Goal: Complete application form

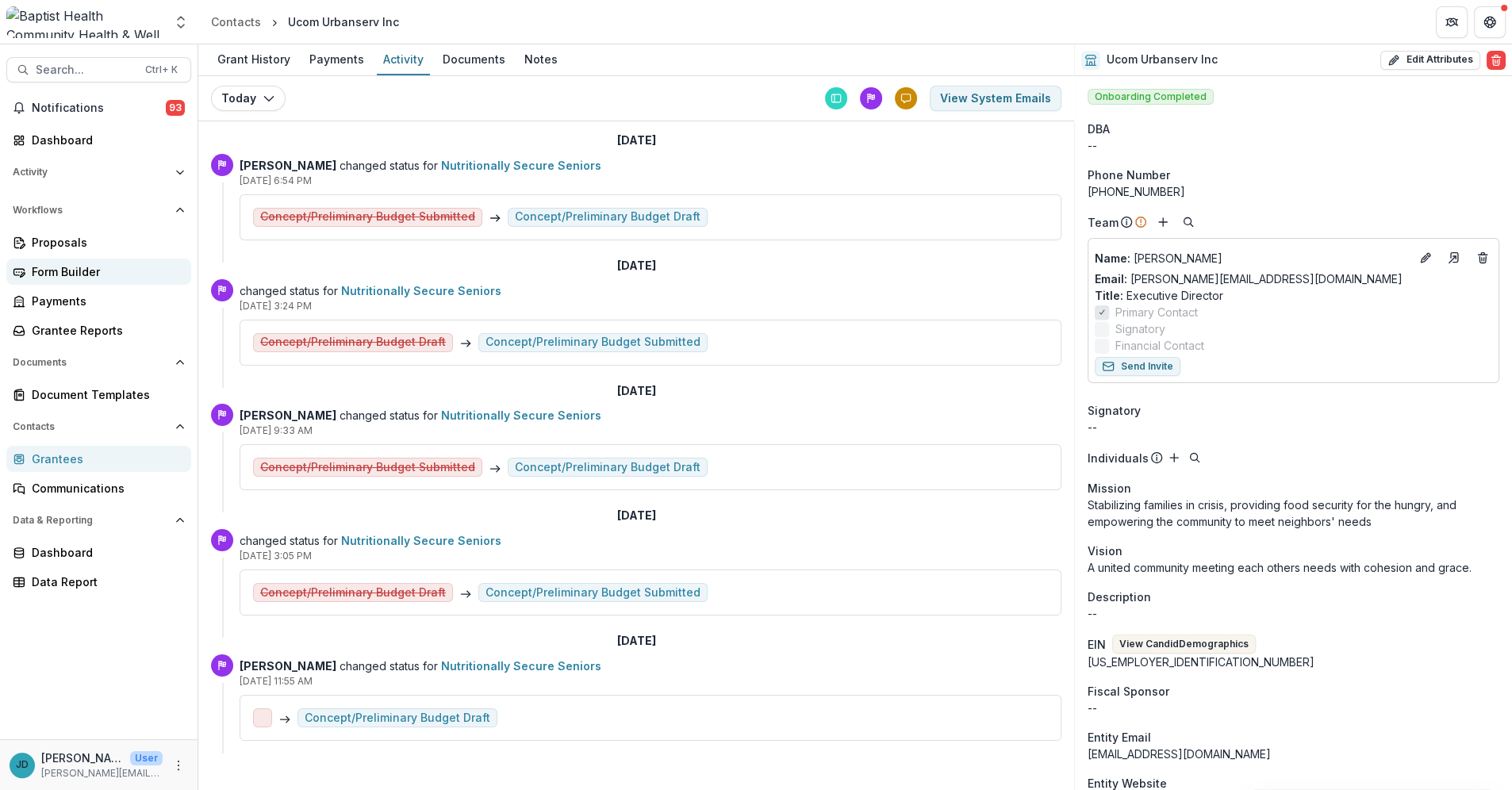
scroll to position [9, 0]
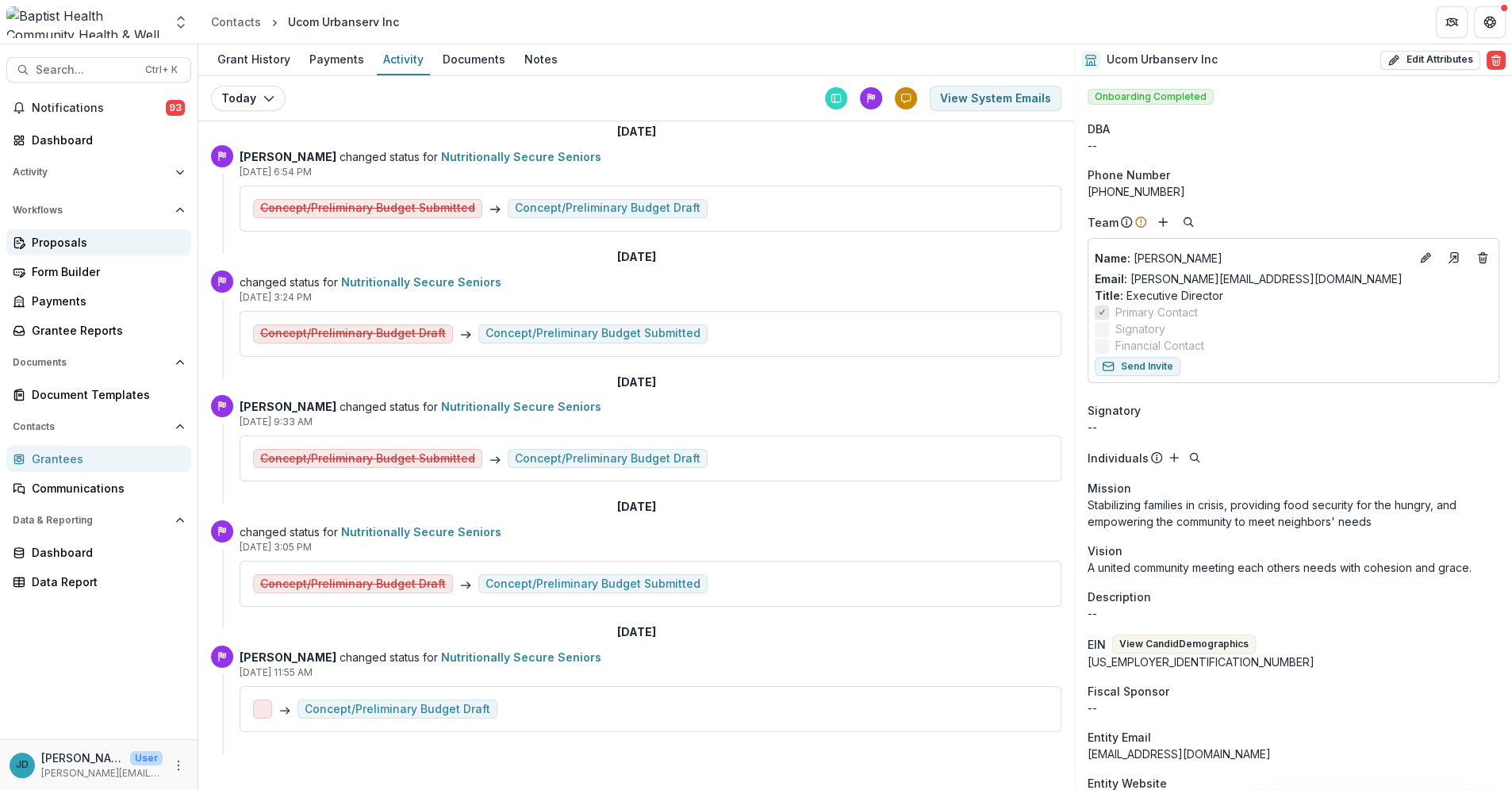
click at [76, 246] on div "Proposals" at bounding box center [105, 242] width 147 height 16
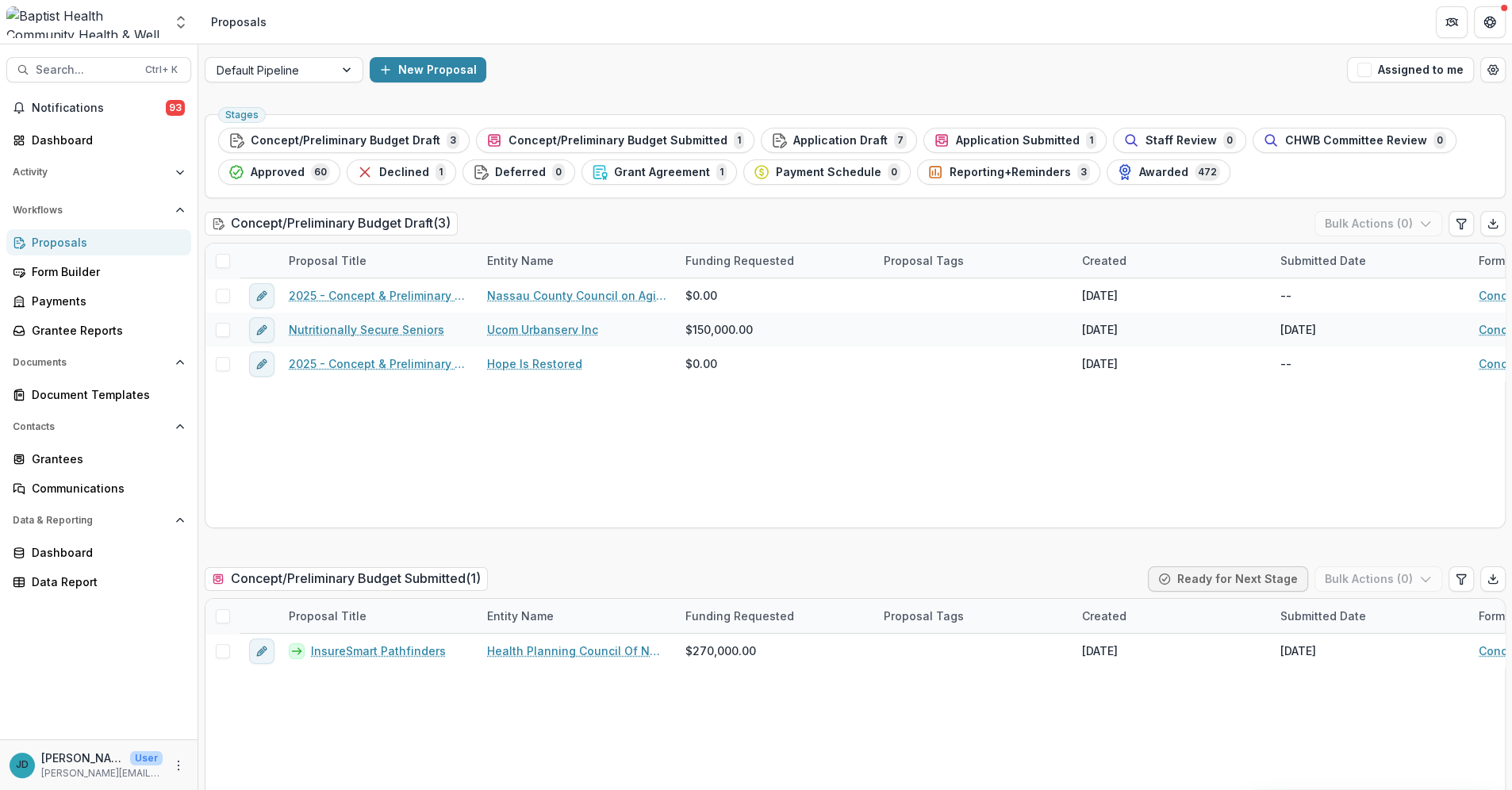
click at [22, 245] on icon at bounding box center [18, 242] width 12 height 12
click at [61, 455] on div "Grantees" at bounding box center [105, 459] width 147 height 16
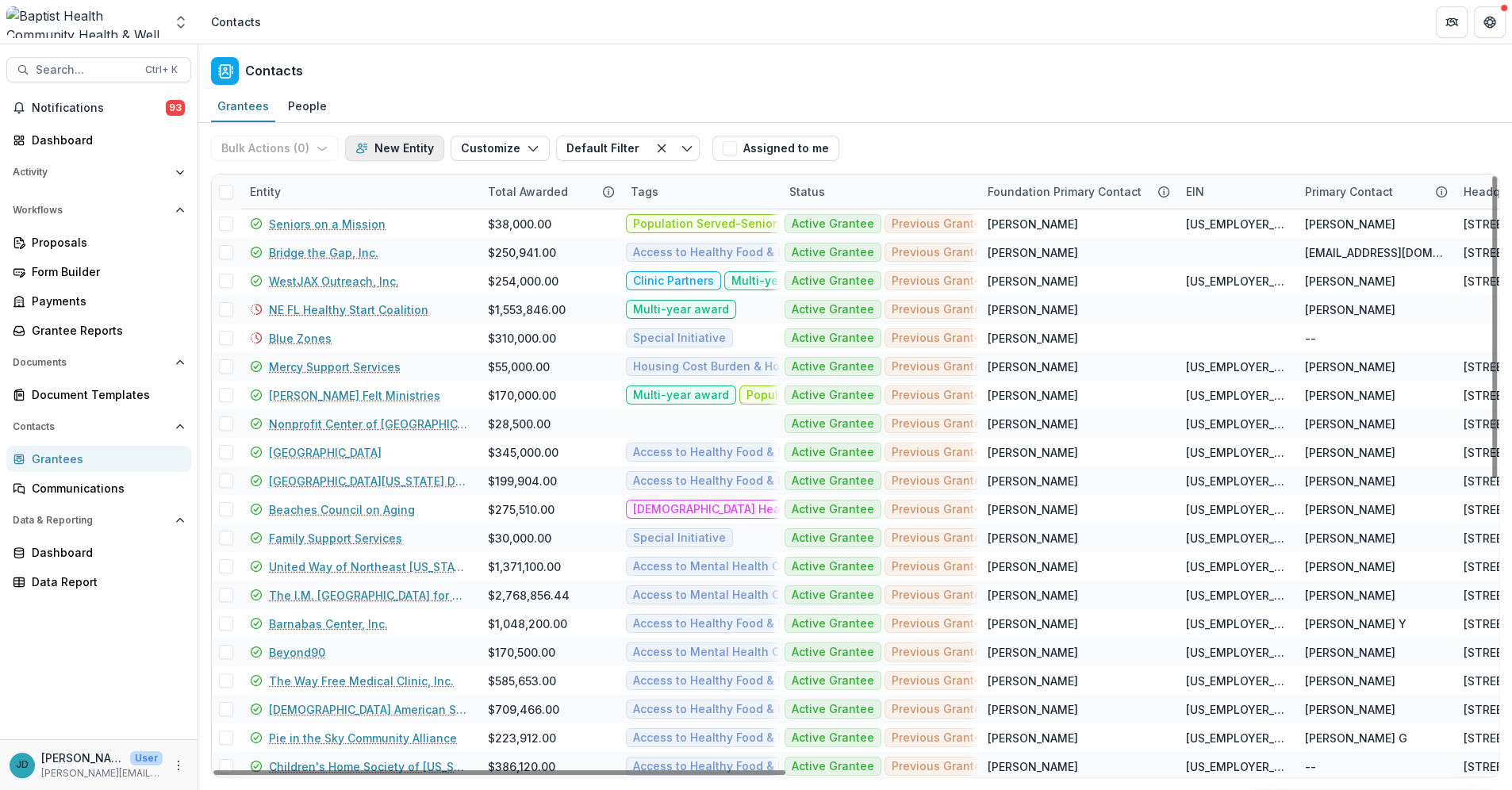
click at [375, 149] on button "New Entity" at bounding box center [394, 148] width 99 height 25
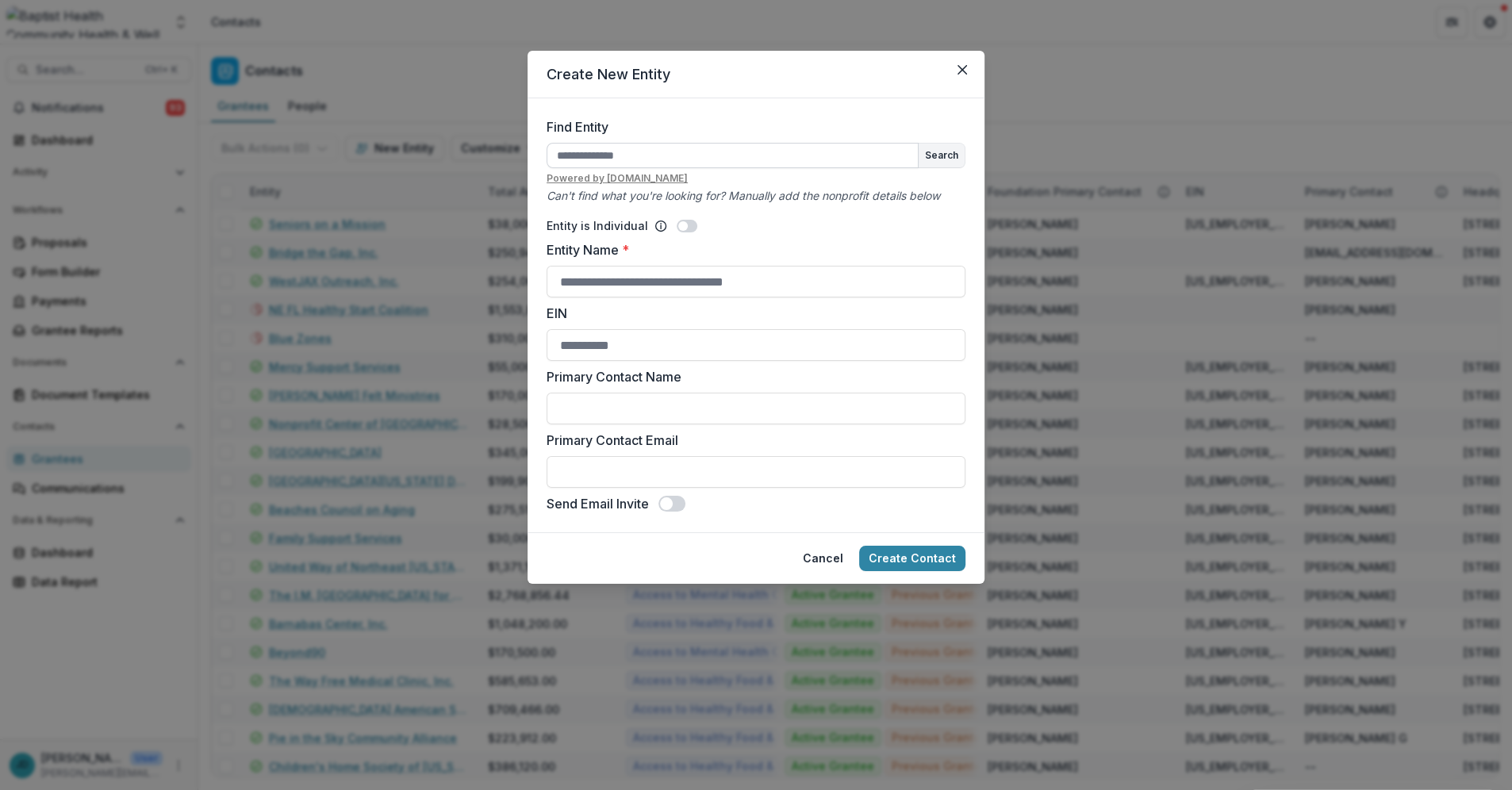
click at [601, 153] on input "Find Entity" at bounding box center [732, 155] width 372 height 25
type input "**********"
click at [859, 546] on button "Create Contact" at bounding box center [913, 558] width 107 height 25
click at [939, 153] on button "Search" at bounding box center [941, 155] width 46 height 24
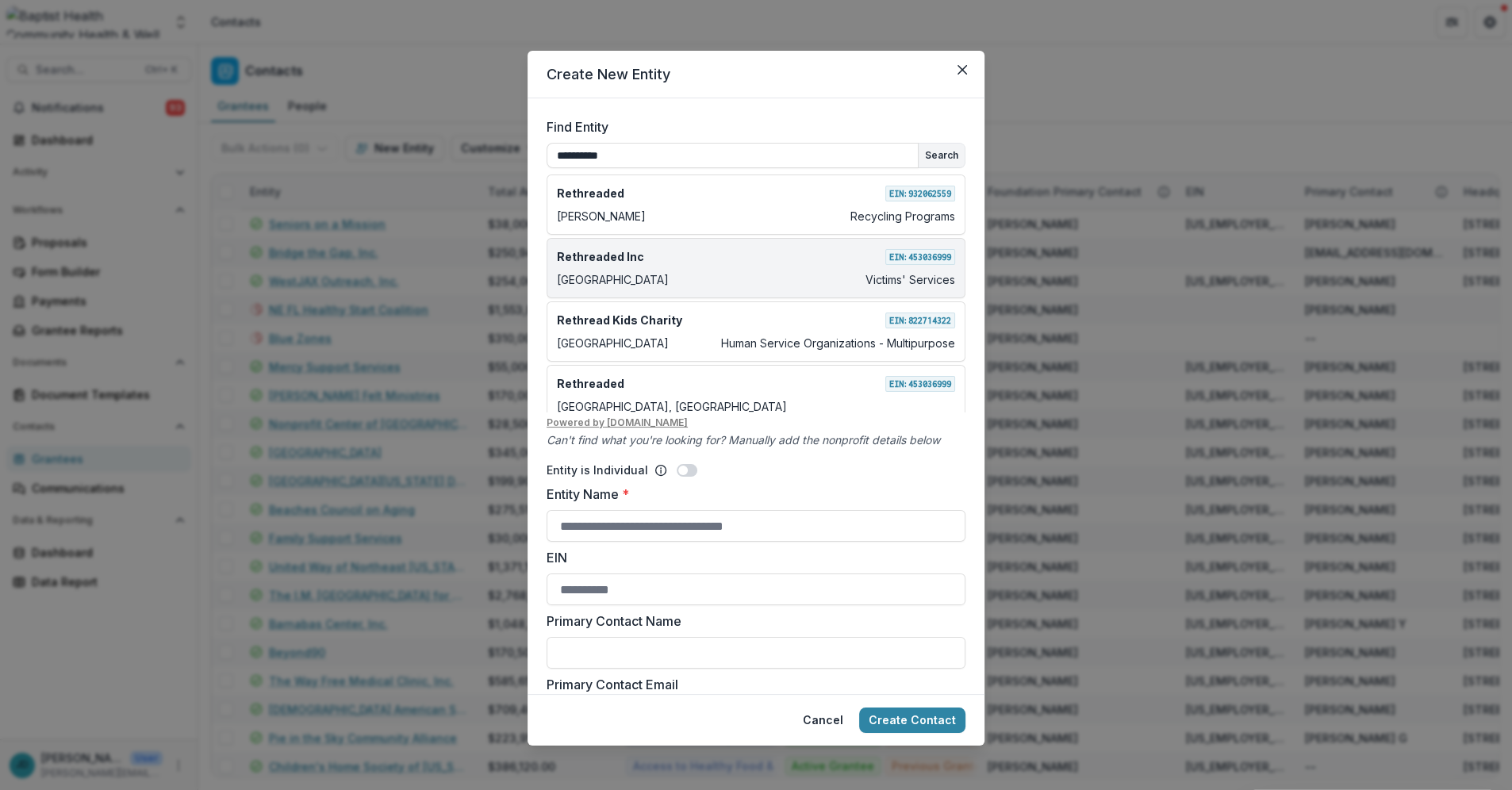
click at [626, 272] on div "Jacksonville Victims' Services" at bounding box center [756, 280] width 398 height 16
type input "**********"
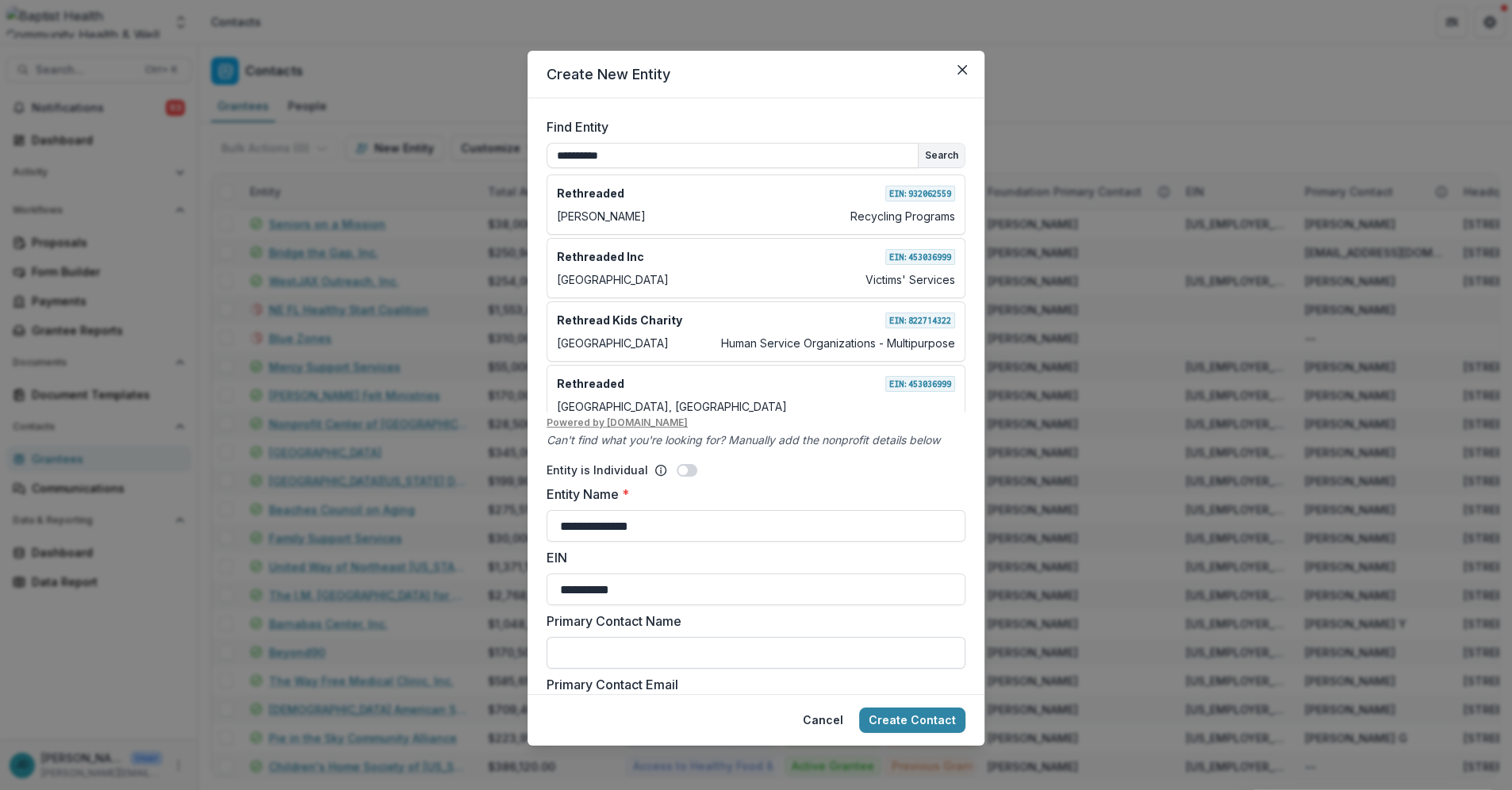
click at [577, 655] on input "Primary Contact Name" at bounding box center [755, 653] width 419 height 32
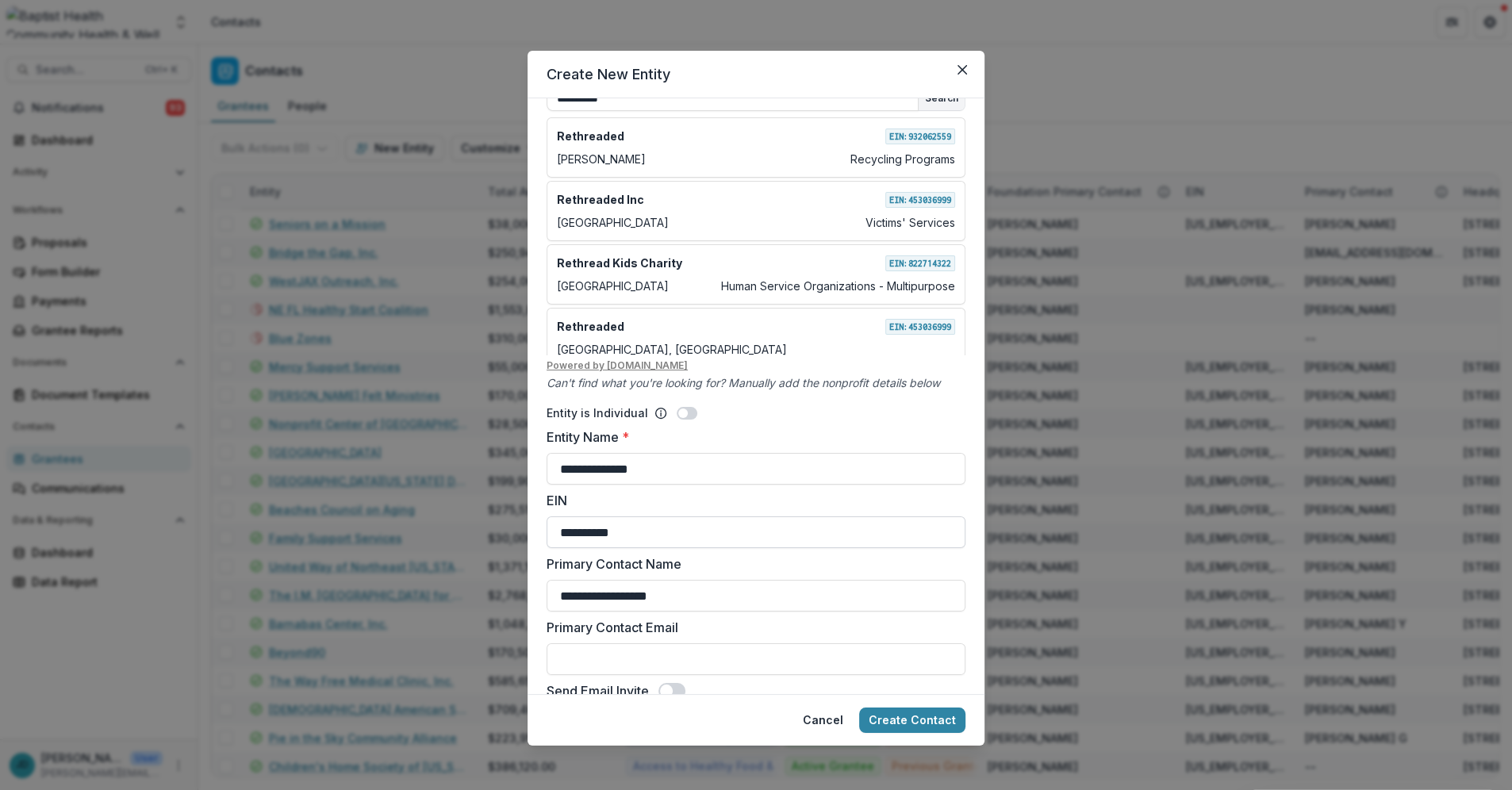
scroll to position [83, 0]
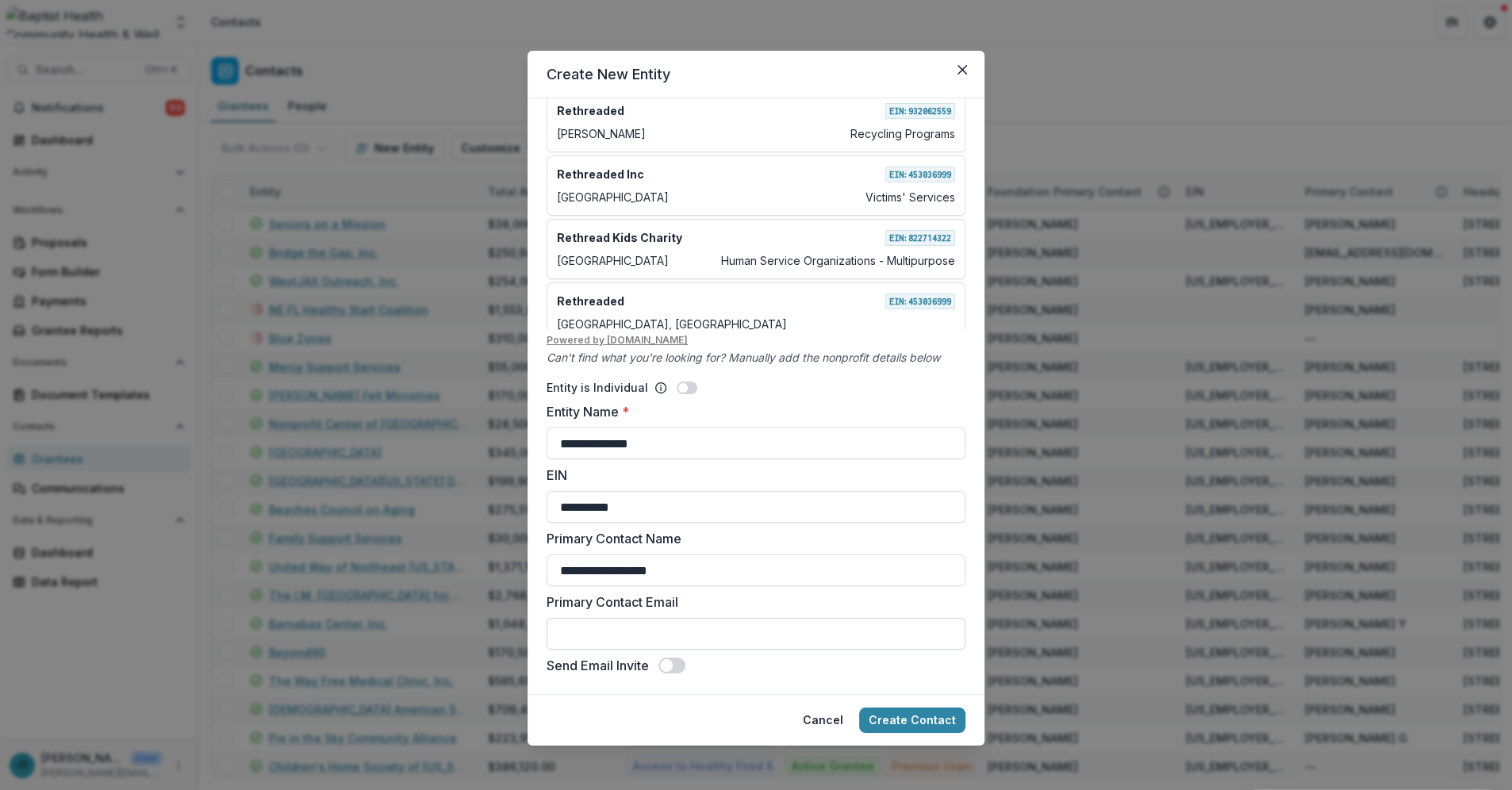
type input "**********"
click at [608, 639] on input "Primary Contact Email" at bounding box center [755, 633] width 419 height 32
type input "**********"
click at [671, 659] on span at bounding box center [672, 665] width 27 height 16
click at [902, 719] on button "Create Contact" at bounding box center [913, 720] width 107 height 25
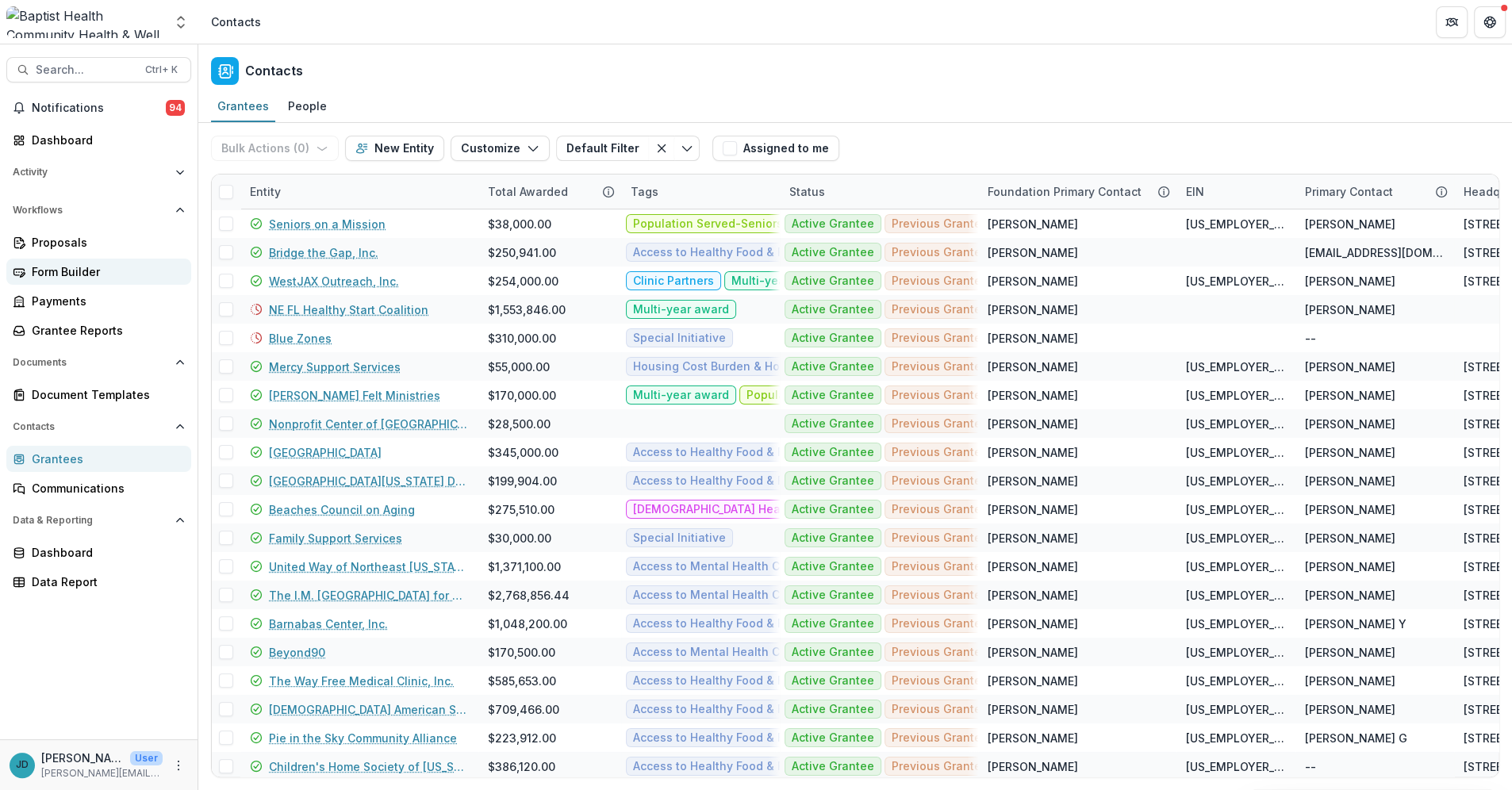
click at [73, 277] on div "Form Builder" at bounding box center [105, 272] width 147 height 16
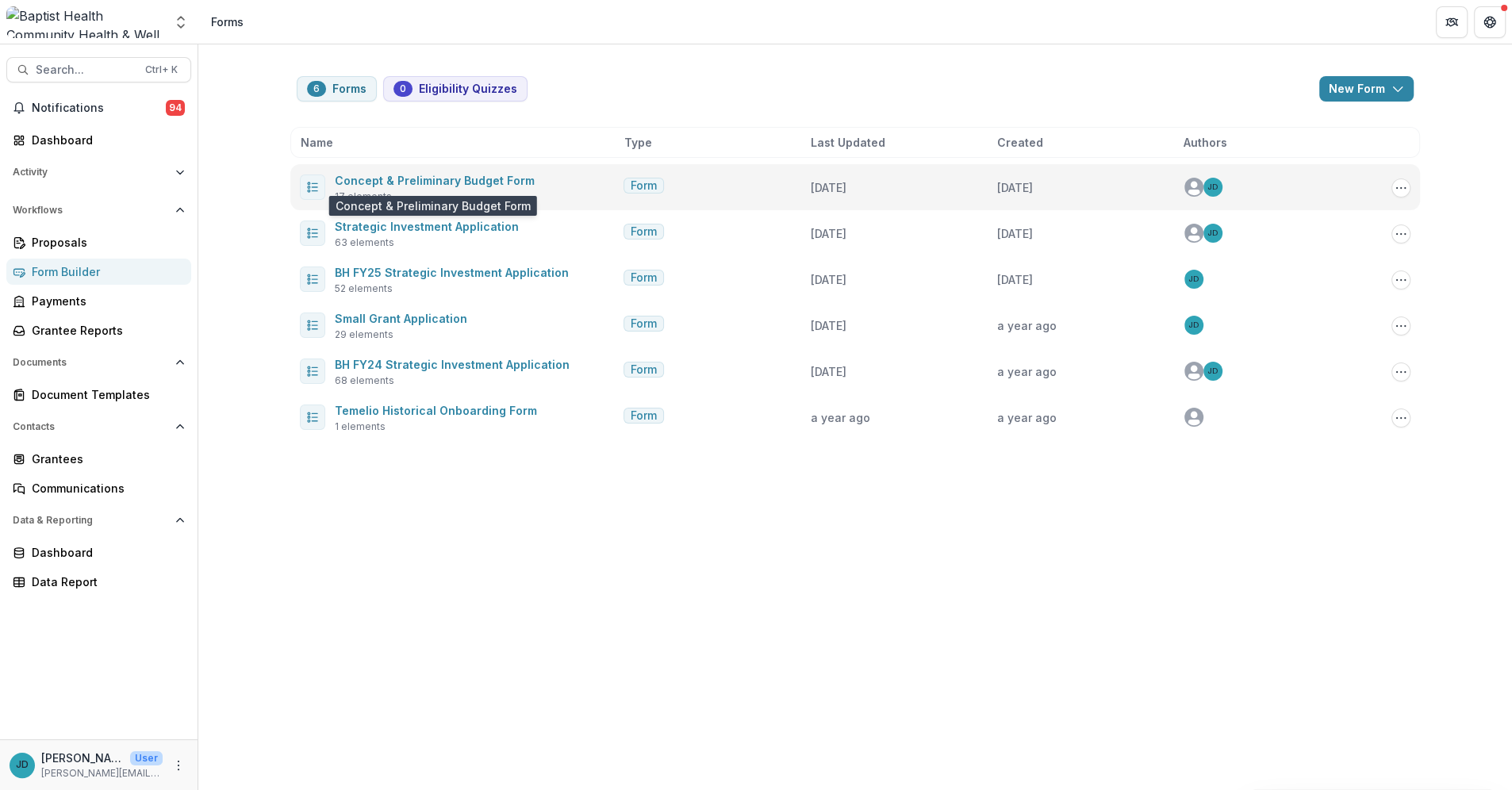
click at [385, 173] on span "Concept & Preliminary Budget Form" at bounding box center [435, 180] width 200 height 19
click at [380, 182] on link "Concept & Preliminary Budget Form" at bounding box center [435, 180] width 200 height 13
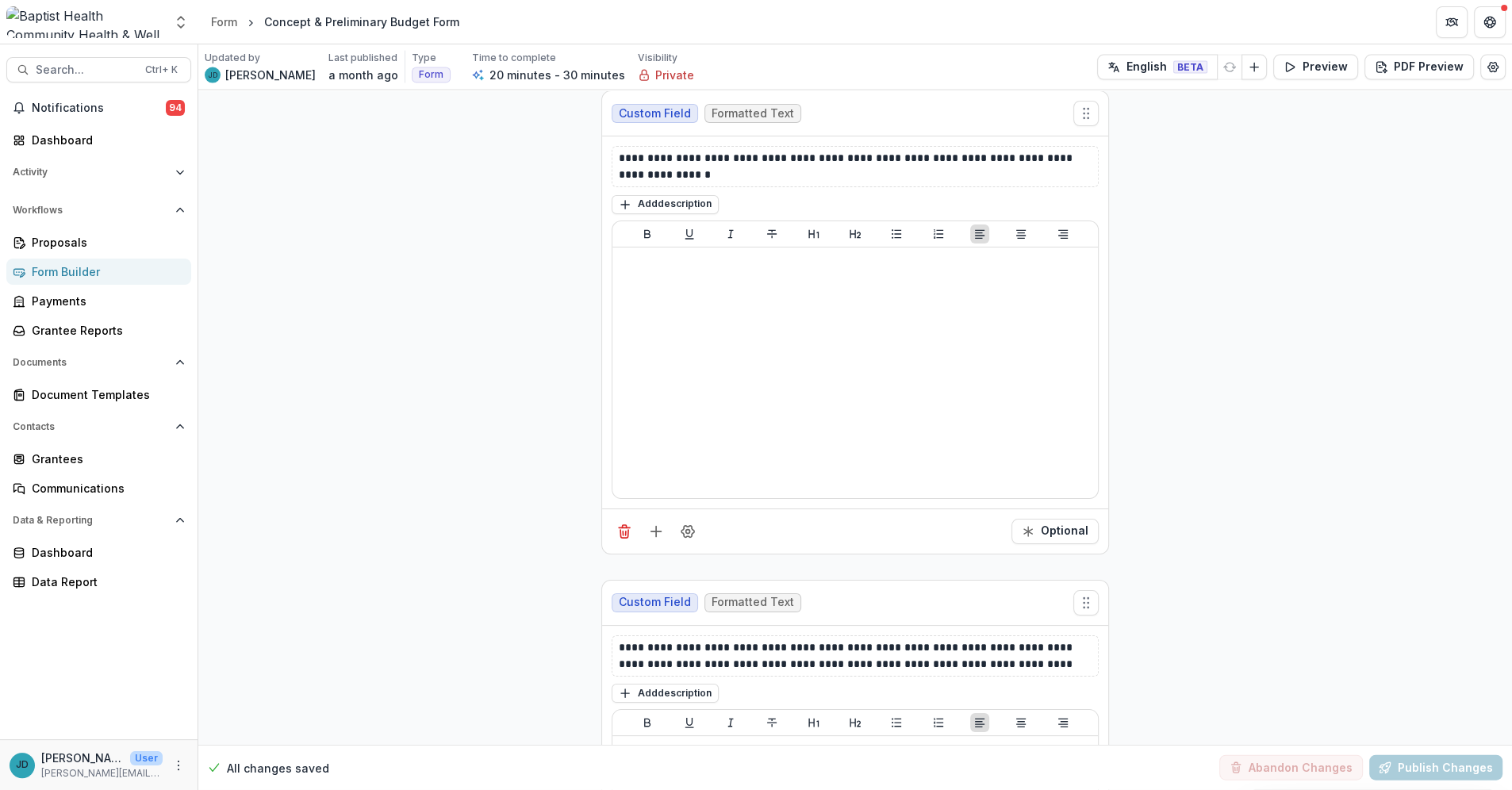
scroll to position [3581, 0]
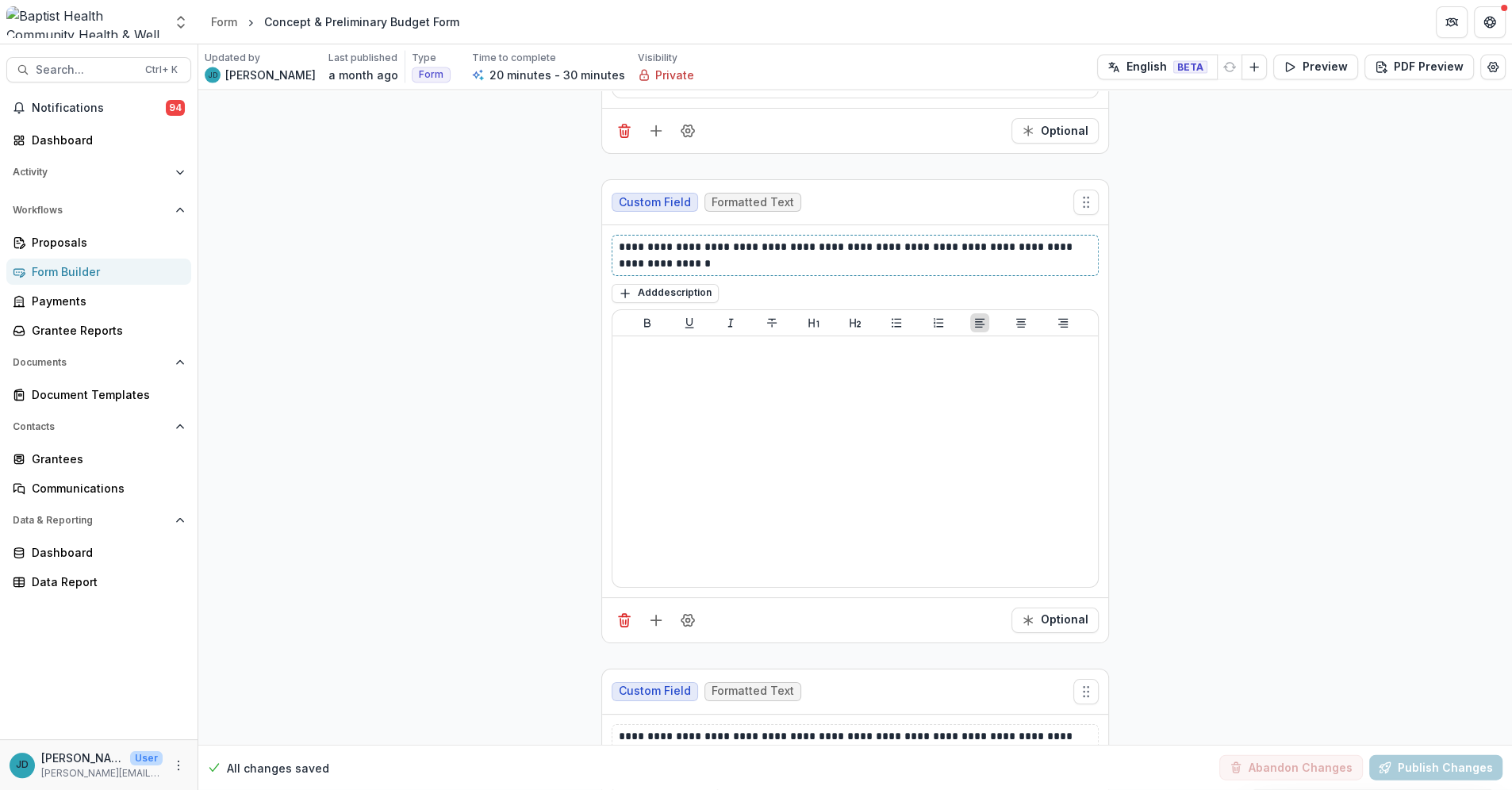
click at [685, 261] on p "**********" at bounding box center [854, 255] width 472 height 34
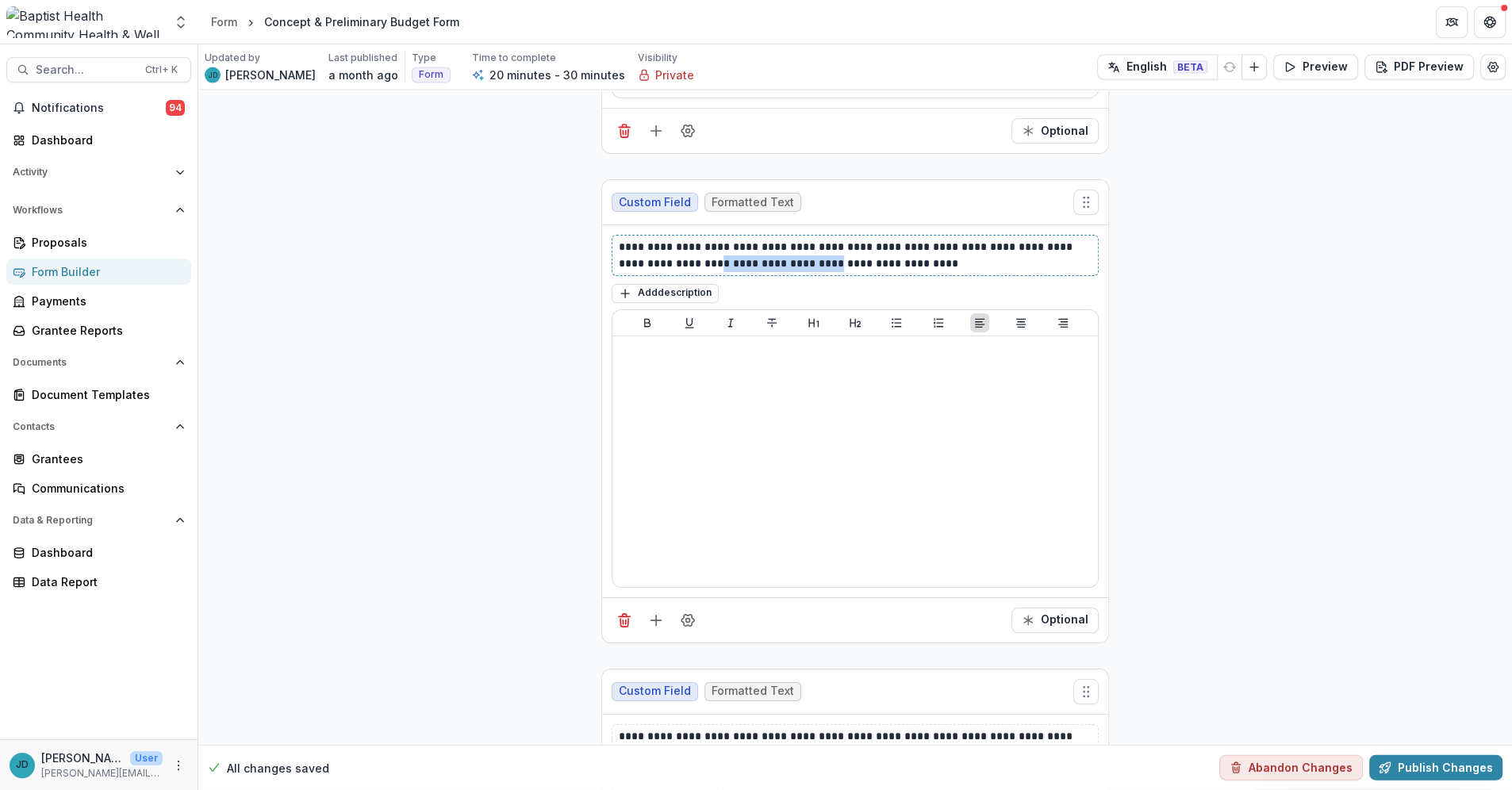
drag, startPoint x: 677, startPoint y: 261, endPoint x: 795, endPoint y: 260, distance: 118.0
click at [795, 260] on p "**********" at bounding box center [854, 255] width 472 height 34
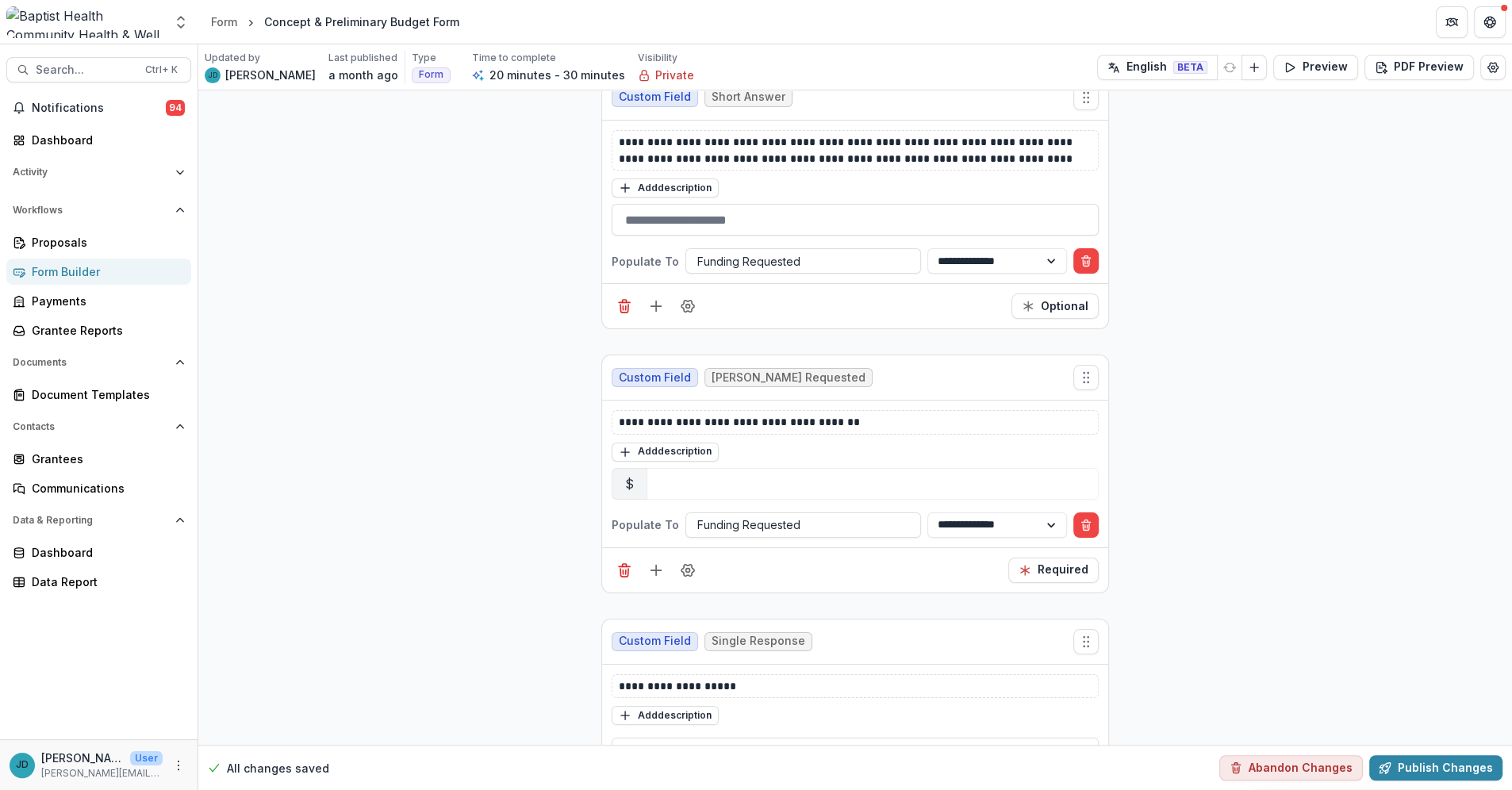
scroll to position [672, 0]
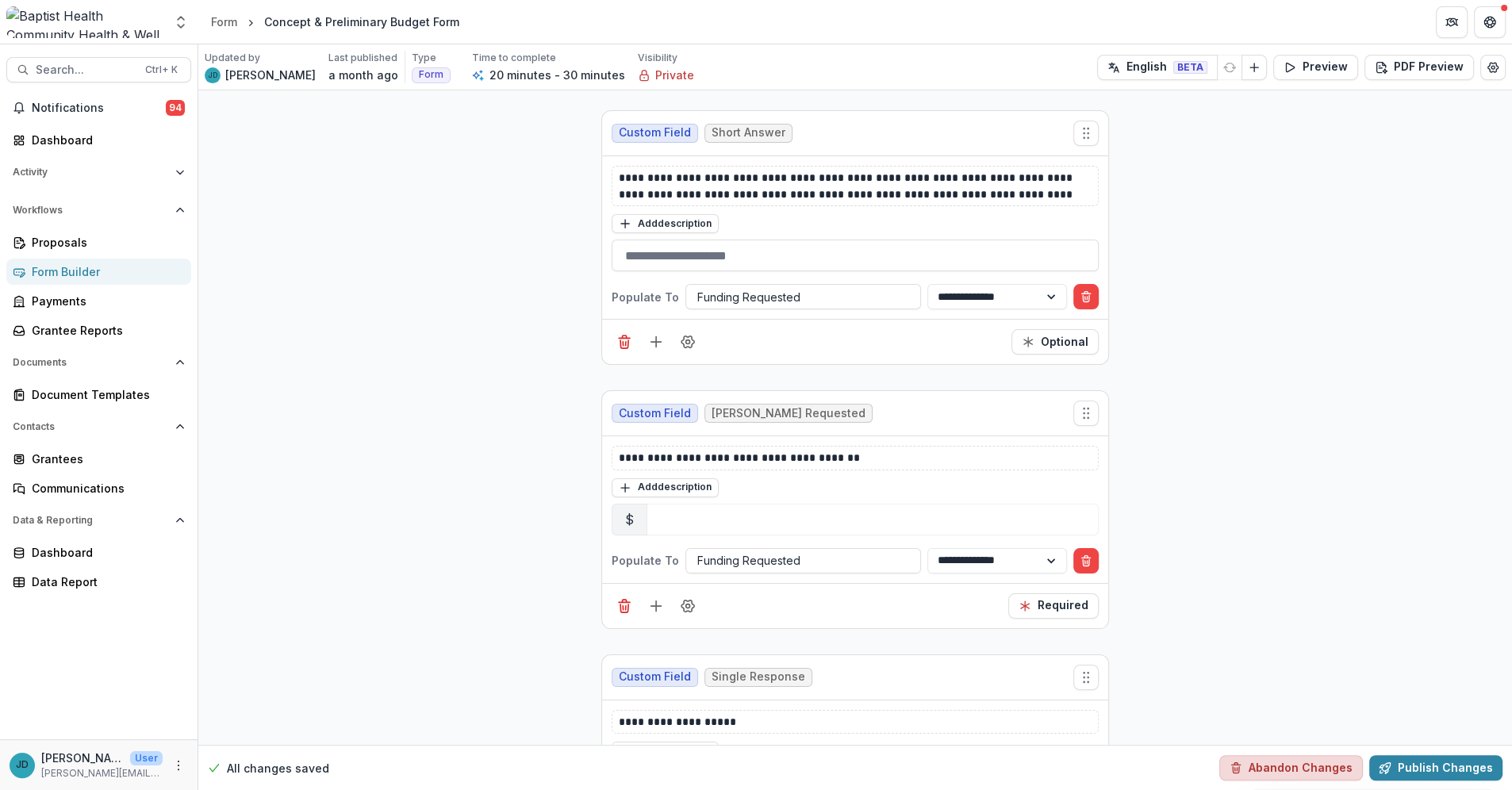
click at [1295, 769] on button "Abandon Changes" at bounding box center [1291, 768] width 143 height 25
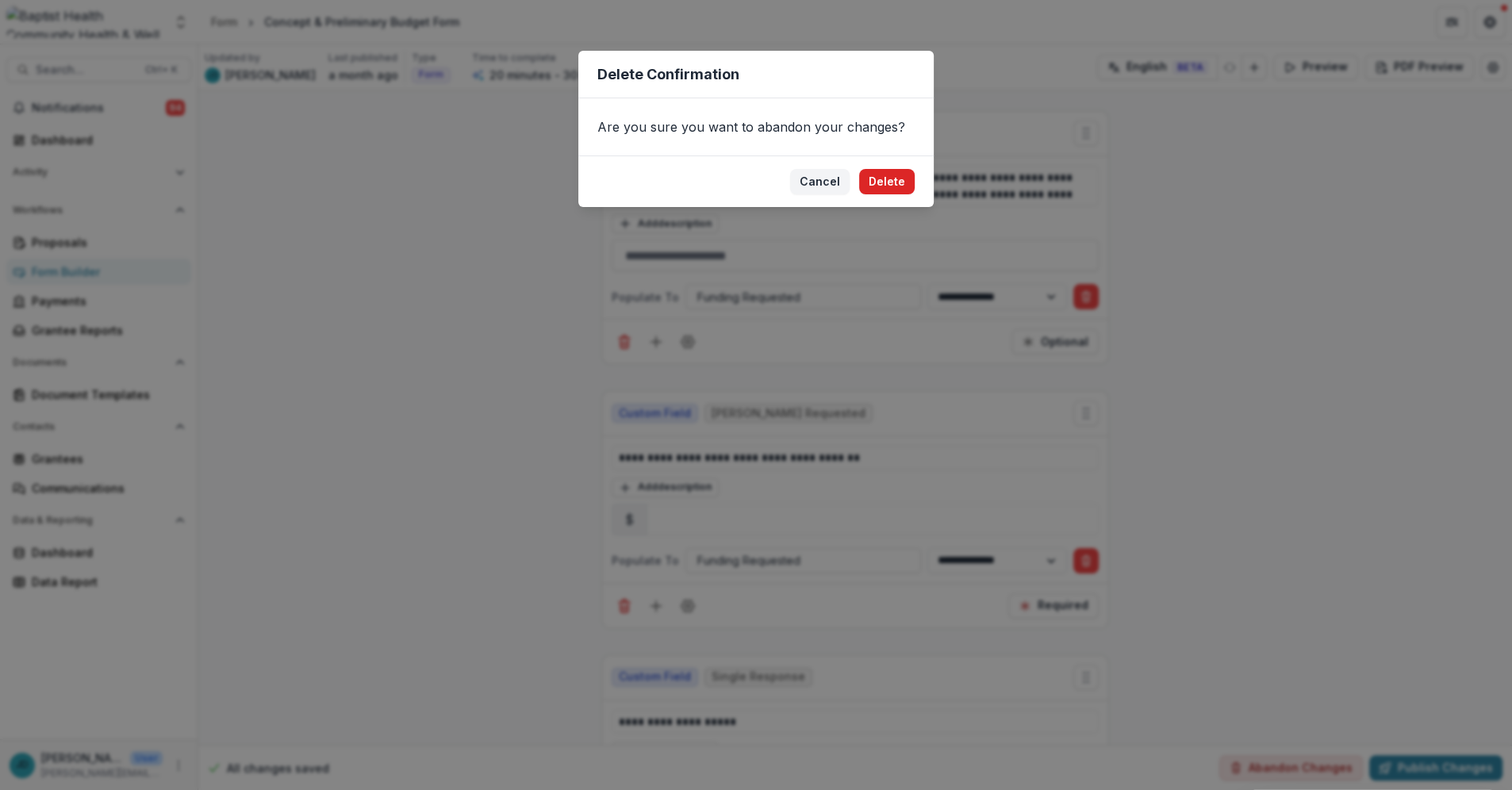
click at [885, 177] on button "Delete" at bounding box center [887, 181] width 56 height 25
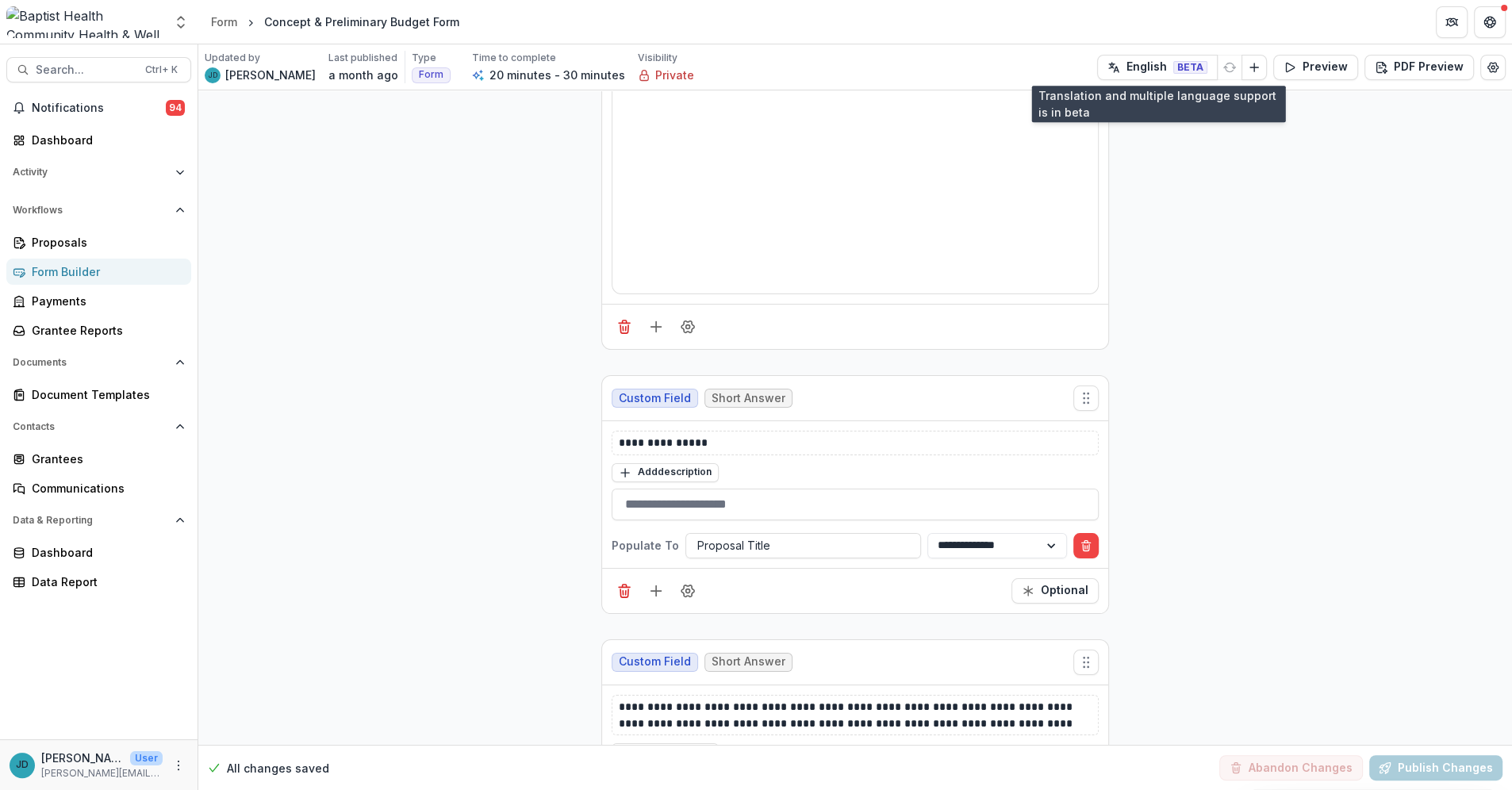
scroll to position [0, 0]
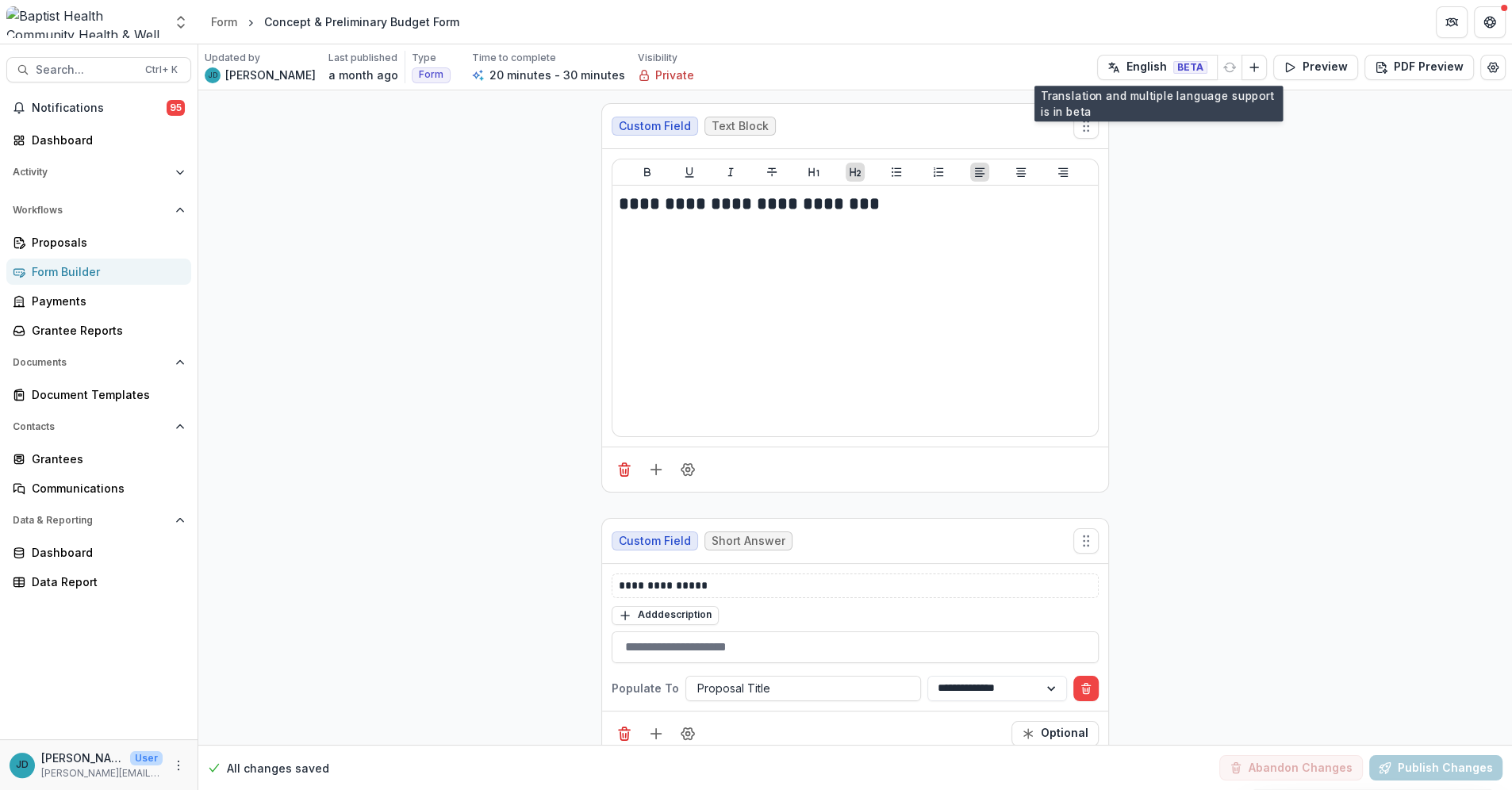
click at [47, 276] on div "Form Builder" at bounding box center [105, 272] width 147 height 16
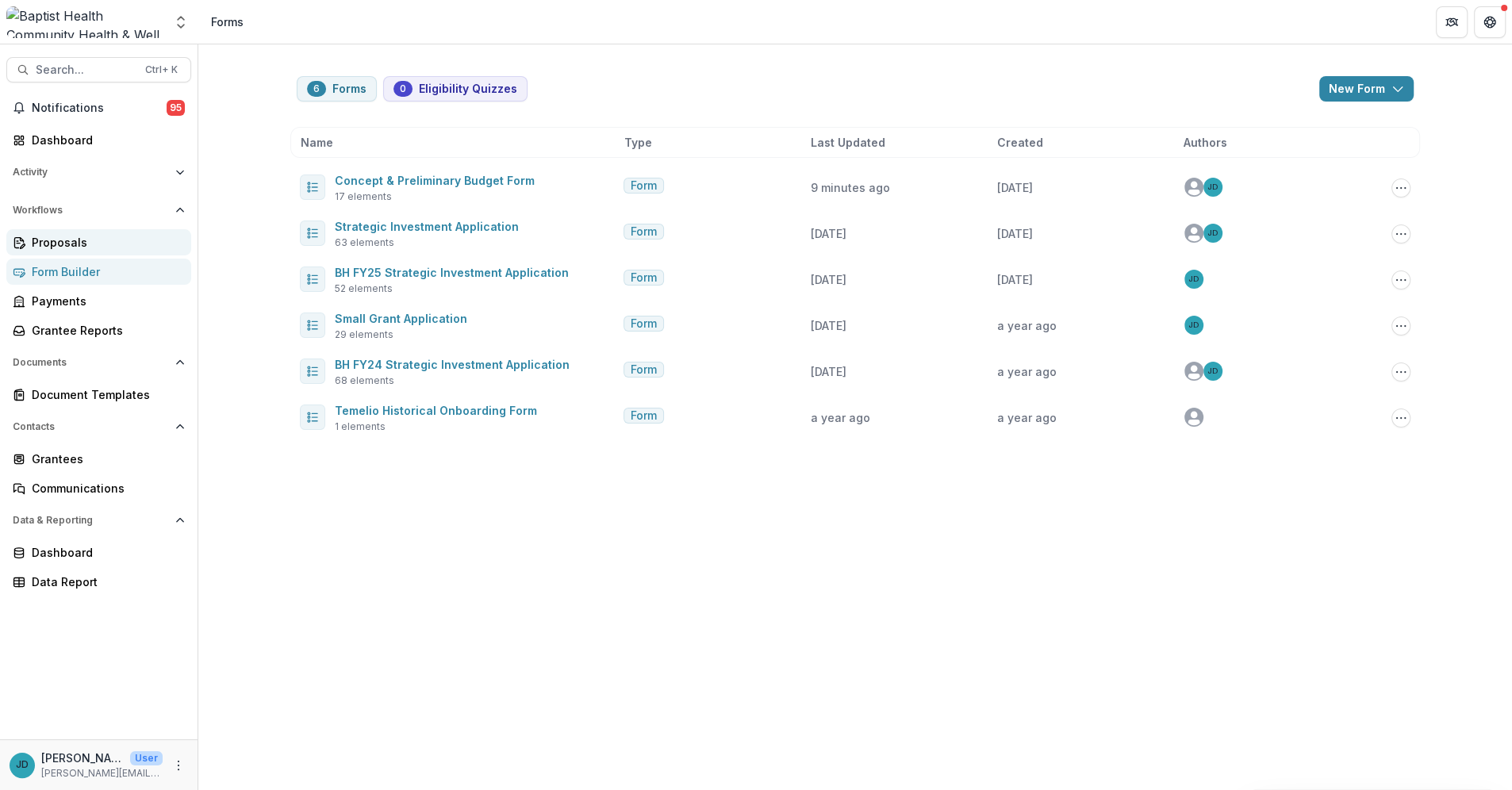
click at [48, 248] on div "Proposals" at bounding box center [105, 242] width 147 height 16
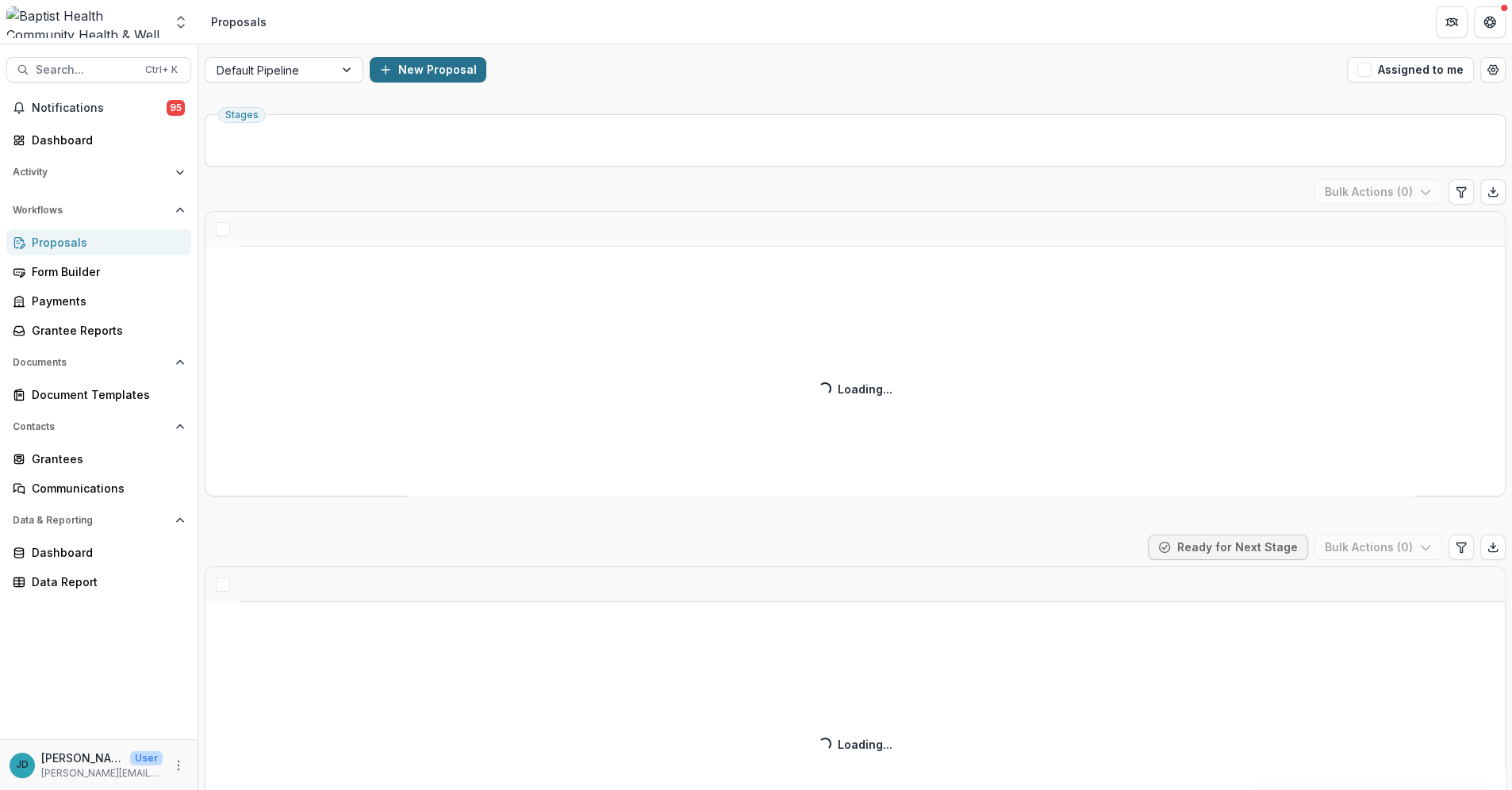
click at [389, 70] on line "button" at bounding box center [385, 70] width 8 height 0
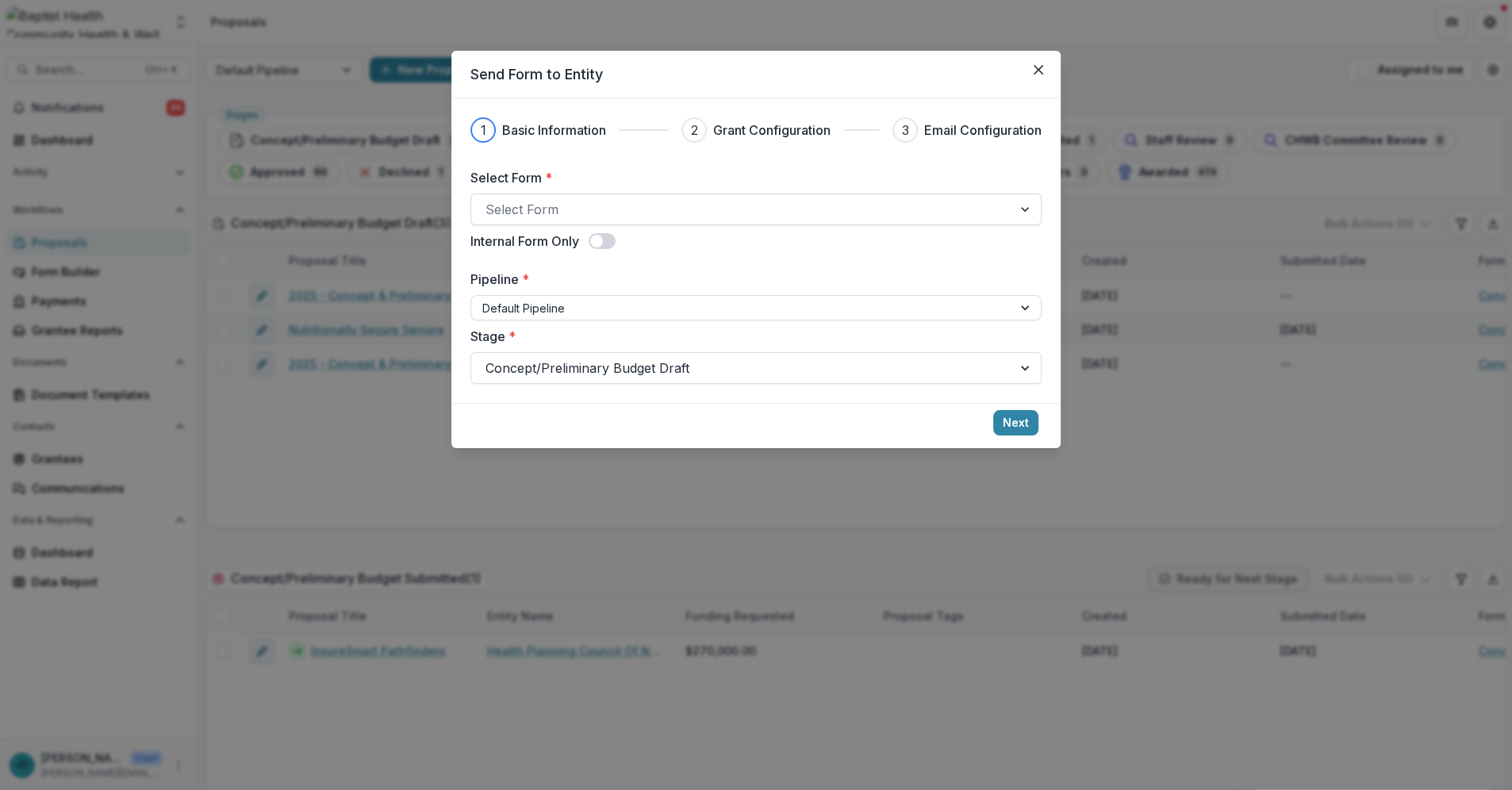
click at [502, 197] on div "Select Form" at bounding box center [742, 209] width 541 height 25
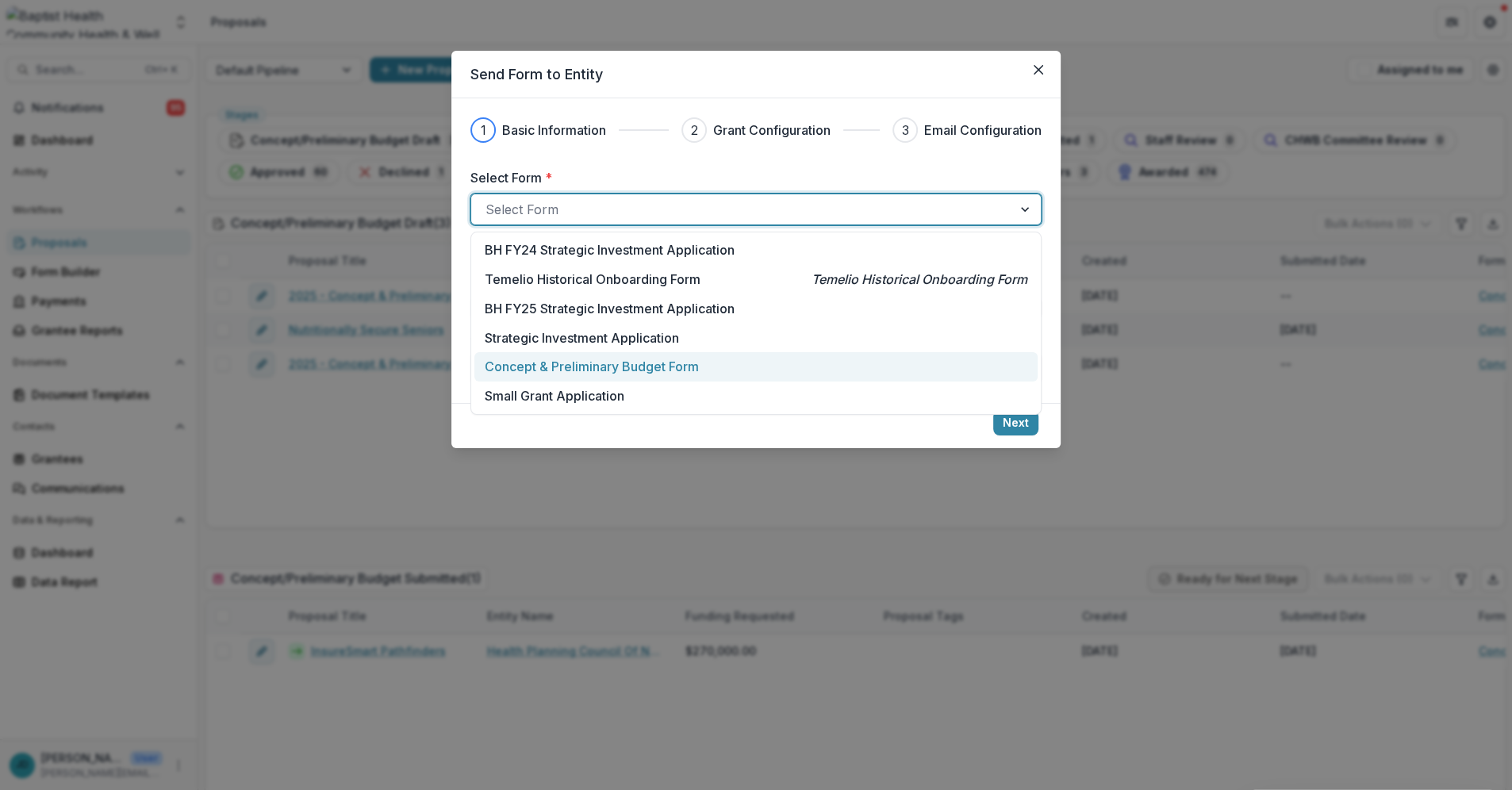
click at [606, 363] on p "Concept & Preliminary Budget Form" at bounding box center [591, 366] width 214 height 19
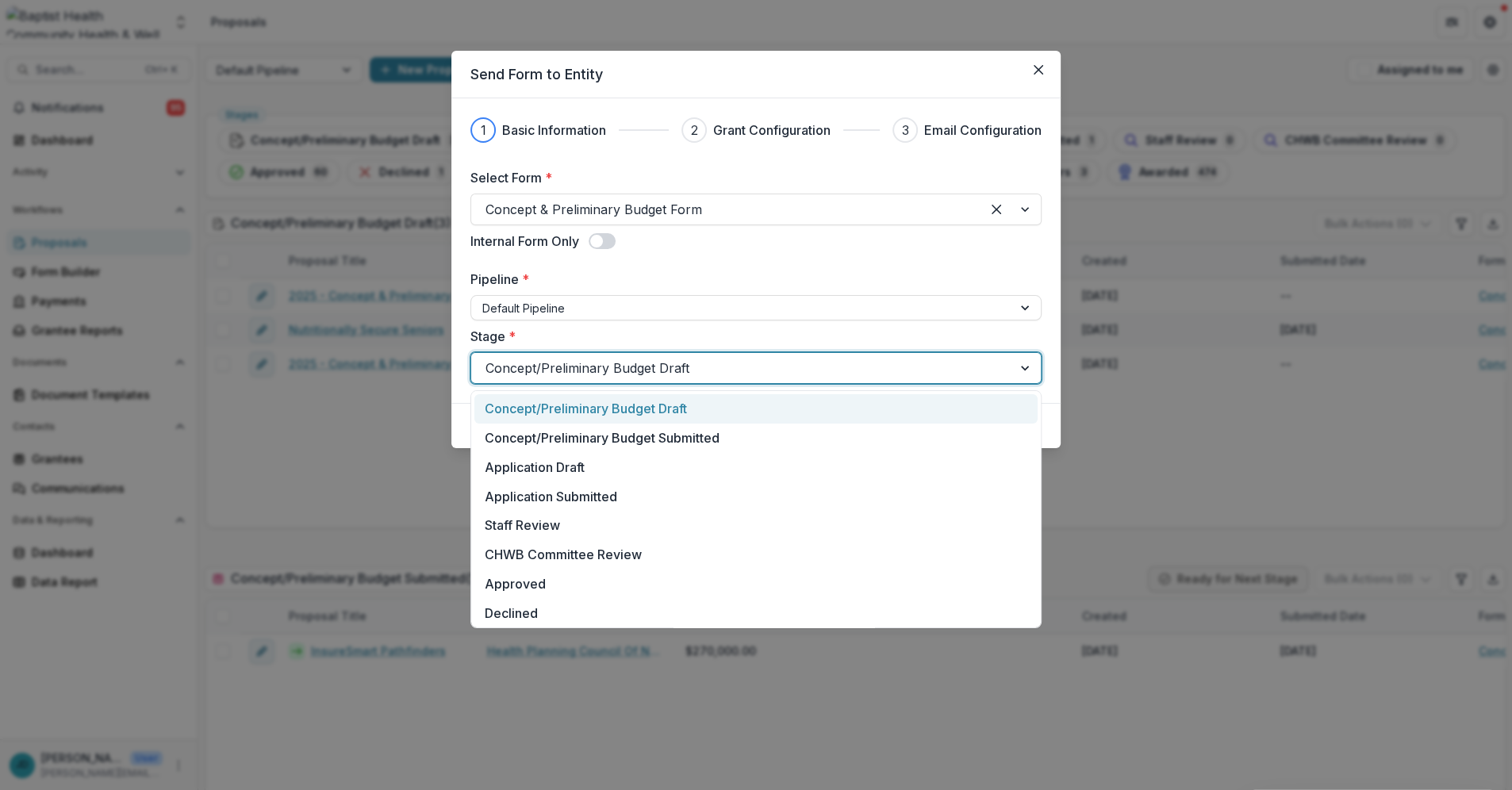
click at [594, 376] on div at bounding box center [741, 368] width 512 height 22
click at [626, 411] on div "Concept/Preliminary Budget Draft" at bounding box center [755, 409] width 563 height 30
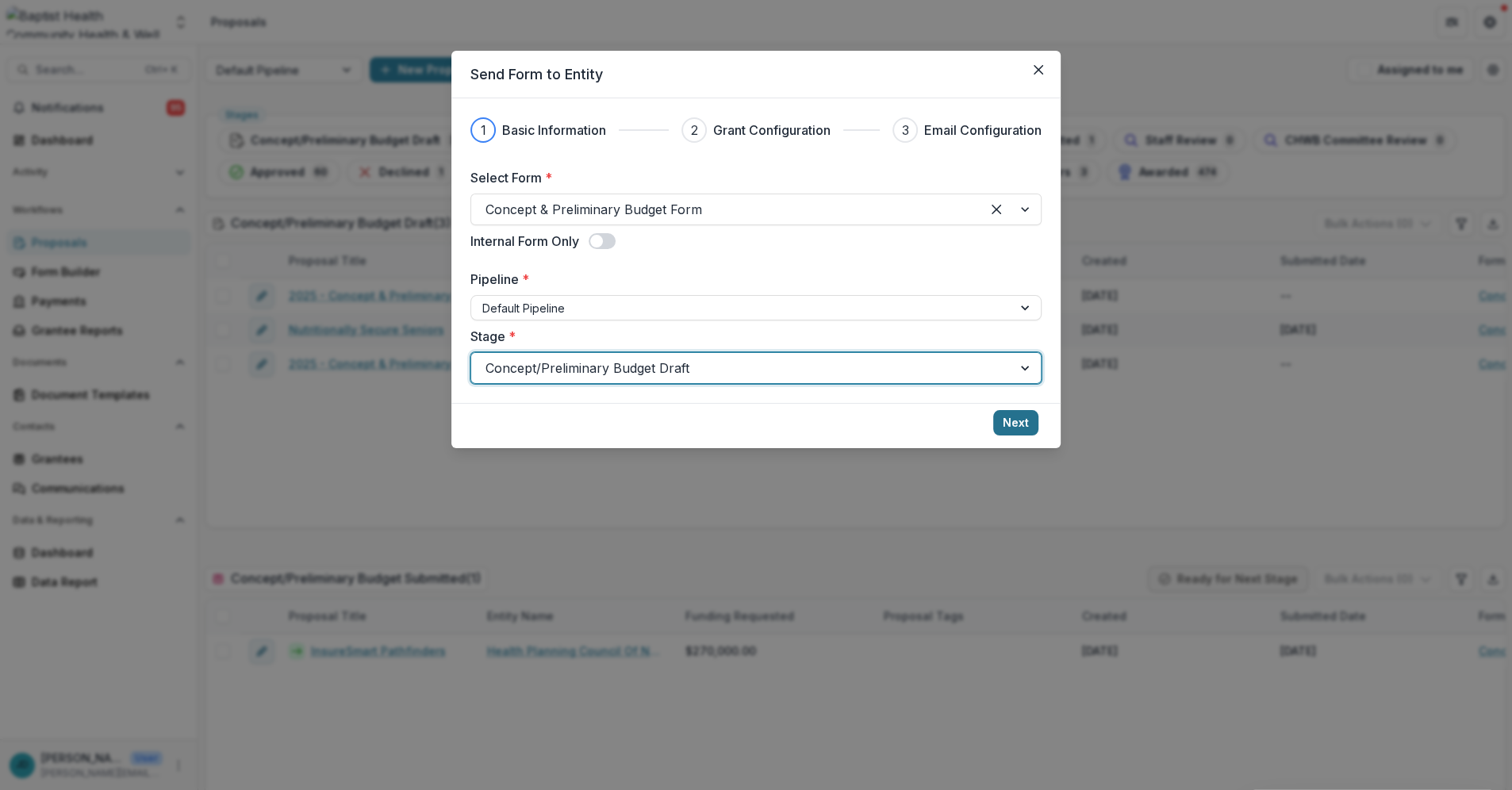
click at [1005, 419] on button "Next" at bounding box center [1015, 422] width 45 height 25
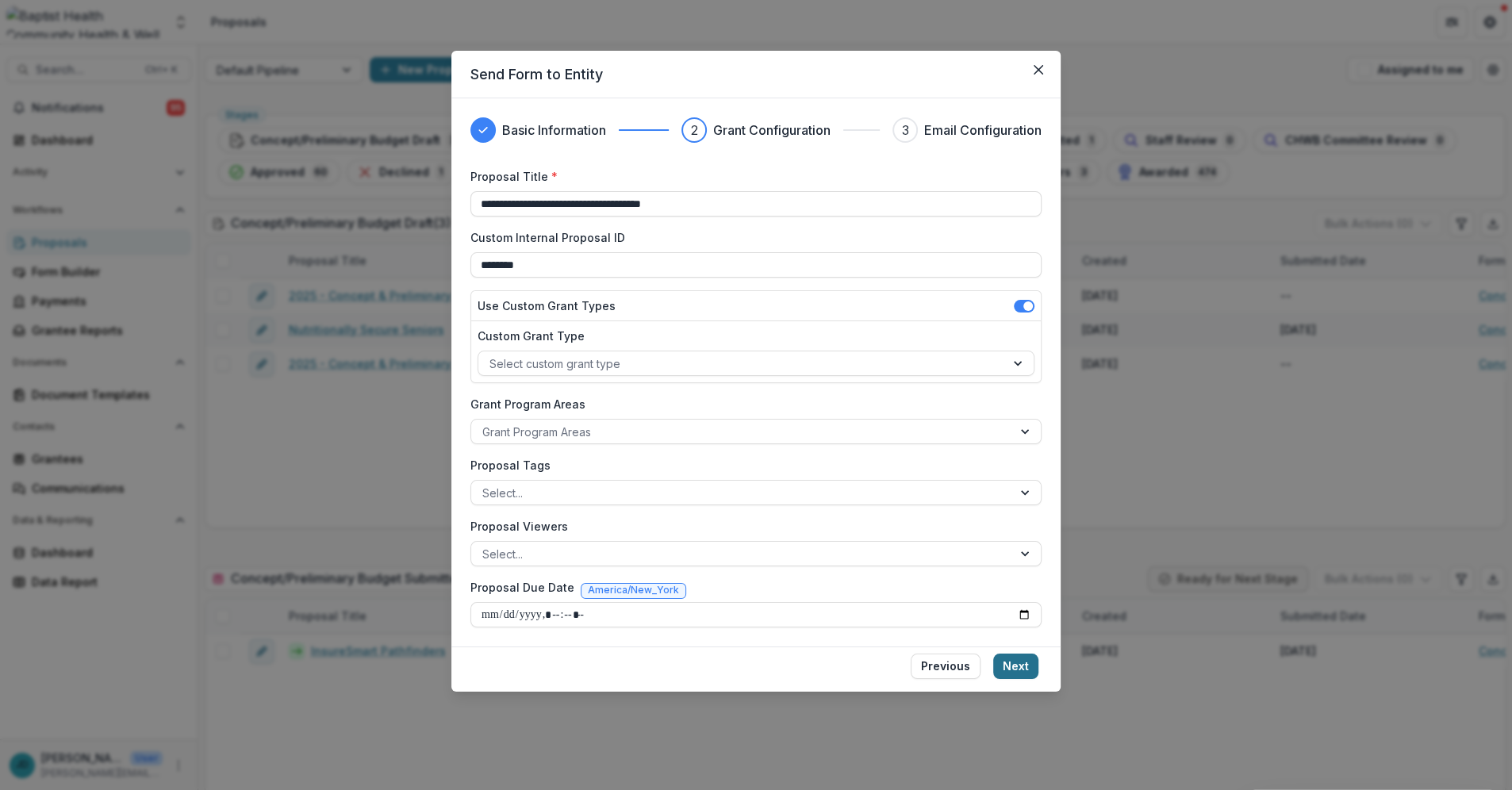
click at [1022, 671] on button "Next" at bounding box center [1015, 666] width 45 height 25
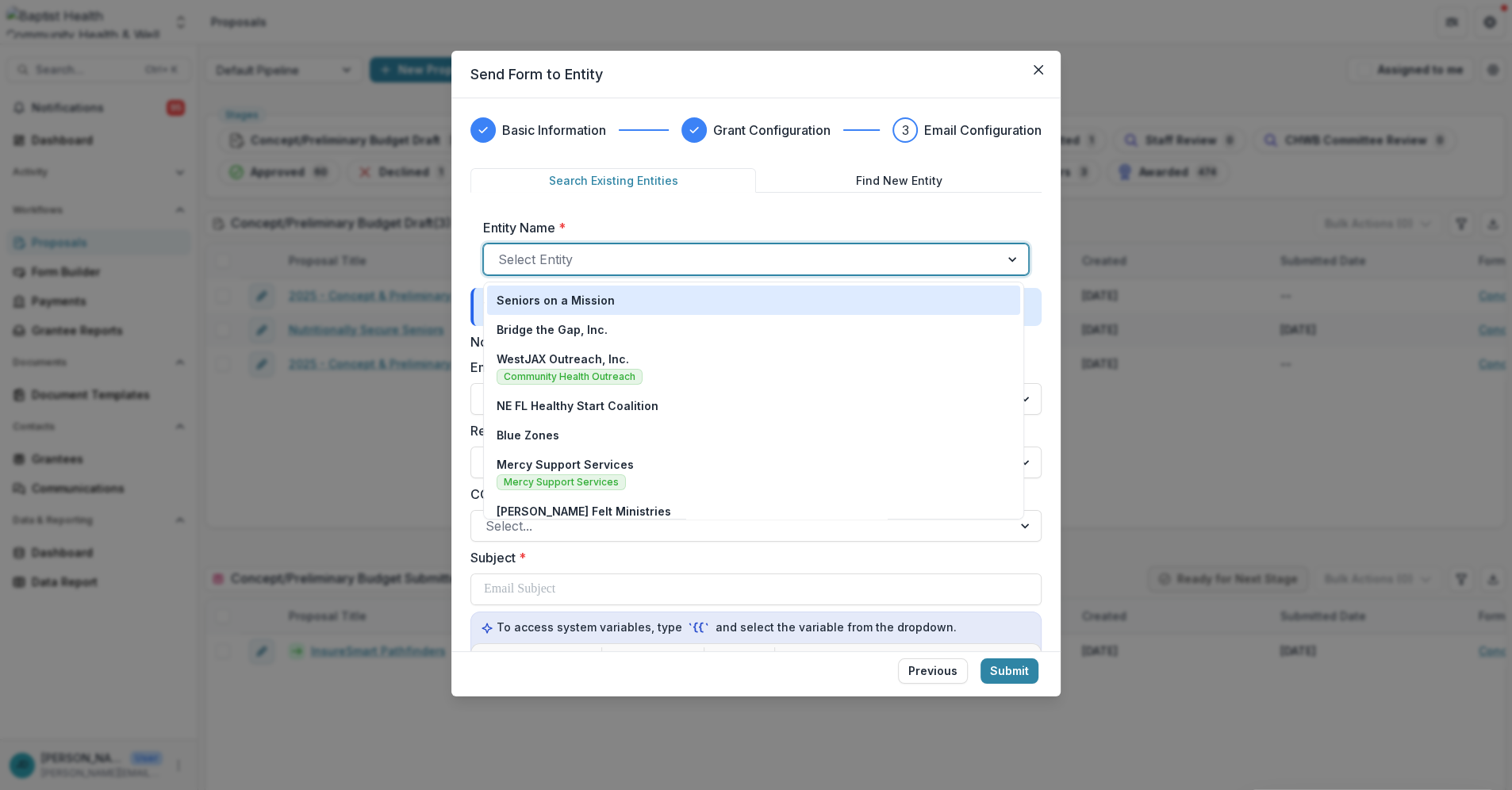
click at [567, 263] on div at bounding box center [741, 259] width 487 height 22
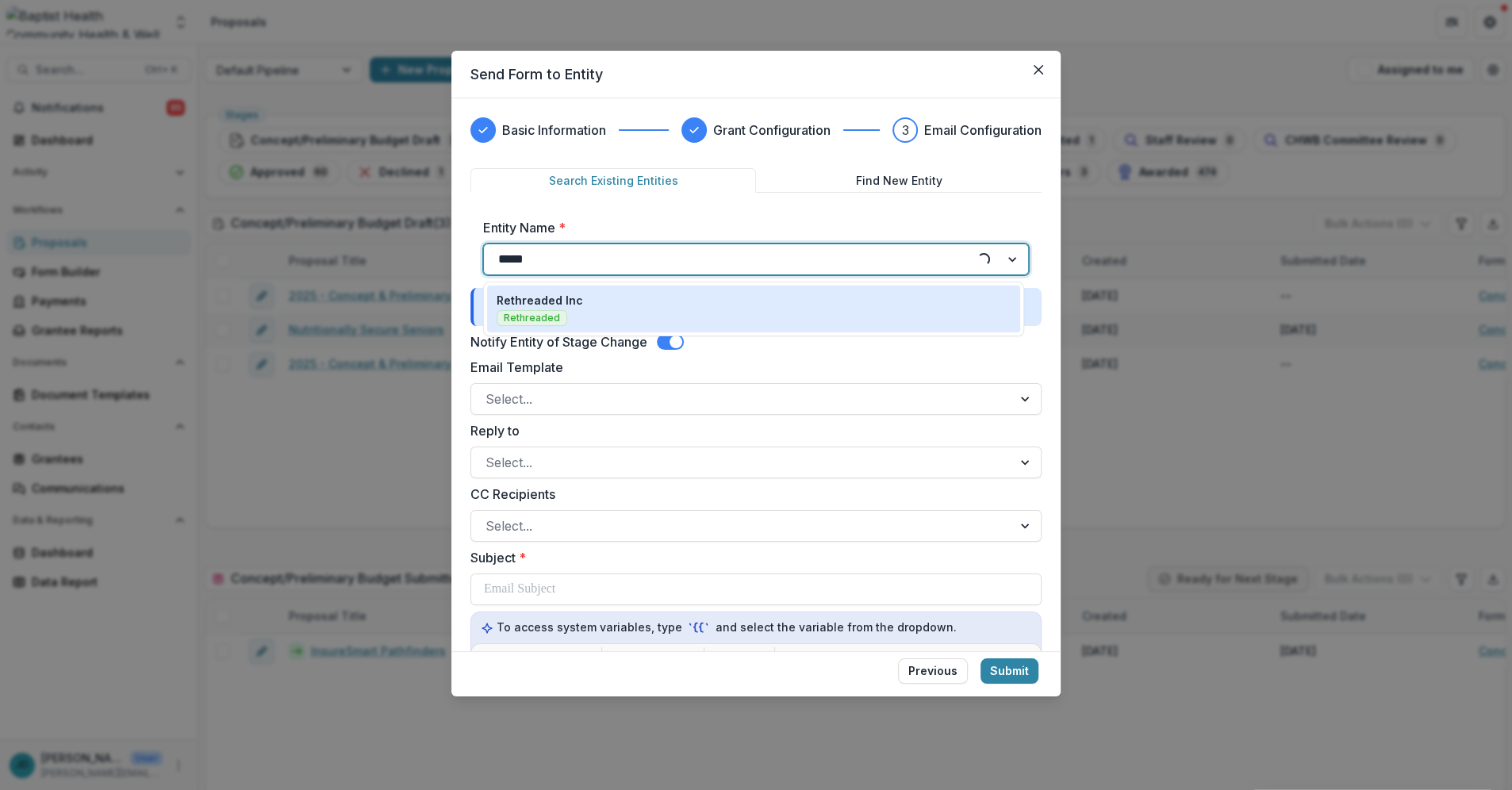
type input "******"
click at [520, 293] on p "Rethreaded Inc" at bounding box center [540, 300] width 86 height 16
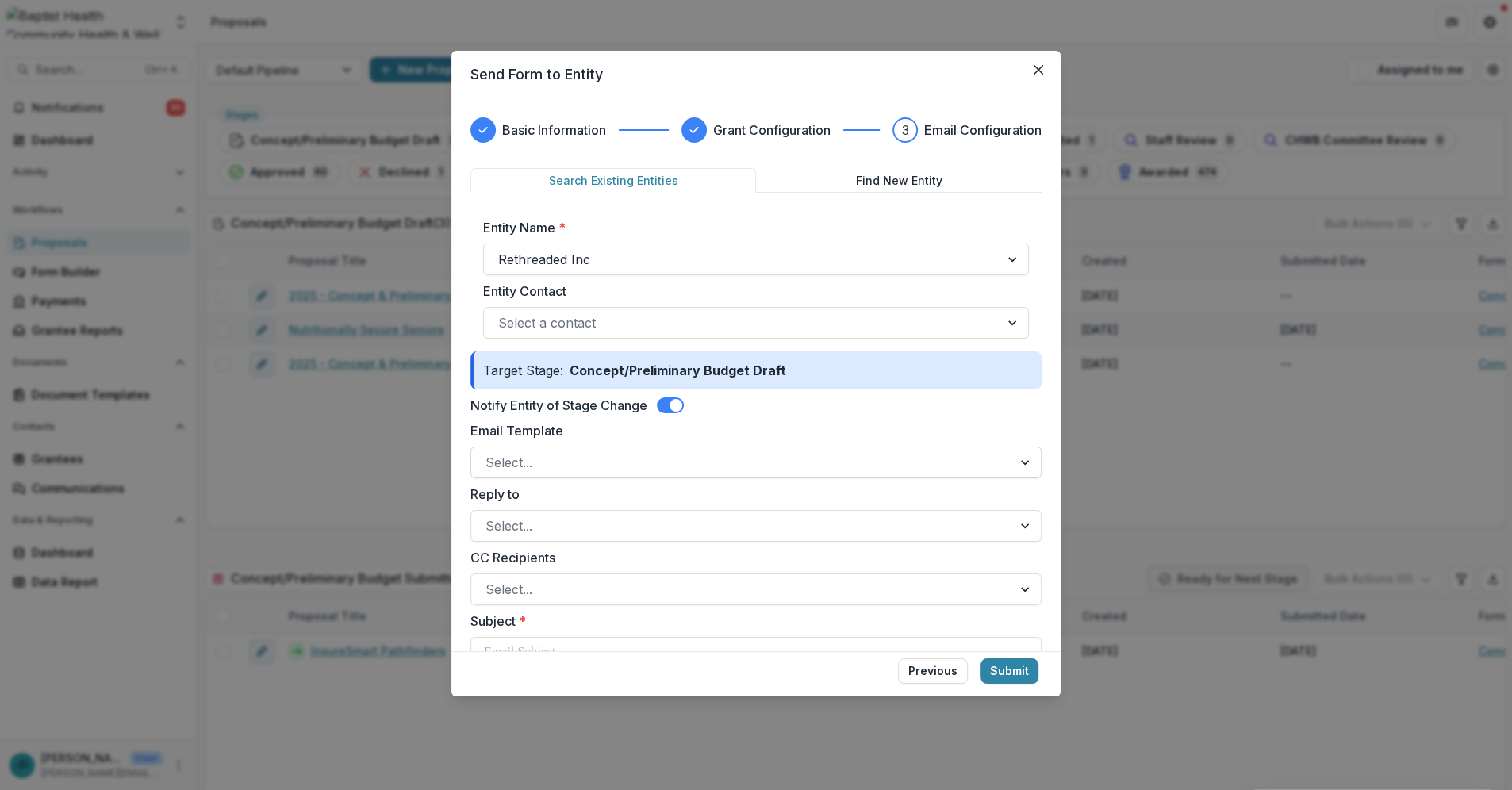
click at [540, 459] on div at bounding box center [741, 462] width 512 height 22
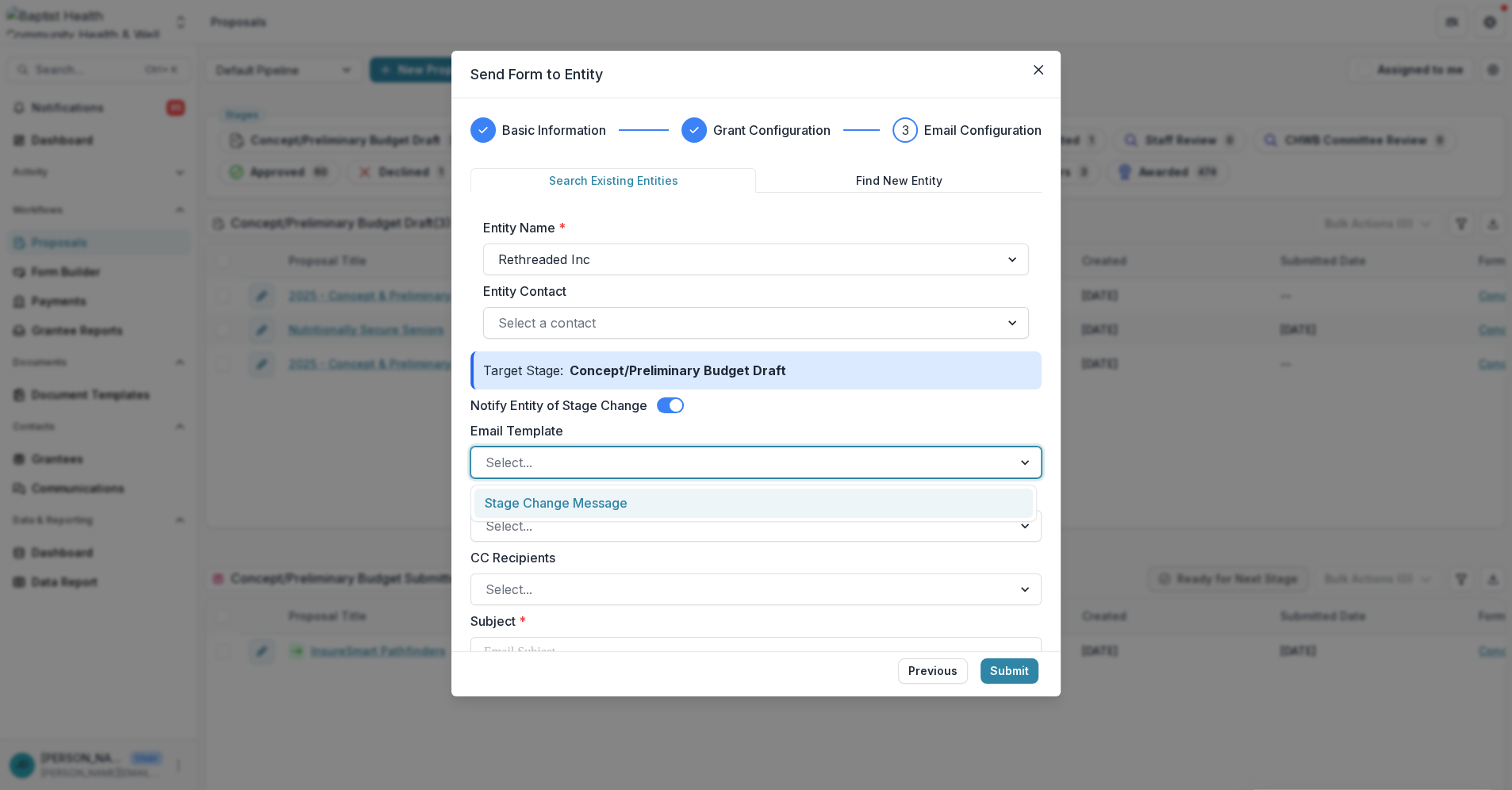
click at [521, 324] on div at bounding box center [741, 322] width 487 height 22
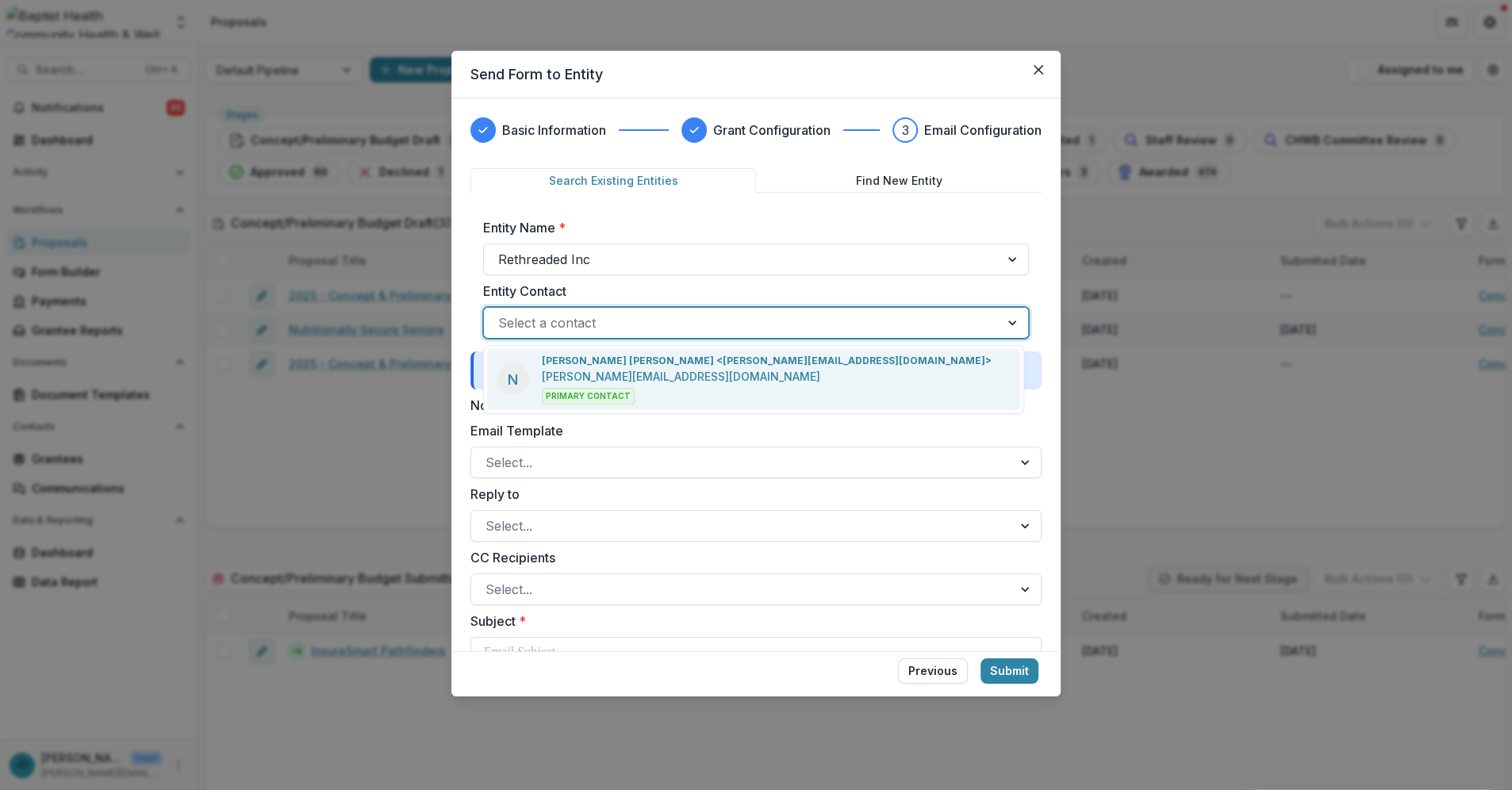
click at [542, 368] on p "[PERSON_NAME][EMAIL_ADDRESS][DOMAIN_NAME]" at bounding box center [681, 377] width 279 height 16
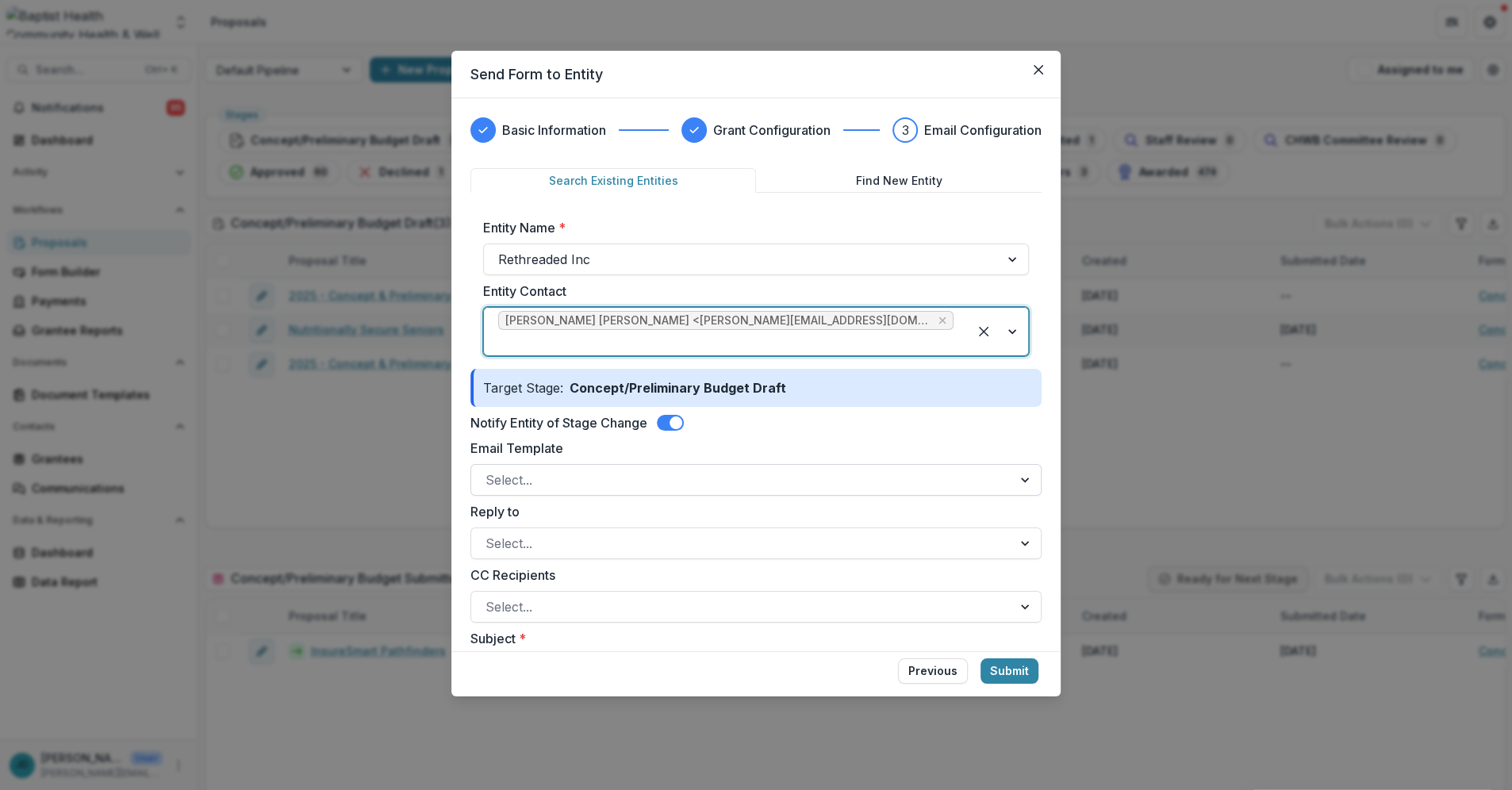
click at [511, 469] on div at bounding box center [741, 480] width 512 height 22
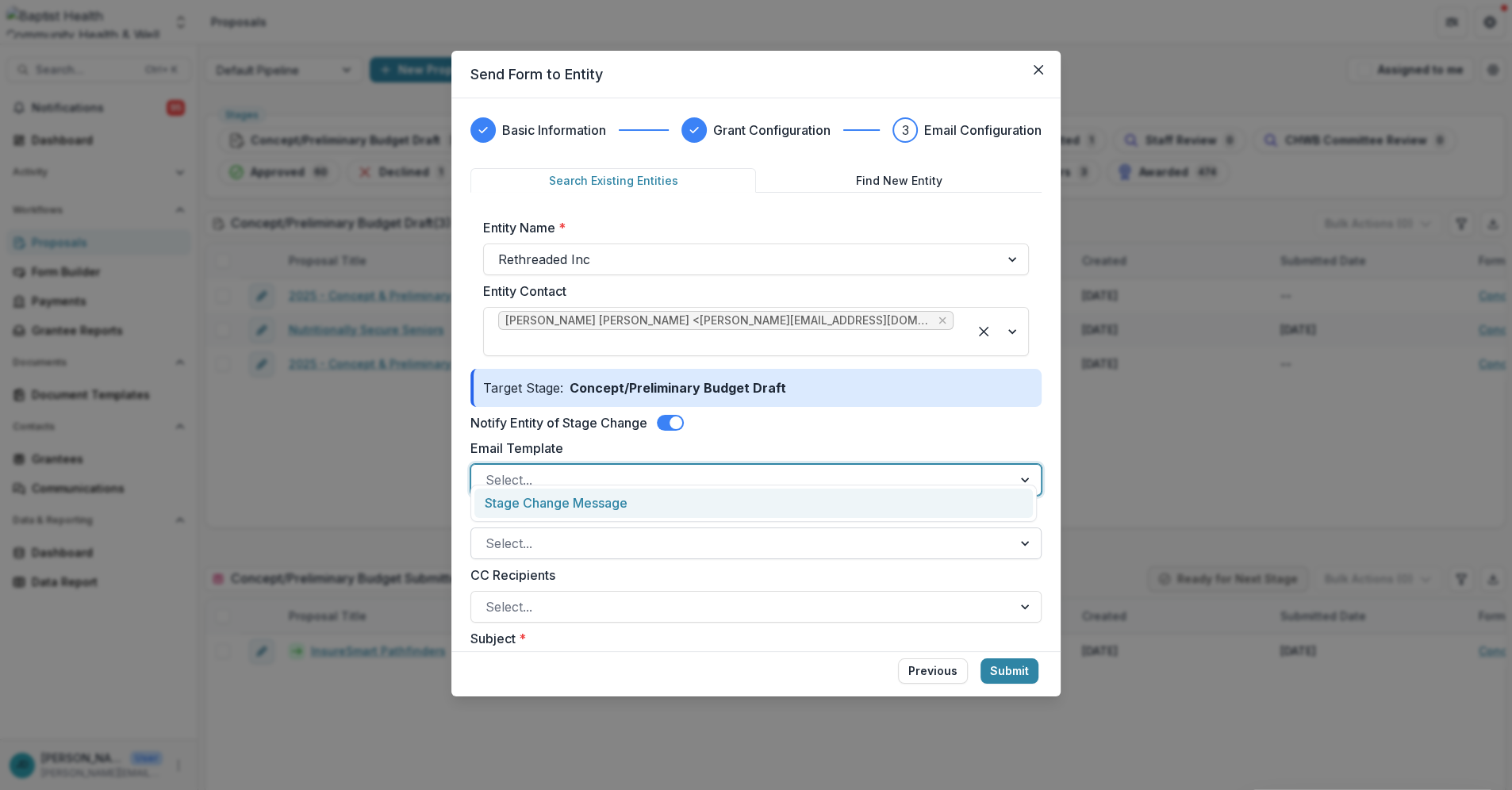
drag, startPoint x: 525, startPoint y: 507, endPoint x: 507, endPoint y: 537, distance: 35.0
click at [525, 506] on div "Stage Change Message" at bounding box center [753, 504] width 558 height 30
click at [508, 536] on div at bounding box center [741, 543] width 512 height 22
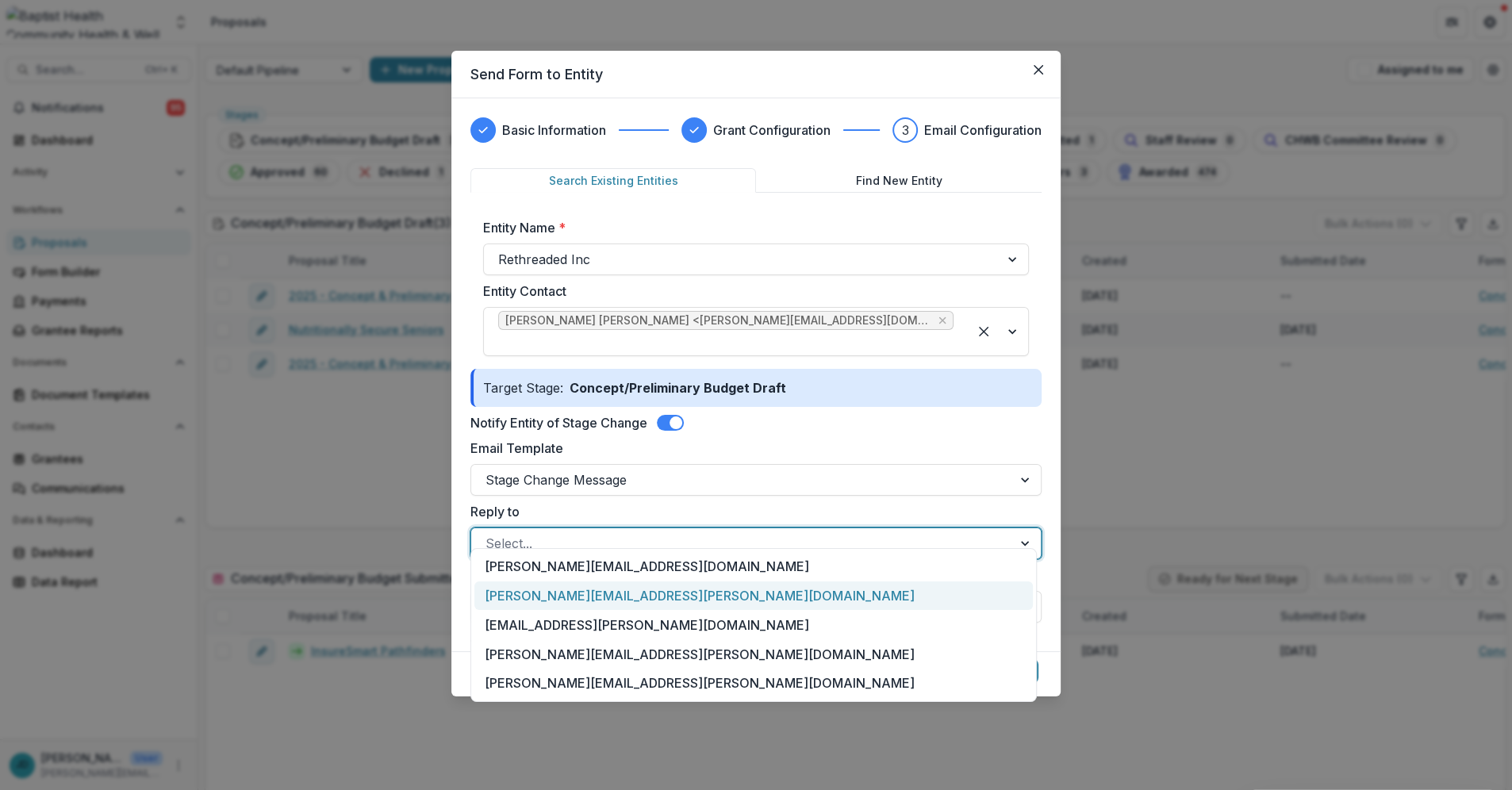
click at [519, 598] on div "[PERSON_NAME][EMAIL_ADDRESS][PERSON_NAME][DOMAIN_NAME]" at bounding box center [753, 596] width 558 height 30
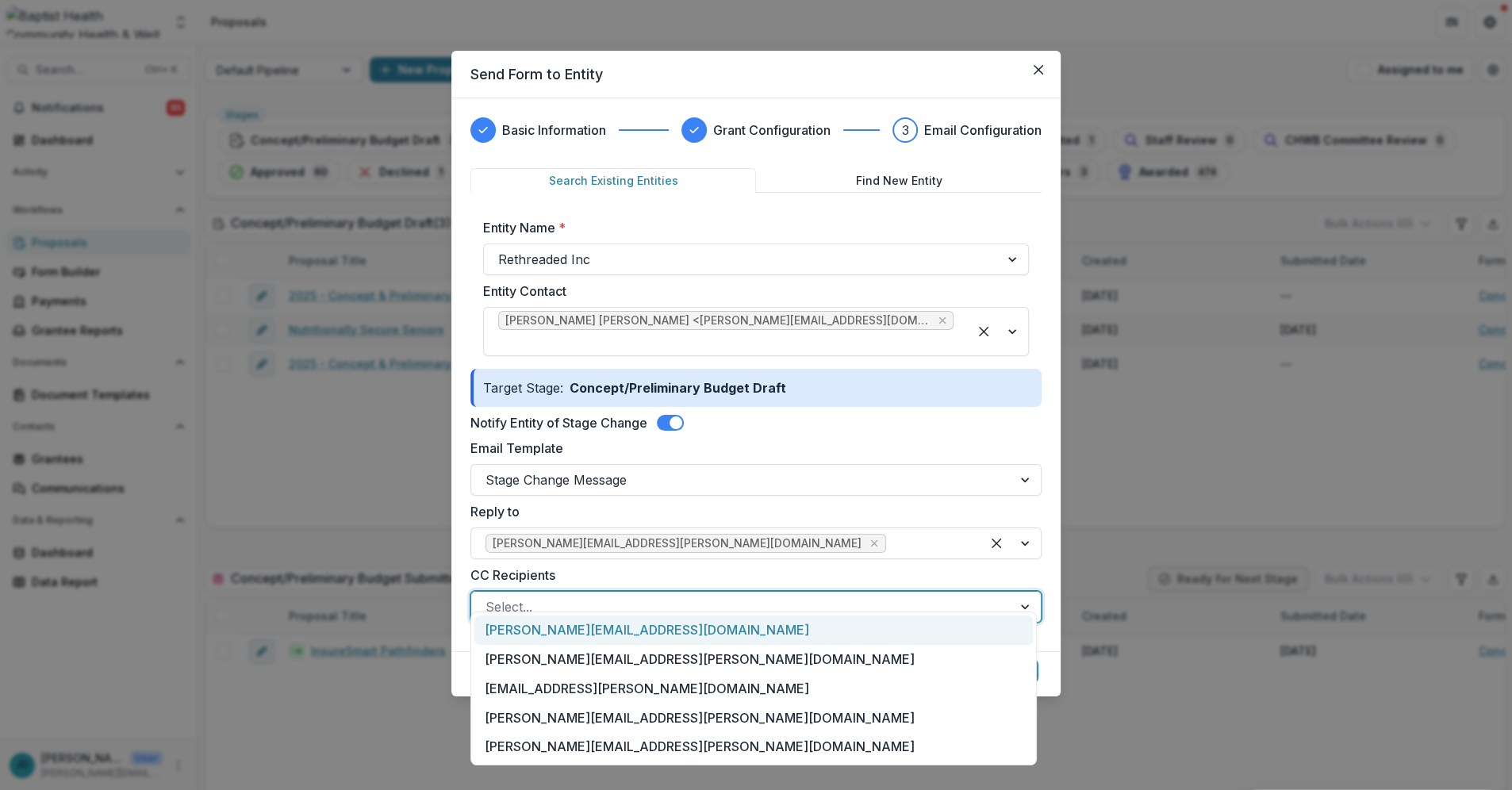
click at [521, 596] on div at bounding box center [741, 606] width 512 height 22
click at [526, 629] on div "[PERSON_NAME][EMAIL_ADDRESS][DOMAIN_NAME]" at bounding box center [753, 631] width 558 height 30
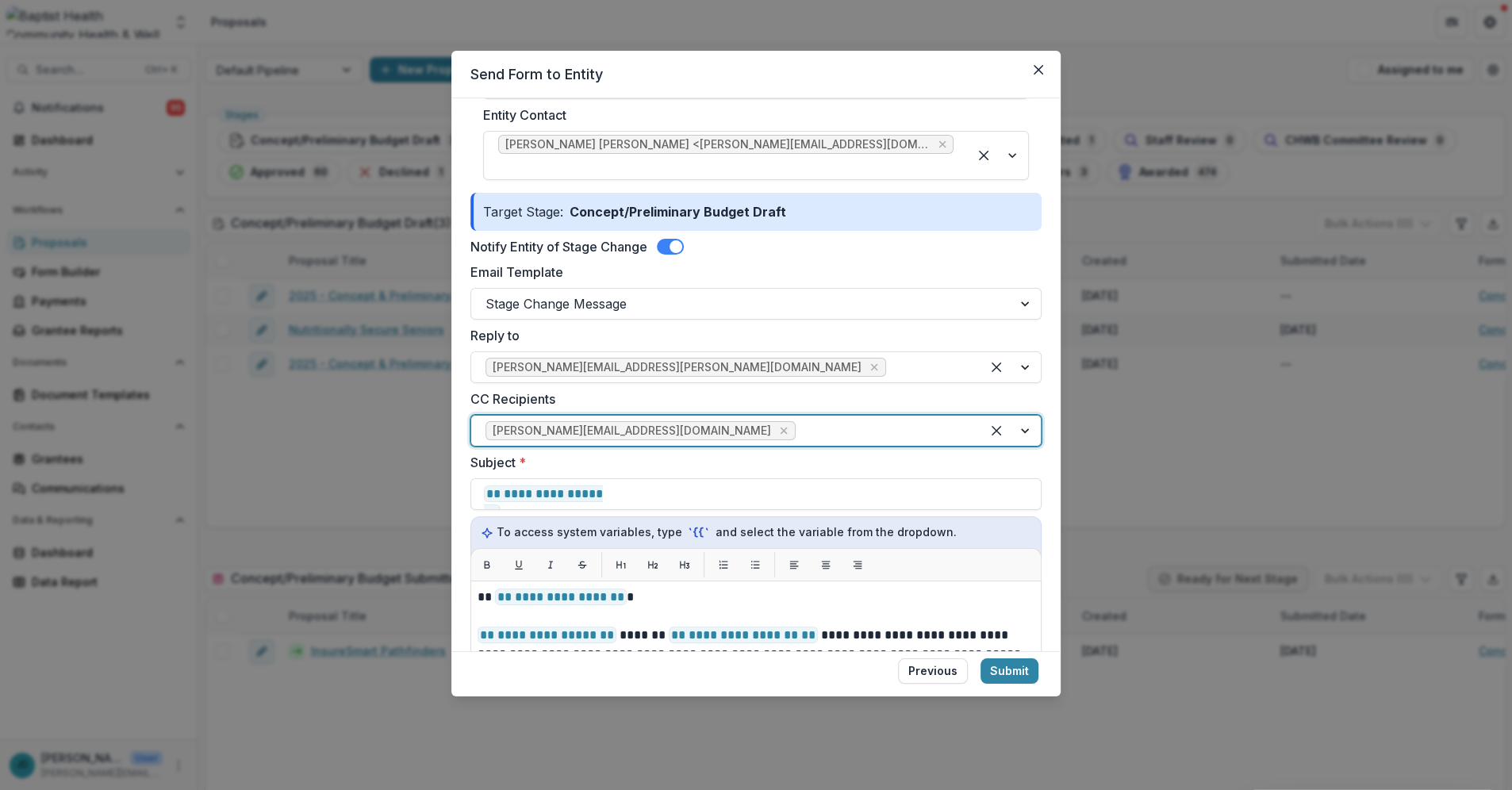
scroll to position [352, 0]
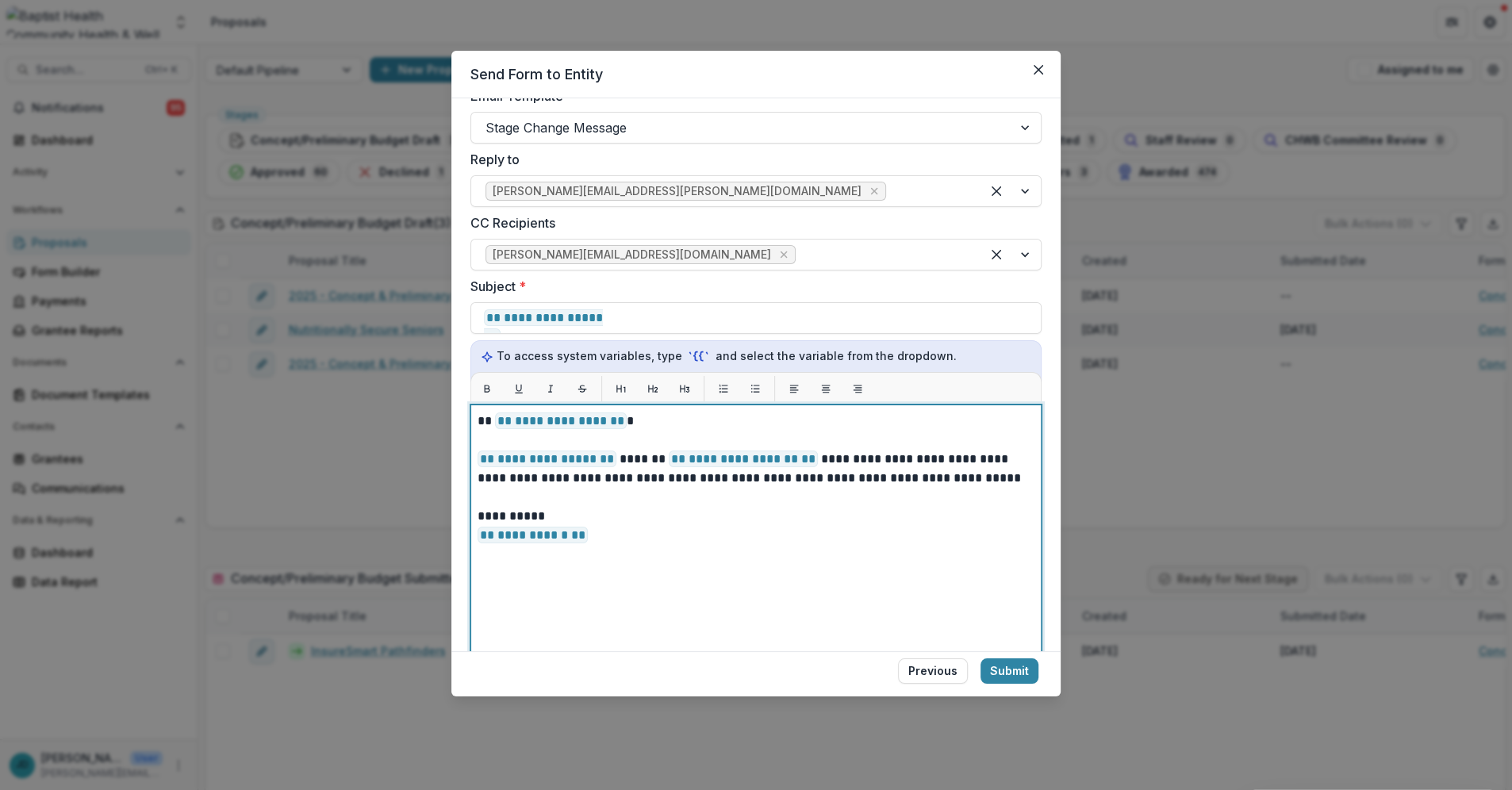
drag, startPoint x: 603, startPoint y: 515, endPoint x: 472, endPoint y: 400, distance: 174.3
click at [472, 404] on div "**********" at bounding box center [756, 603] width 571 height 397
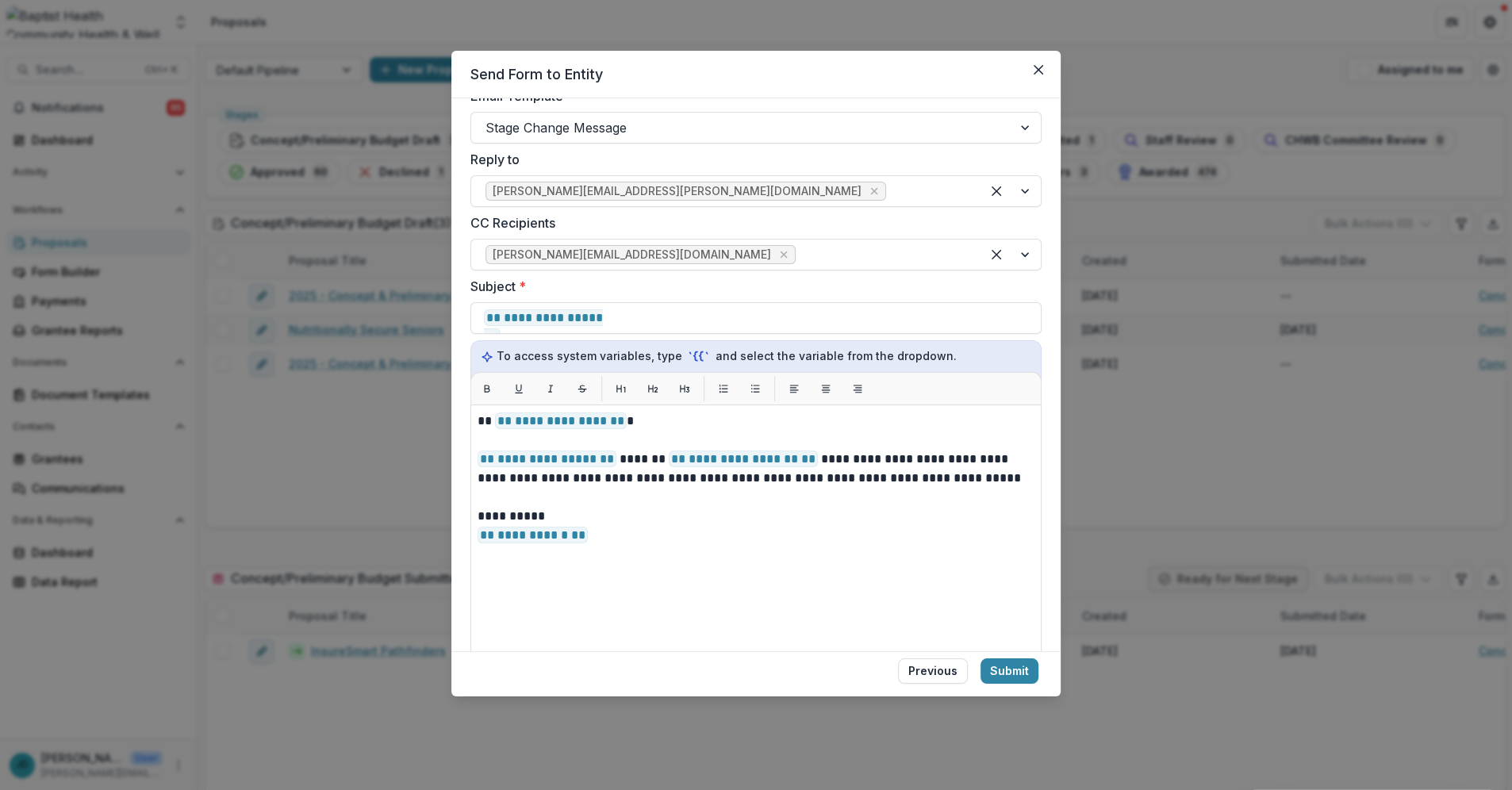
drag, startPoint x: 575, startPoint y: 430, endPoint x: 640, endPoint y: 514, distance: 106.2
click at [640, 514] on div "**********" at bounding box center [756, 603] width 571 height 397
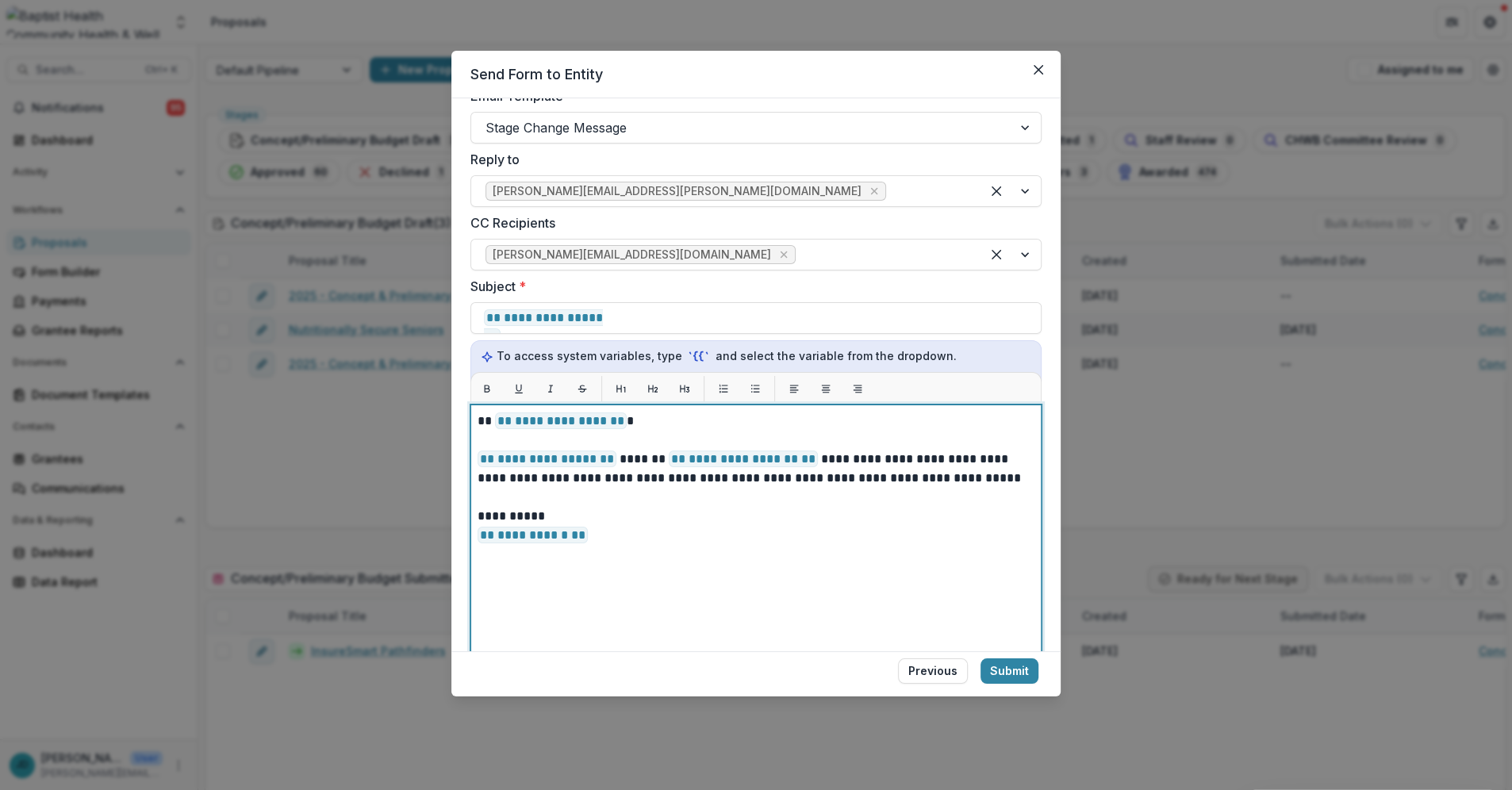
click at [600, 513] on p "**********" at bounding box center [753, 526] width 552 height 38
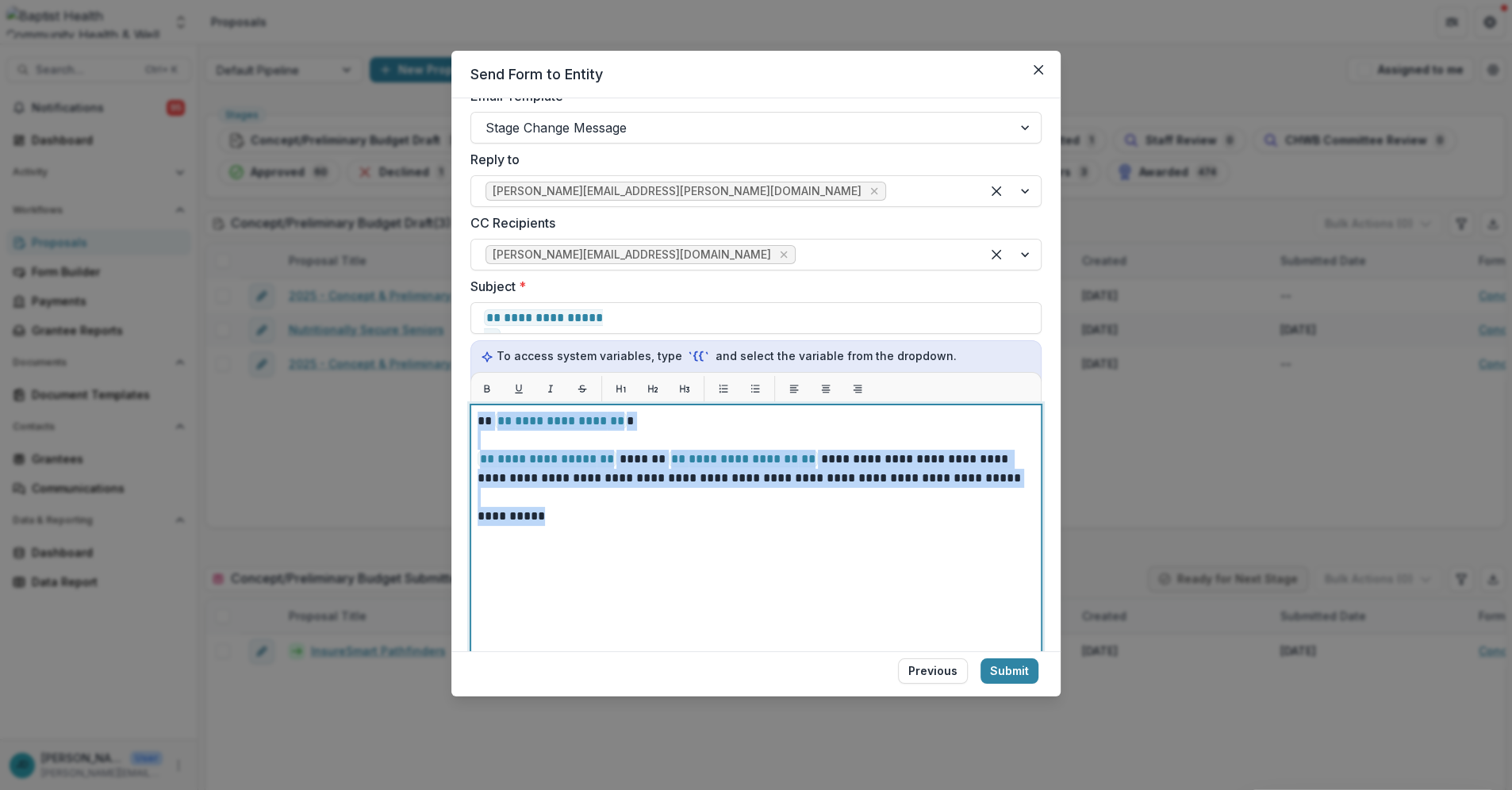
drag, startPoint x: 512, startPoint y: 496, endPoint x: 477, endPoint y: 405, distance: 97.5
click at [477, 412] on div "**********" at bounding box center [755, 603] width 557 height 382
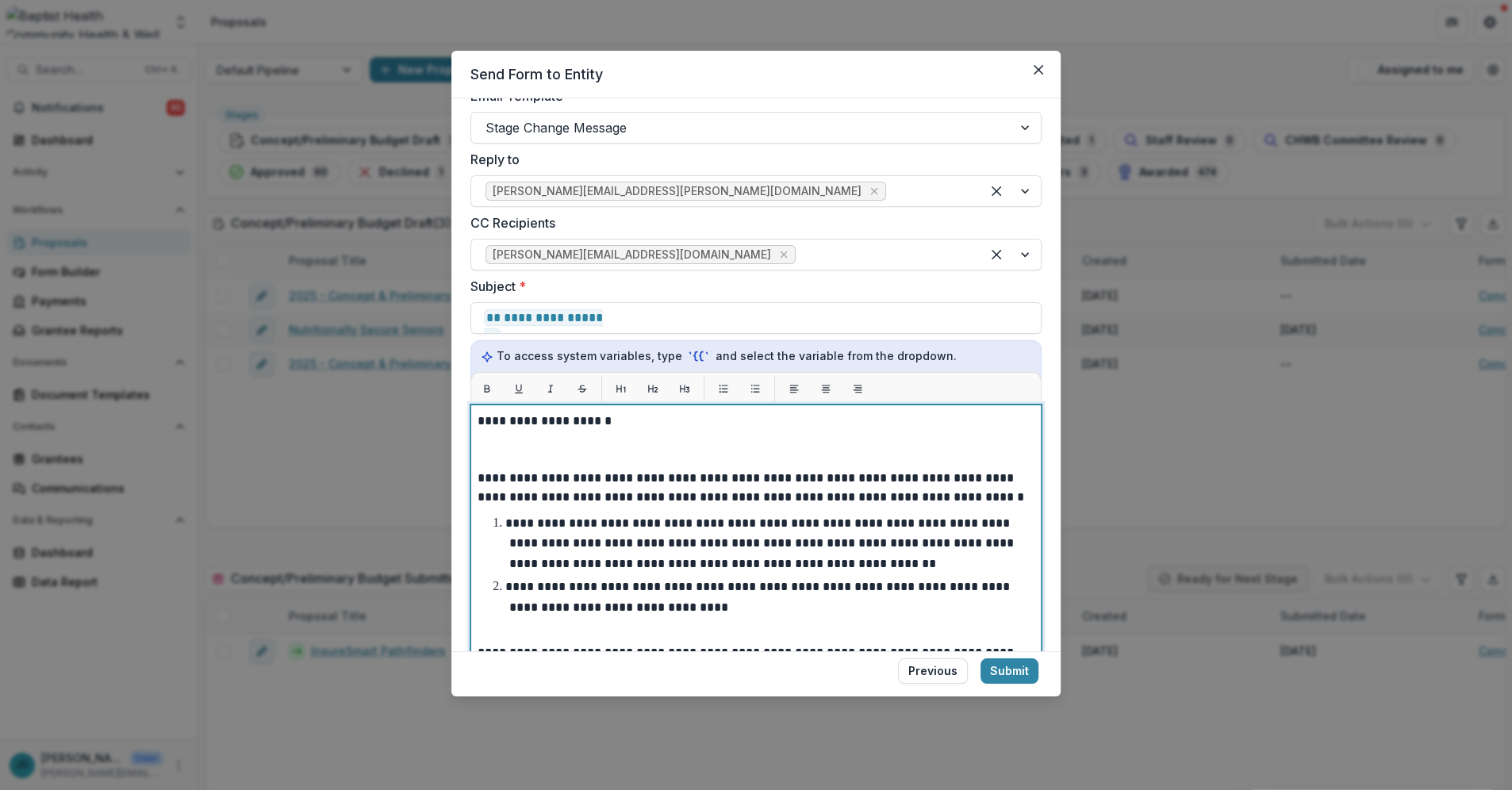
scroll to position [482, 0]
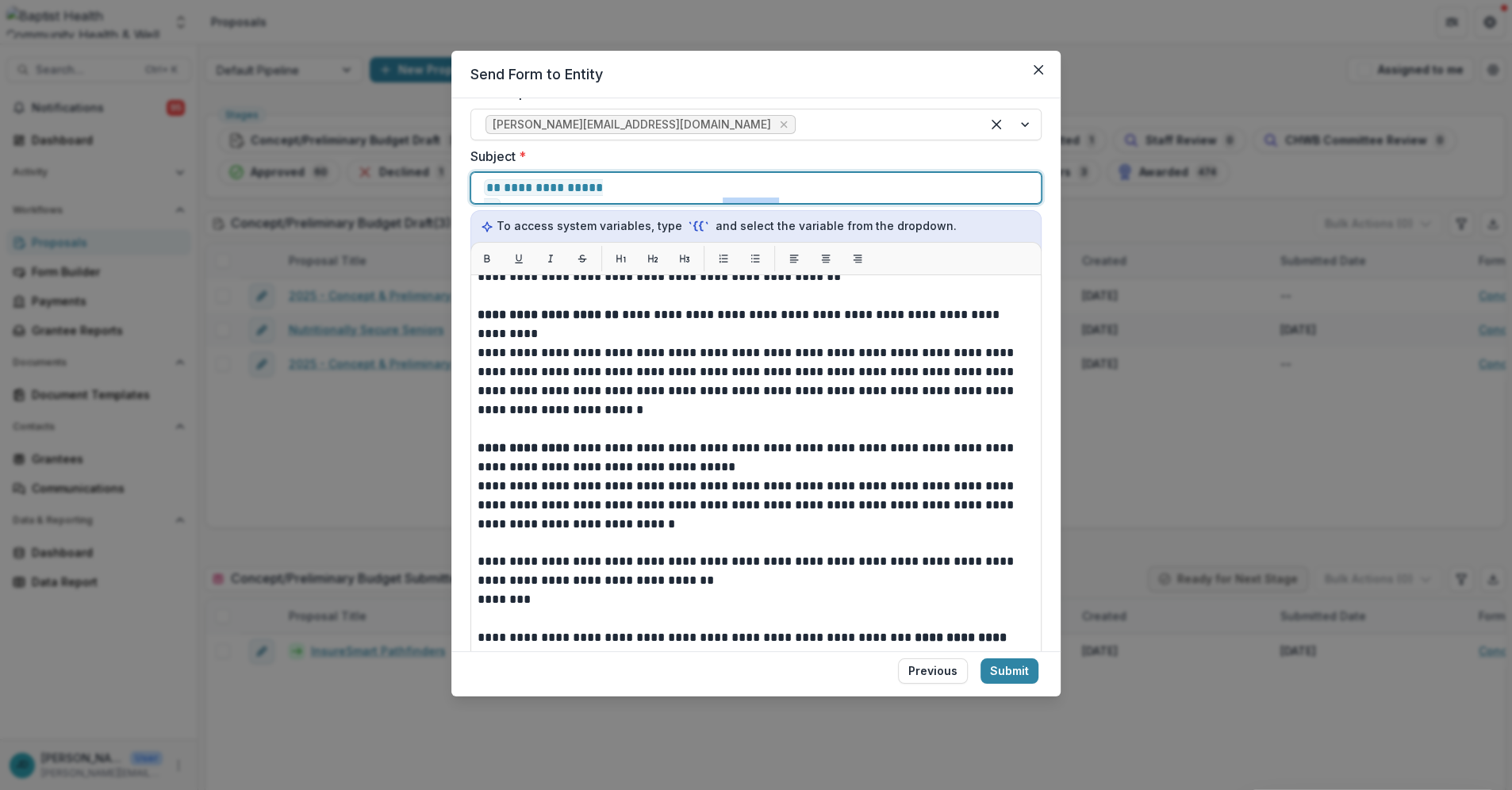
drag, startPoint x: 875, startPoint y: 171, endPoint x: 816, endPoint y: 170, distance: 59.0
click at [816, 179] on p "**********" at bounding box center [744, 188] width 521 height 19
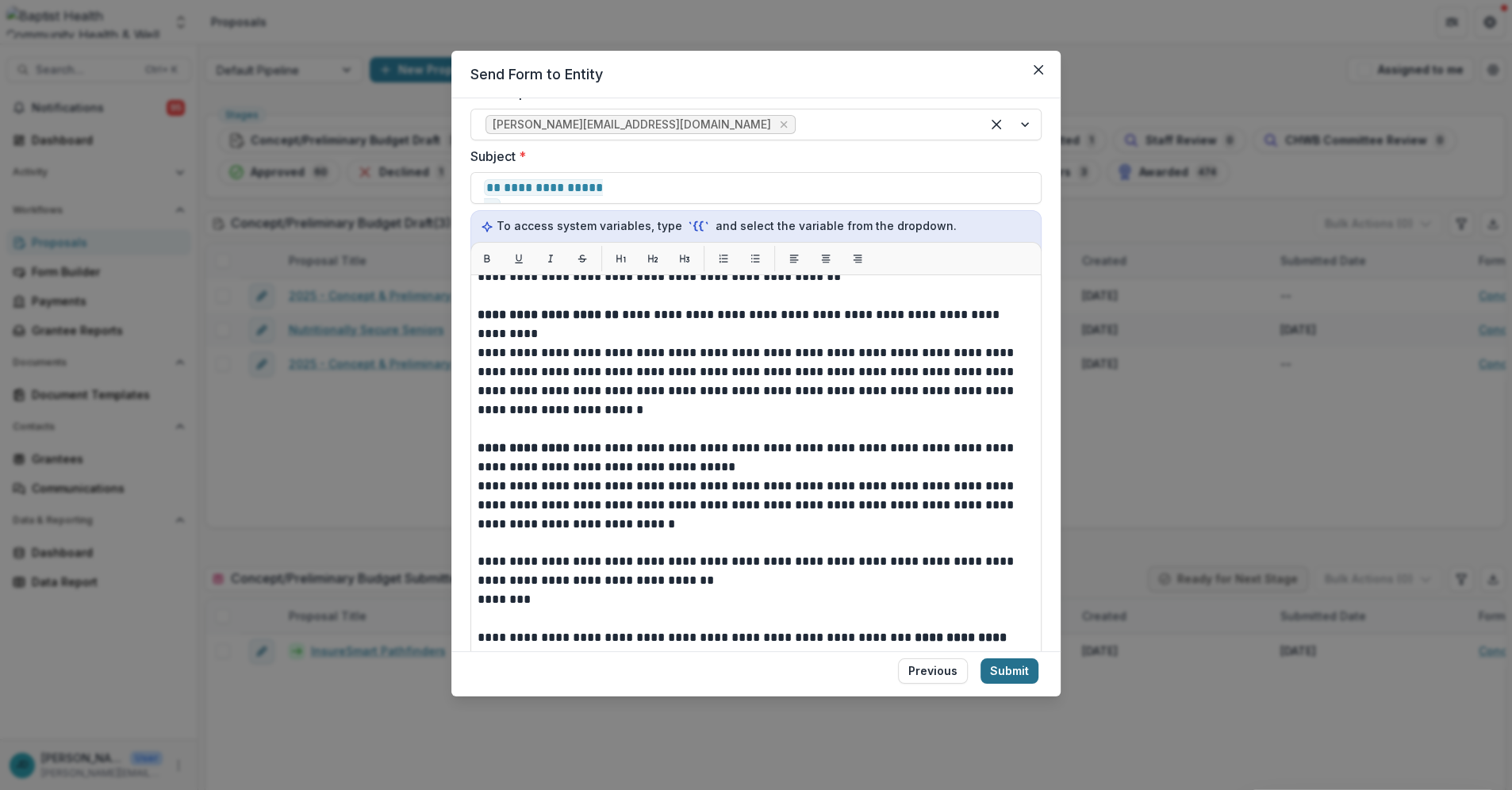
click at [1011, 666] on button "Submit" at bounding box center [1009, 671] width 58 height 25
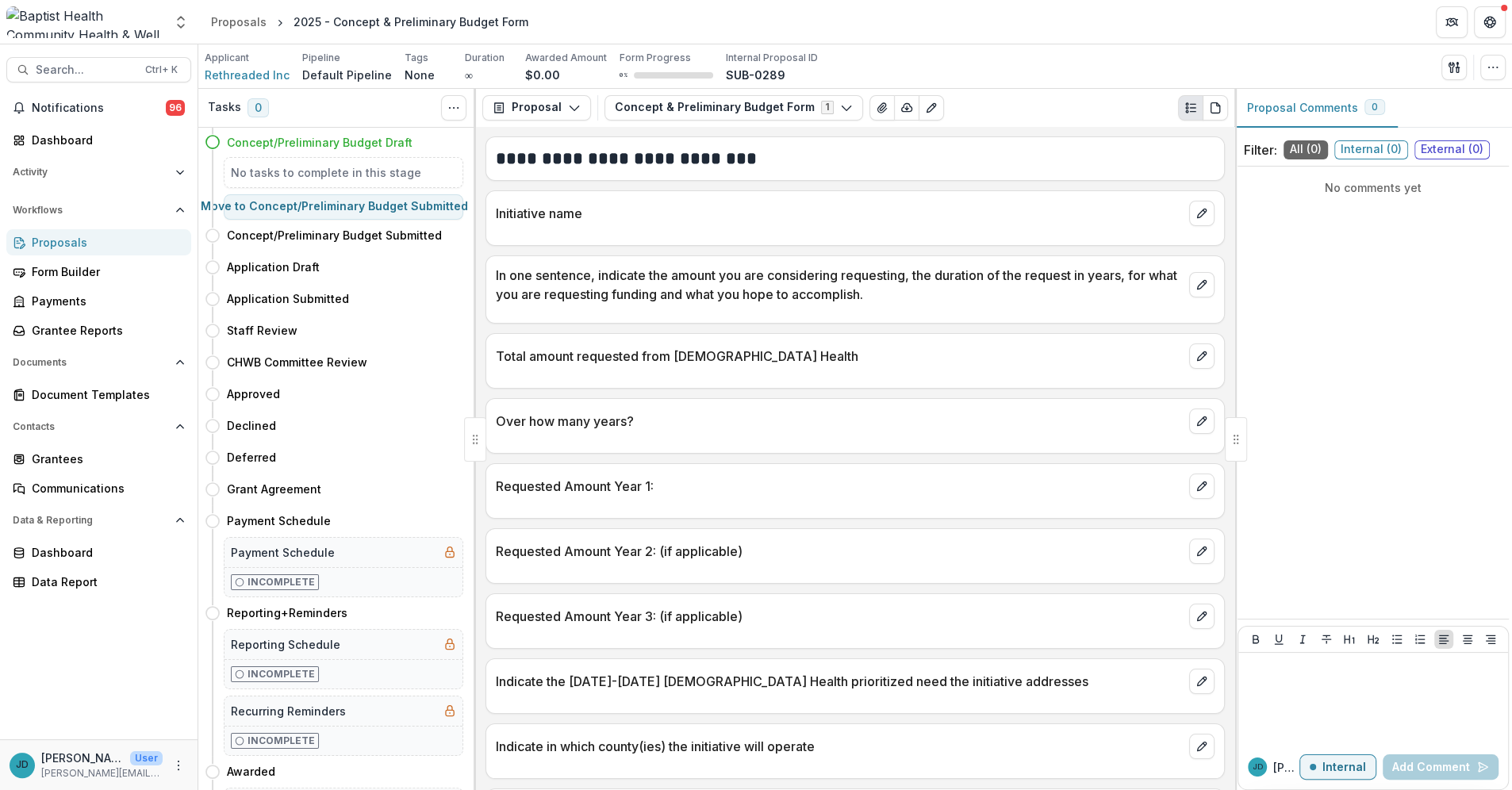
click at [61, 241] on div "Proposals" at bounding box center [105, 242] width 147 height 16
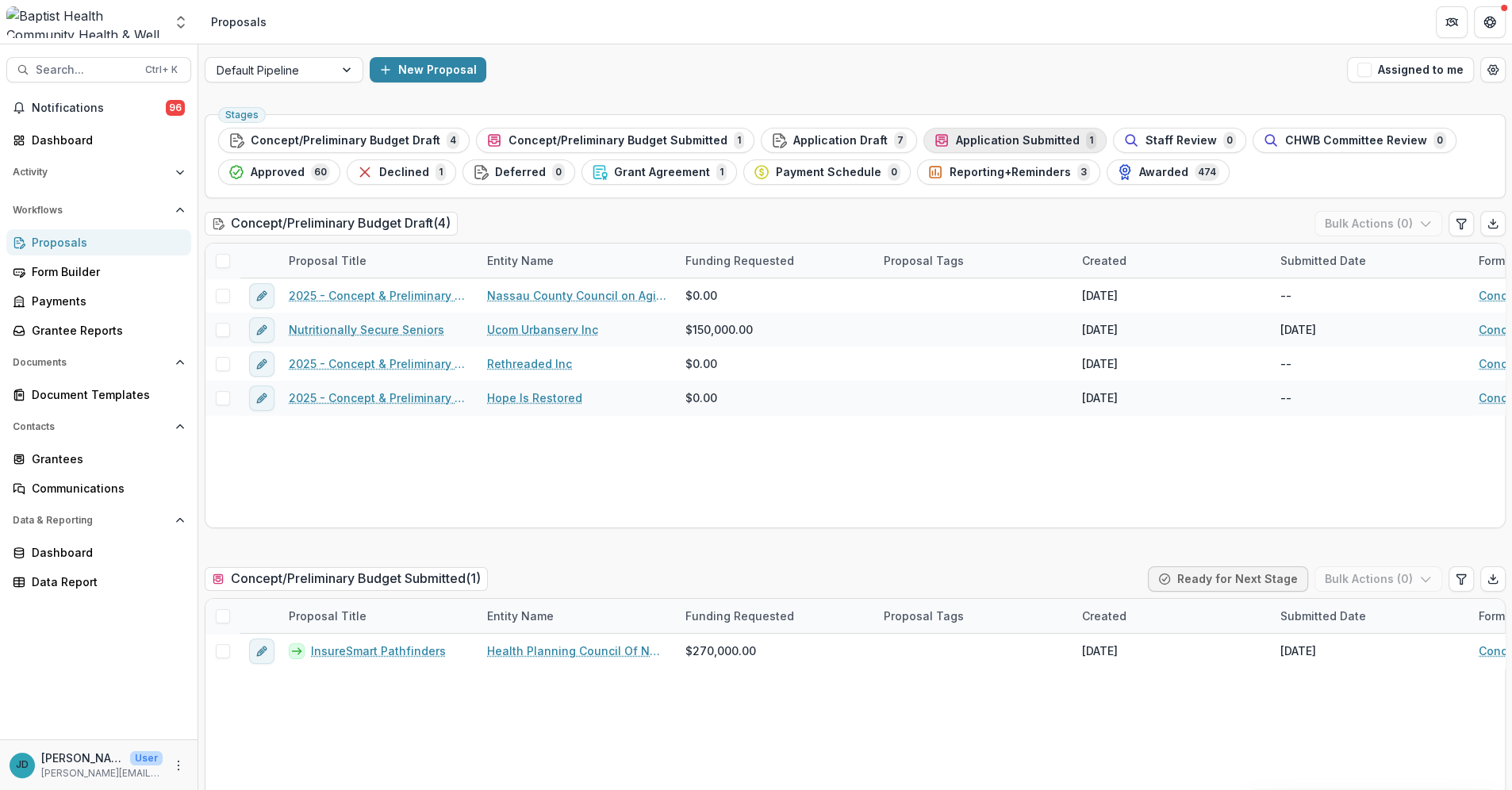
click at [956, 136] on span "Application Submitted" at bounding box center [1018, 140] width 124 height 13
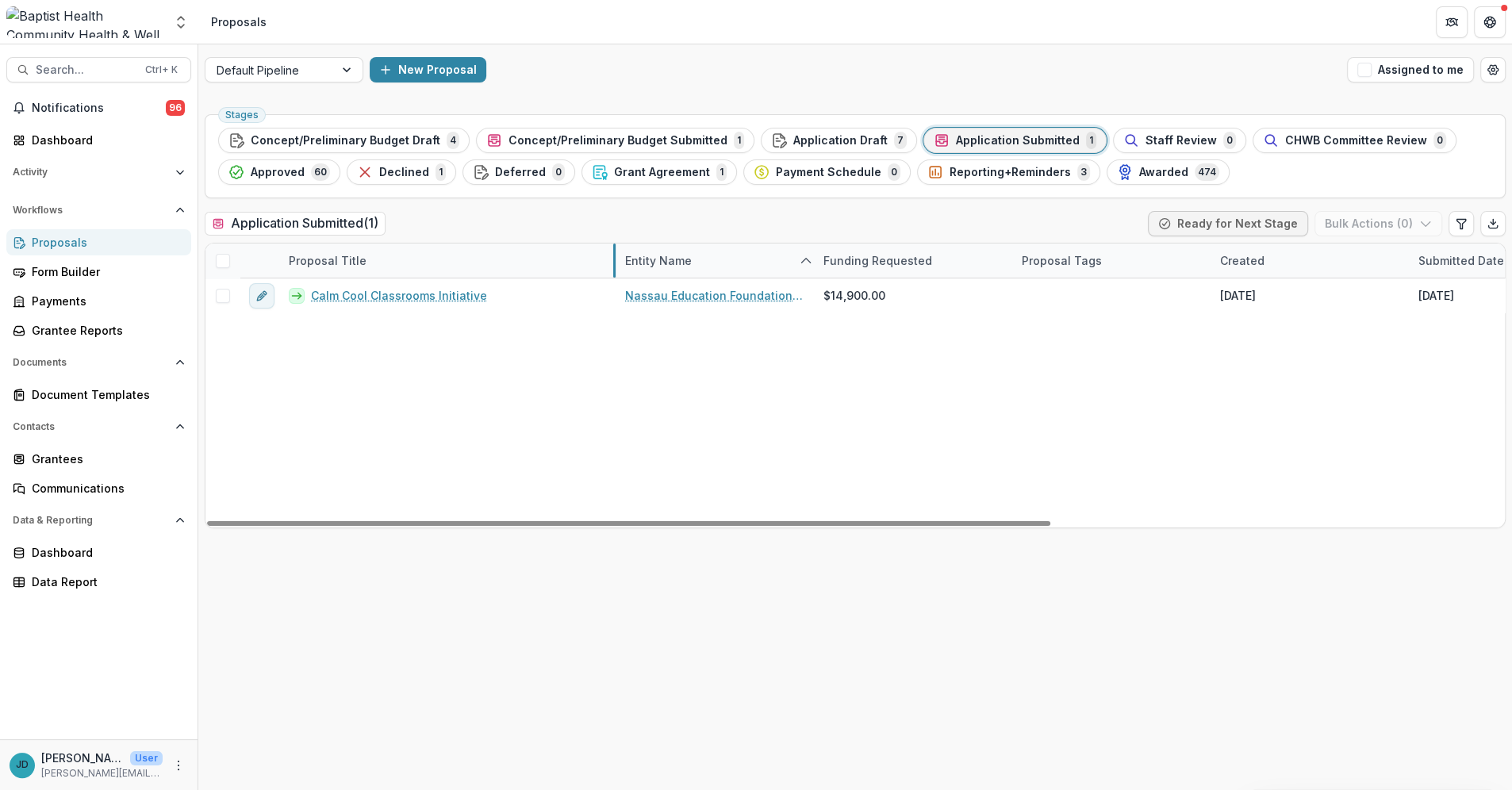
drag, startPoint x: 475, startPoint y: 260, endPoint x: 613, endPoint y: 267, distance: 138.2
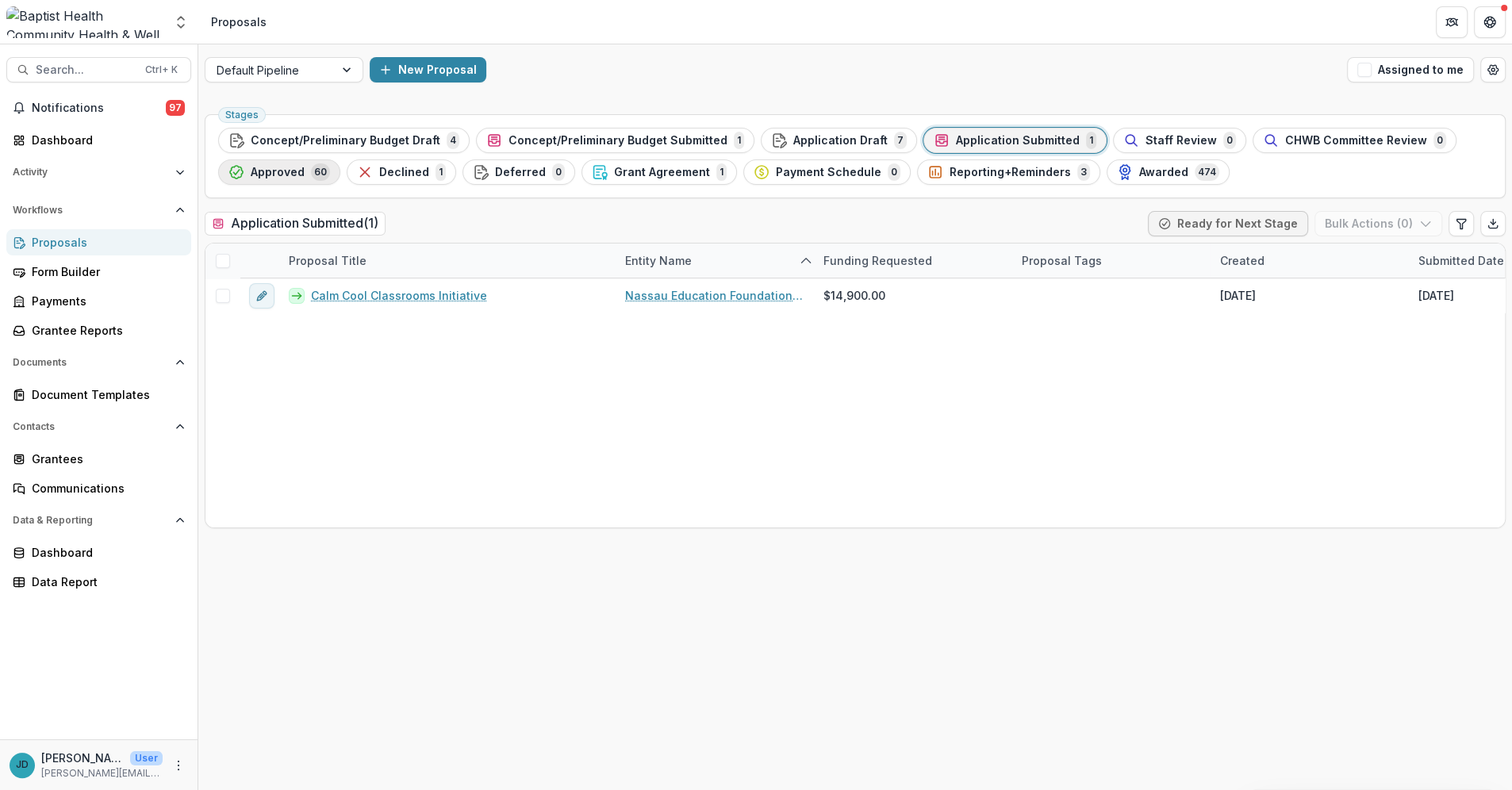
click at [265, 171] on span "Approved" at bounding box center [278, 172] width 54 height 13
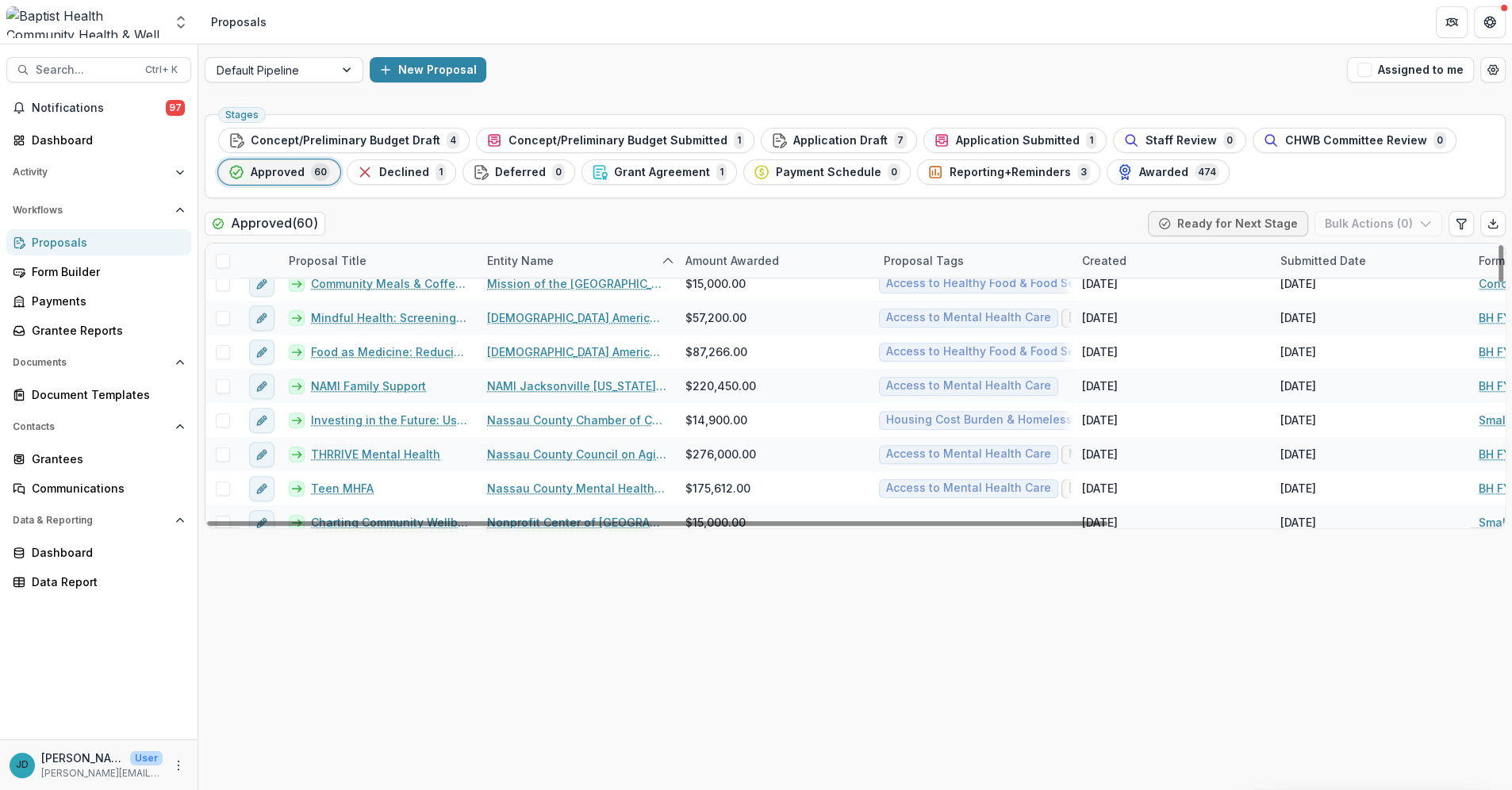
scroll to position [1057, 0]
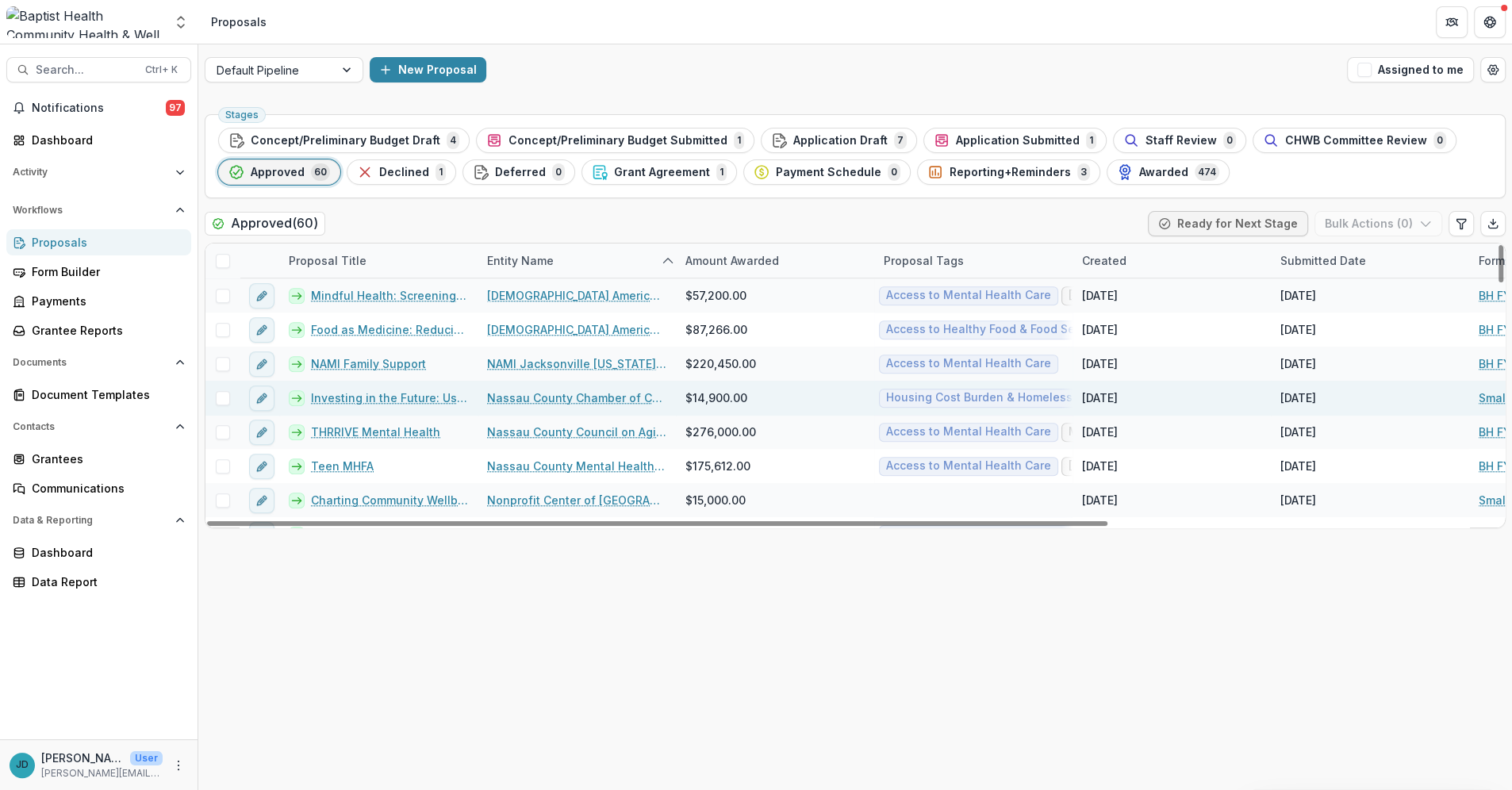
click at [412, 400] on link "Investing in the Future: Using Labor and Market Data to Strengthen Workforce Pa…" at bounding box center [389, 398] width 157 height 16
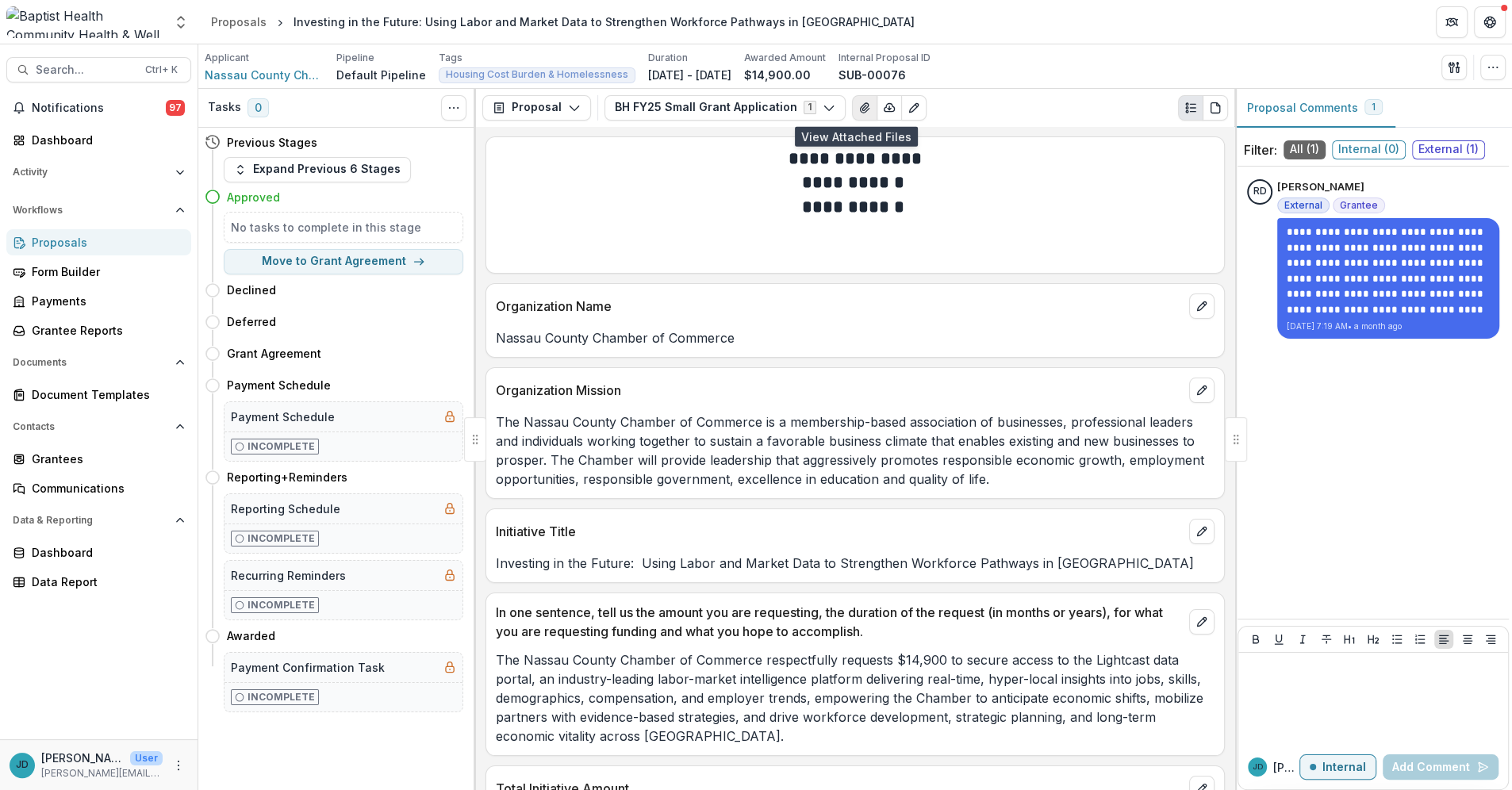
click at [858, 107] on icon "View Attached Files" at bounding box center [864, 107] width 12 height 12
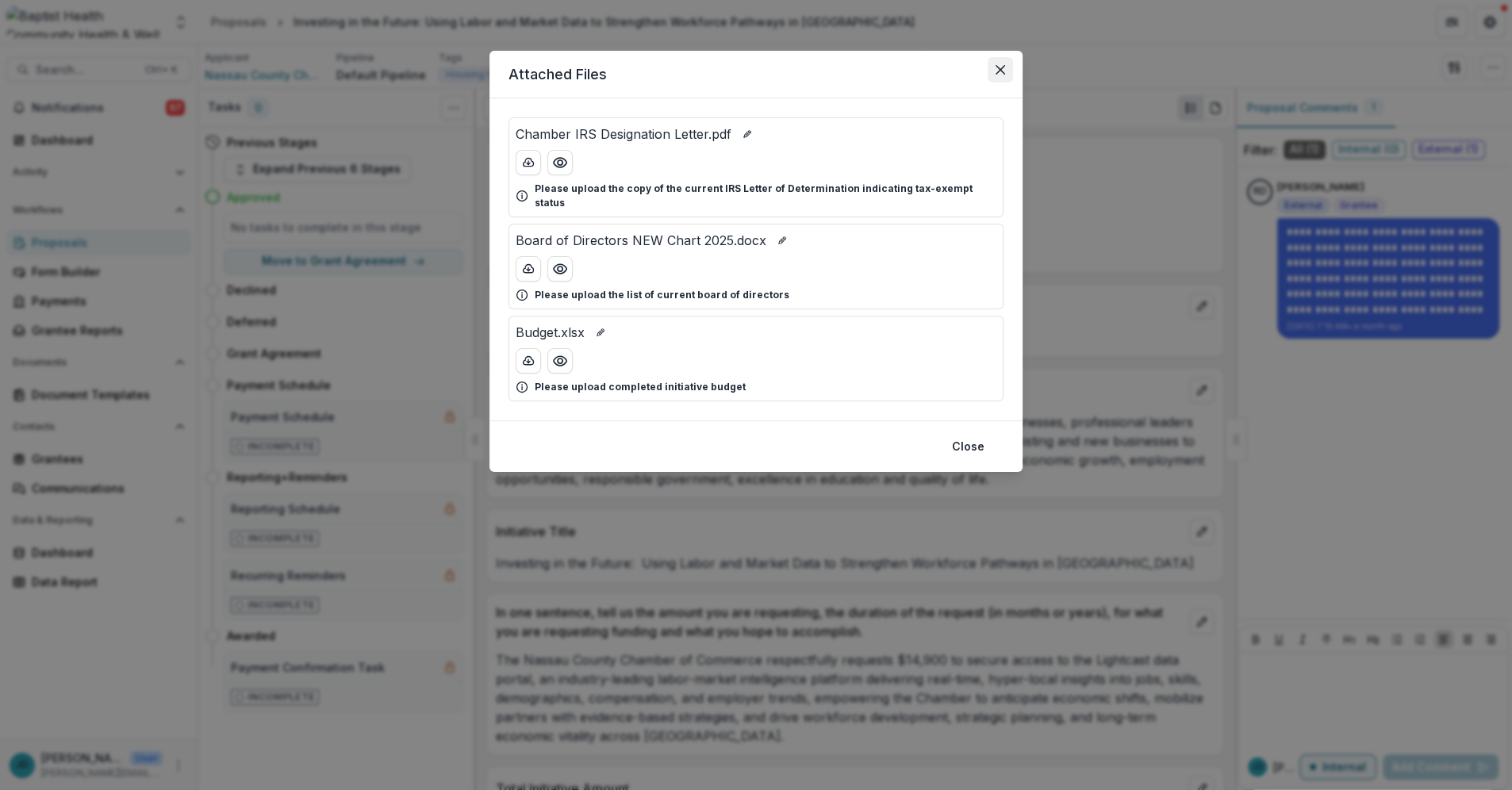
click at [1003, 66] on icon "Close" at bounding box center [1000, 70] width 10 height 10
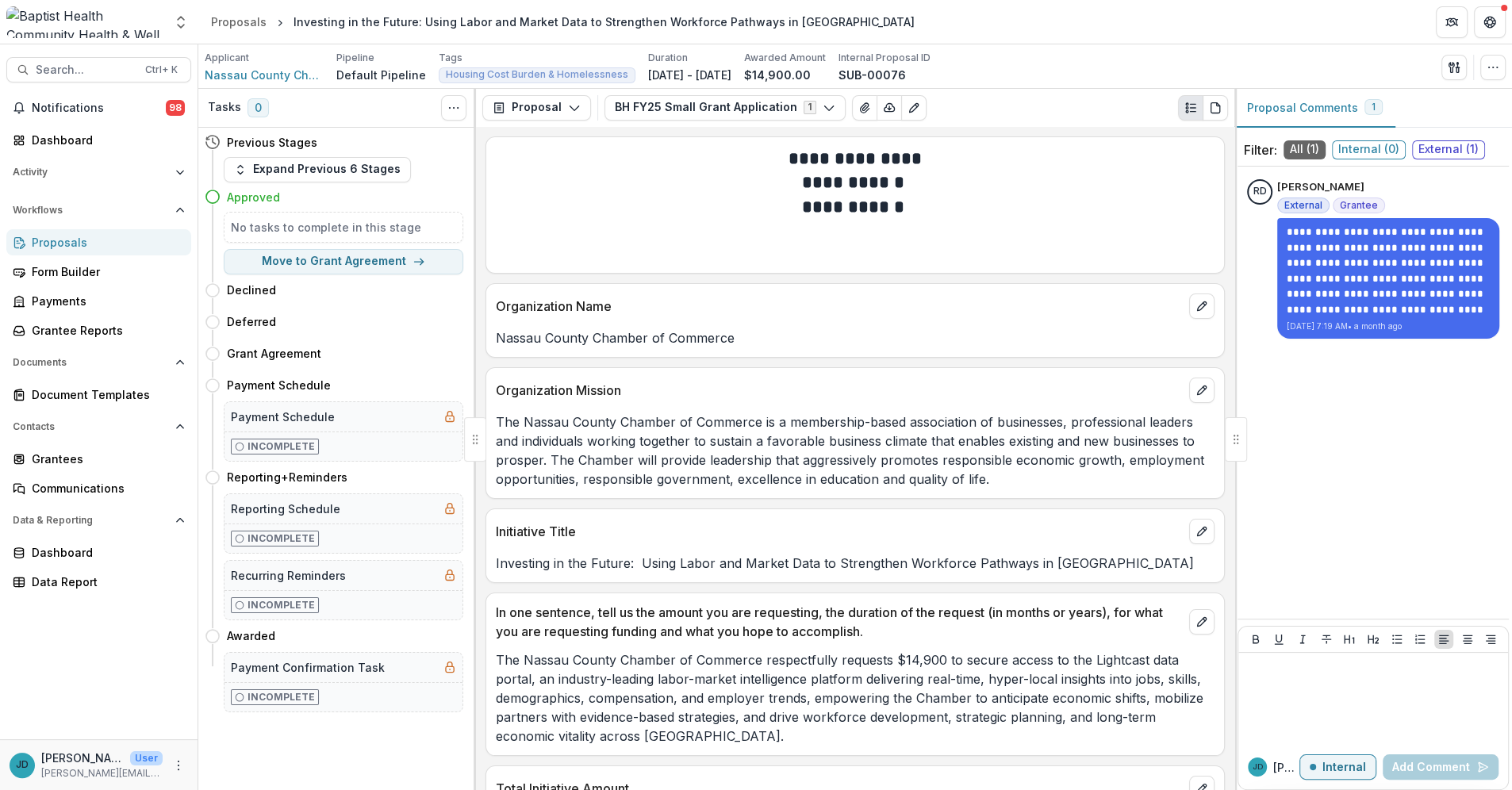
click at [51, 248] on div "Proposals" at bounding box center [105, 242] width 147 height 16
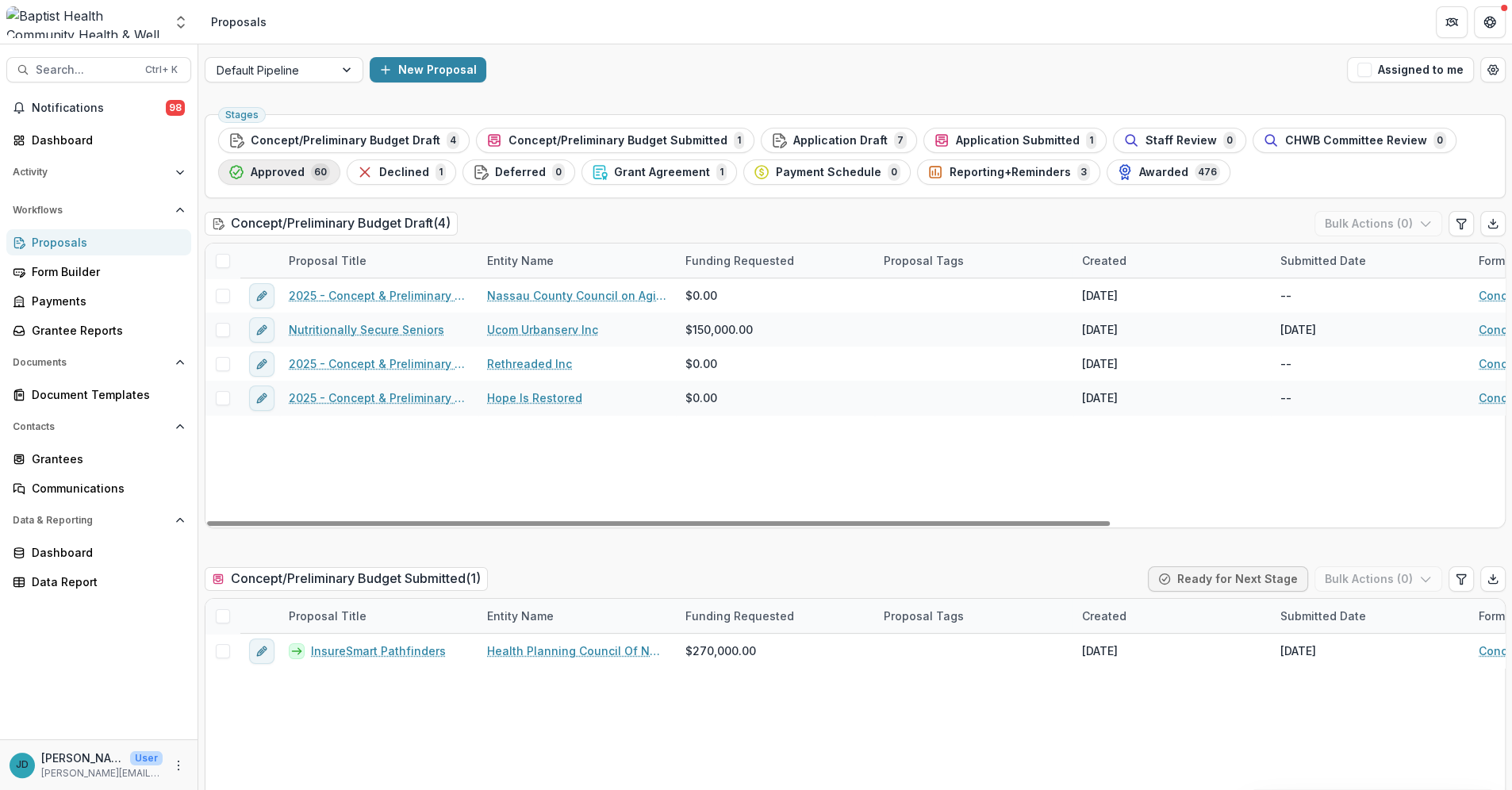
click at [294, 166] on span "Approved" at bounding box center [278, 172] width 54 height 13
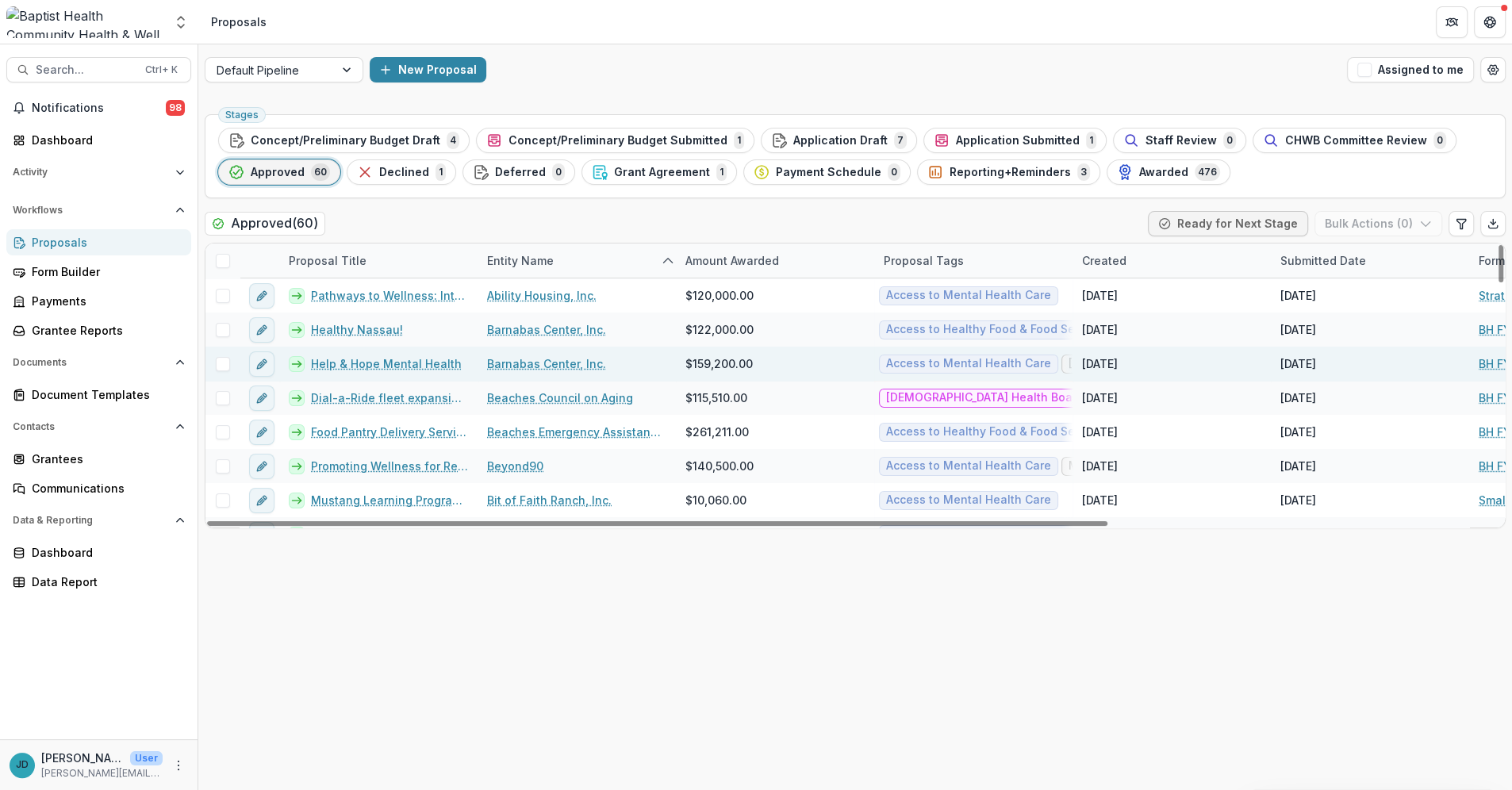
click at [419, 366] on link "Help & Hope Mental Health" at bounding box center [386, 363] width 151 height 16
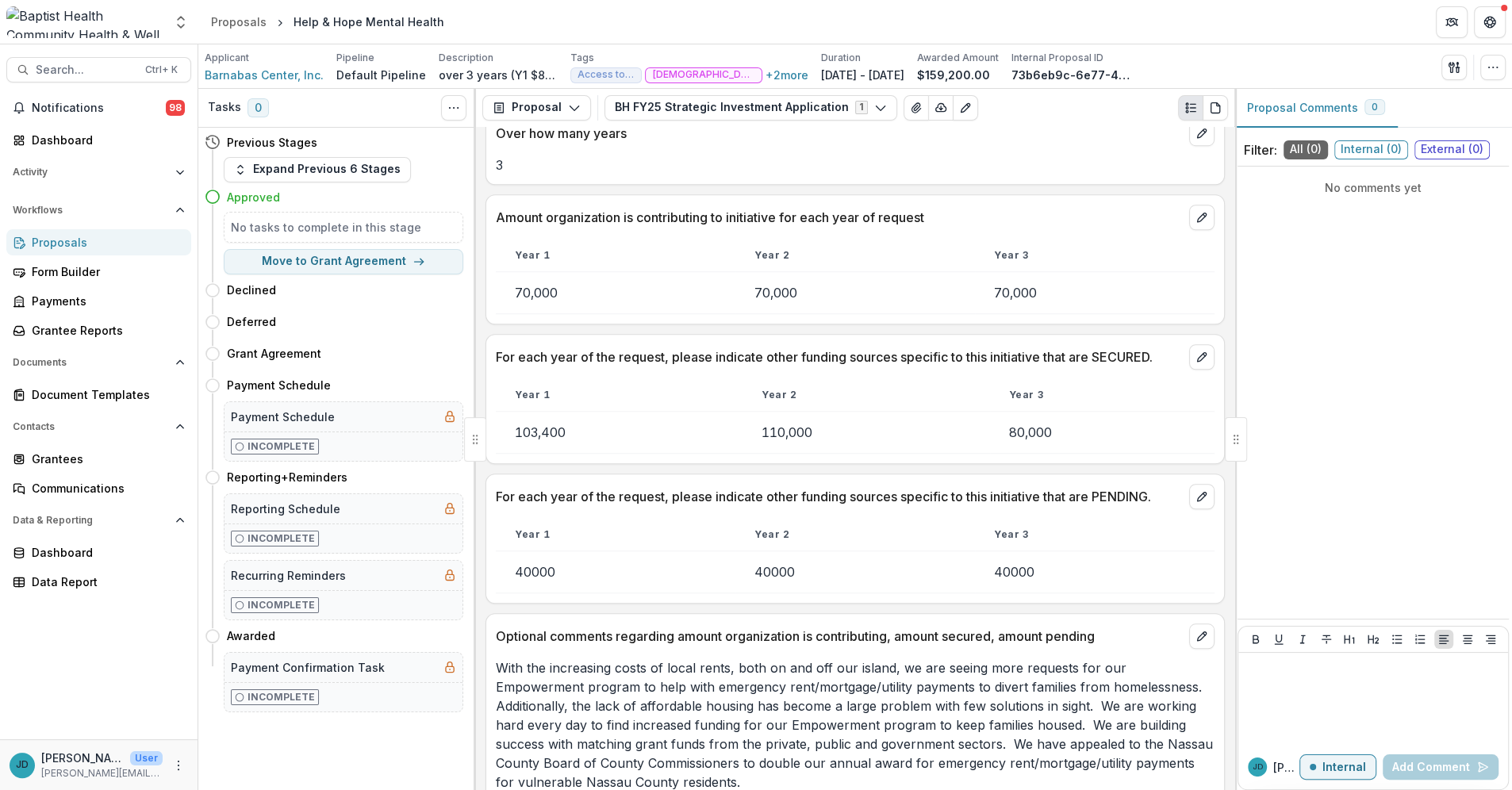
scroll to position [1065, 0]
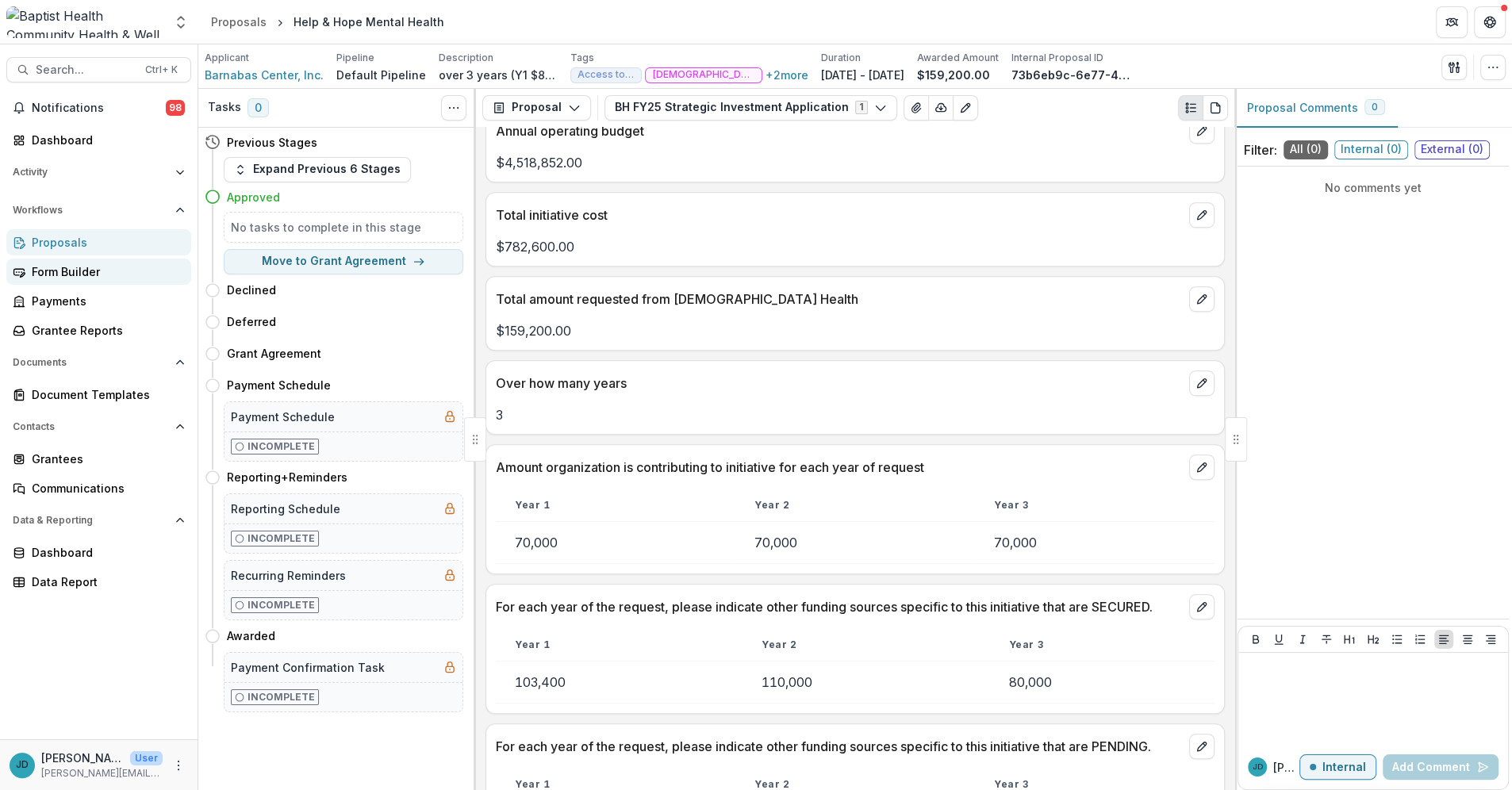
click at [51, 270] on div "Form Builder" at bounding box center [105, 272] width 147 height 16
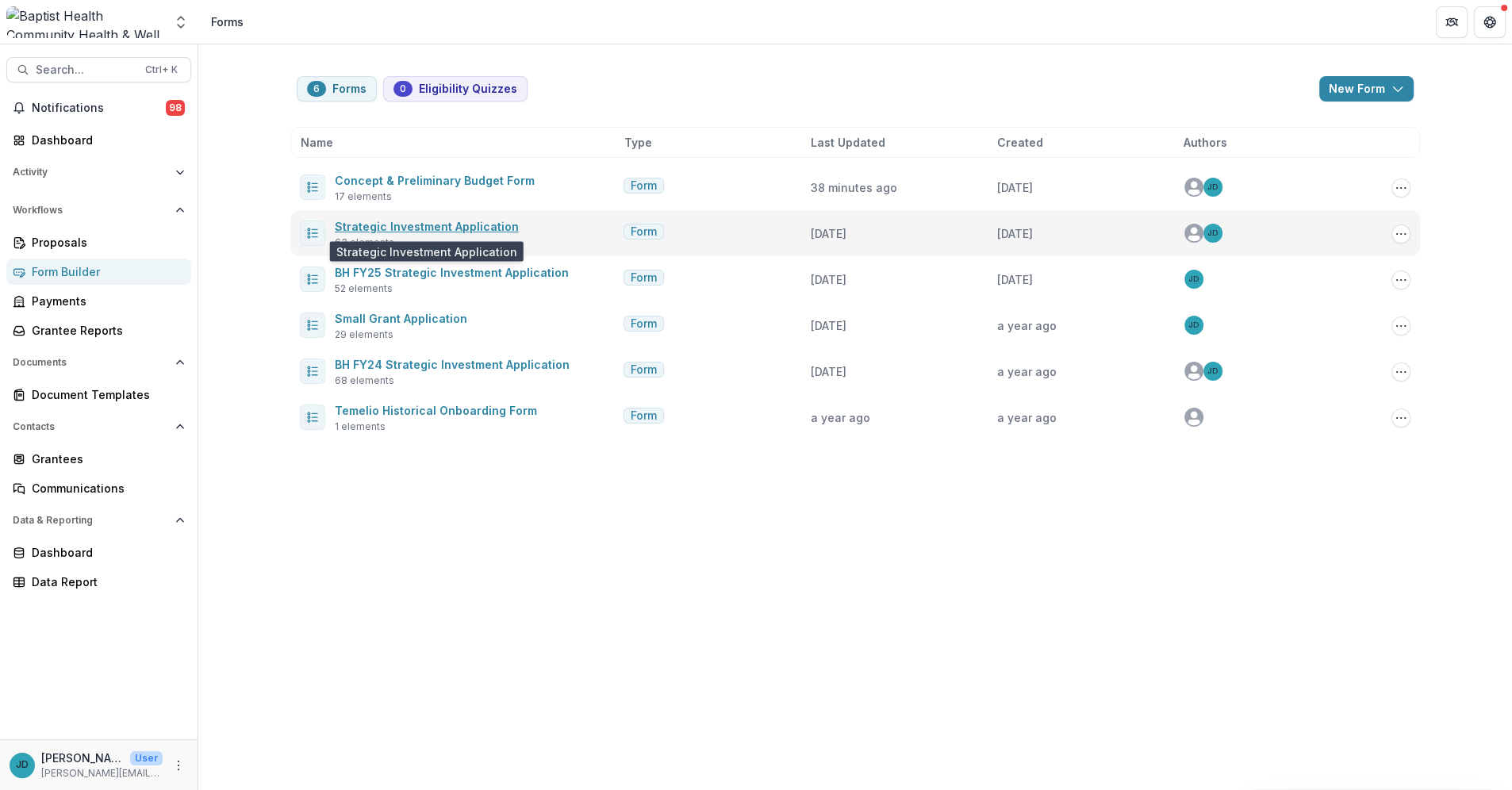
click at [400, 226] on link "Strategic Investment Application" at bounding box center [426, 226] width 184 height 13
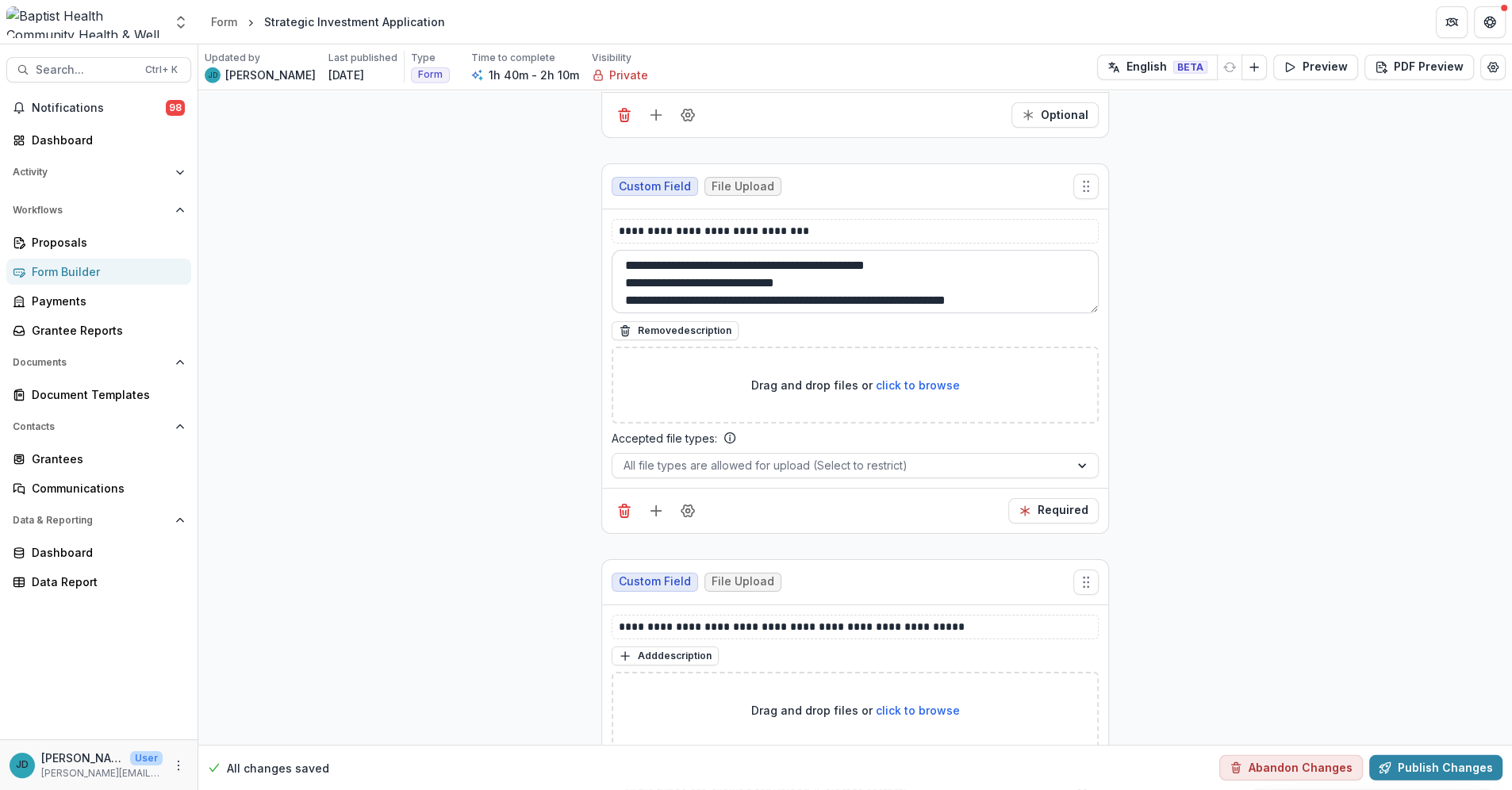
scroll to position [37, 0]
